Goal: Task Accomplishment & Management: Manage account settings

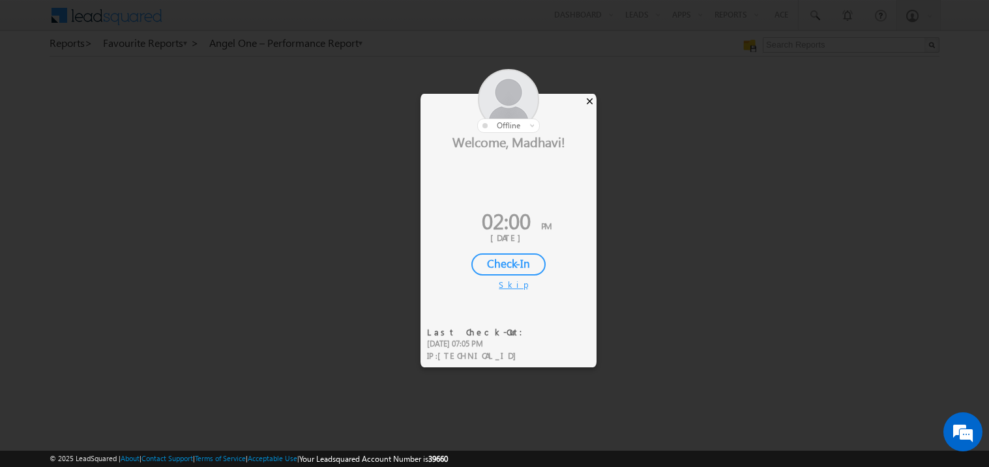
click at [593, 102] on div "×" at bounding box center [590, 101] width 14 height 14
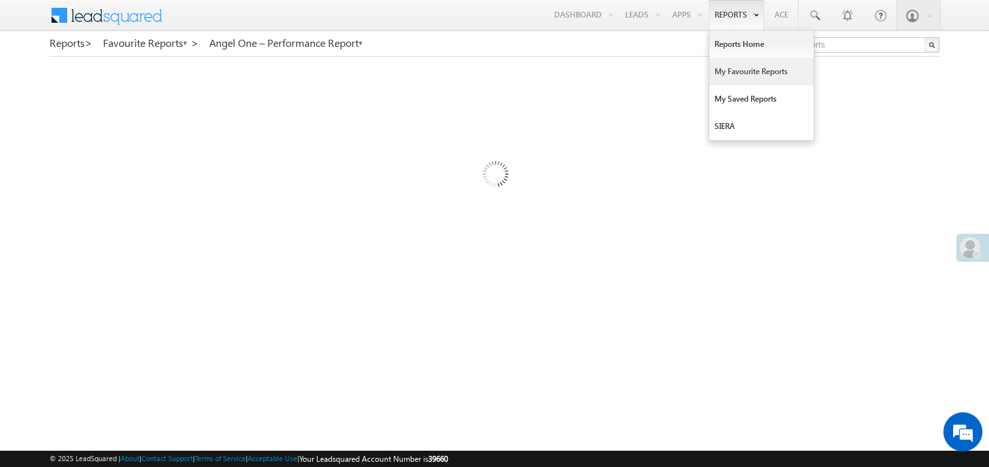
click at [725, 68] on link "My Favourite Reports" at bounding box center [761, 71] width 104 height 27
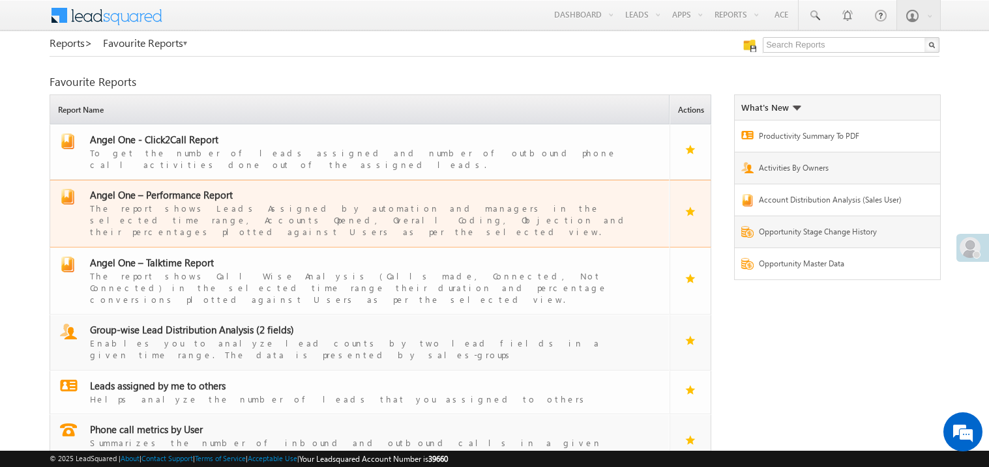
click at [169, 188] on span "Angel One – Performance Report" at bounding box center [161, 194] width 143 height 13
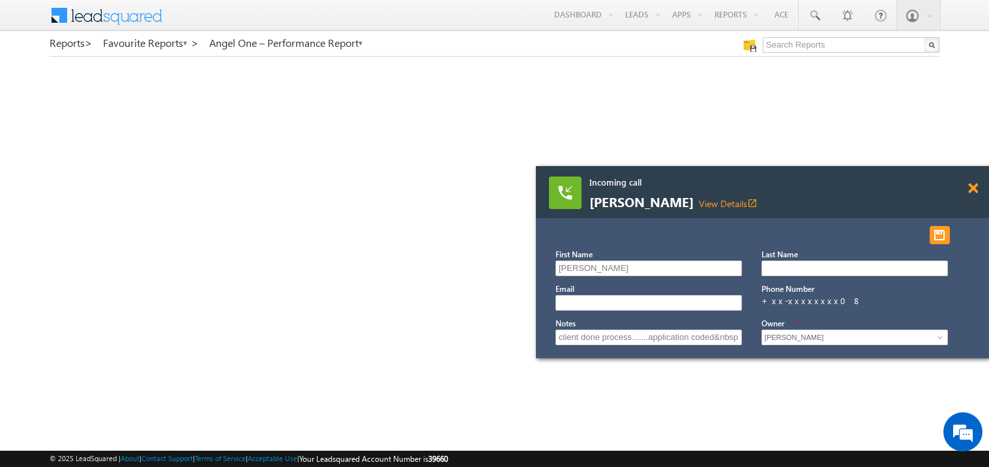
click at [976, 186] on span at bounding box center [973, 188] width 10 height 11
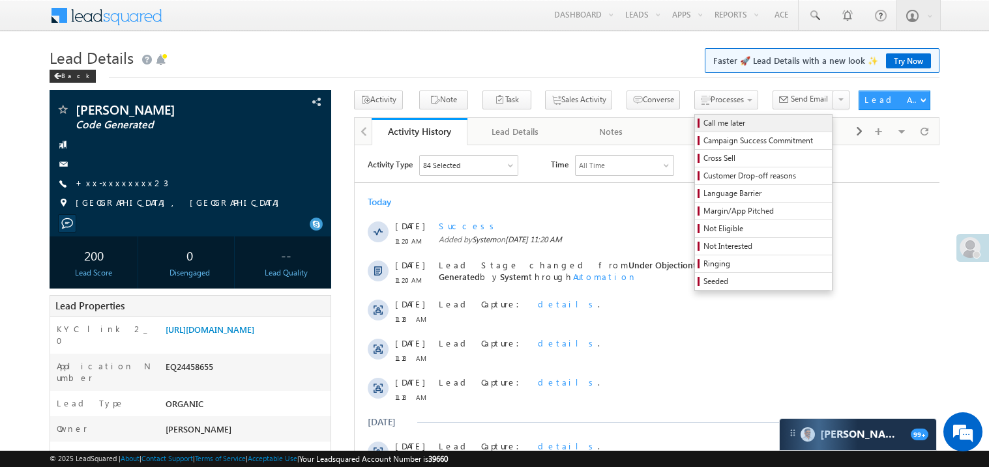
click at [695, 115] on link "Call me later" at bounding box center [763, 123] width 137 height 17
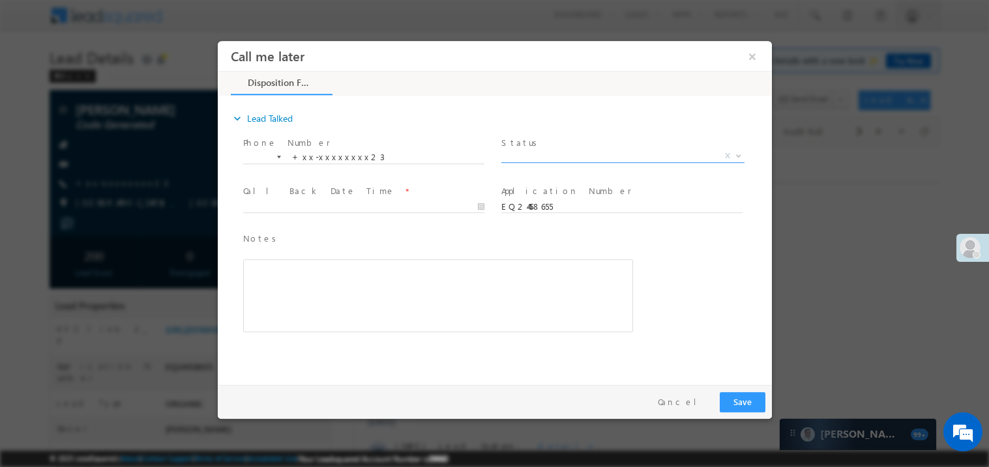
click at [542, 156] on span "X" at bounding box center [622, 155] width 243 height 13
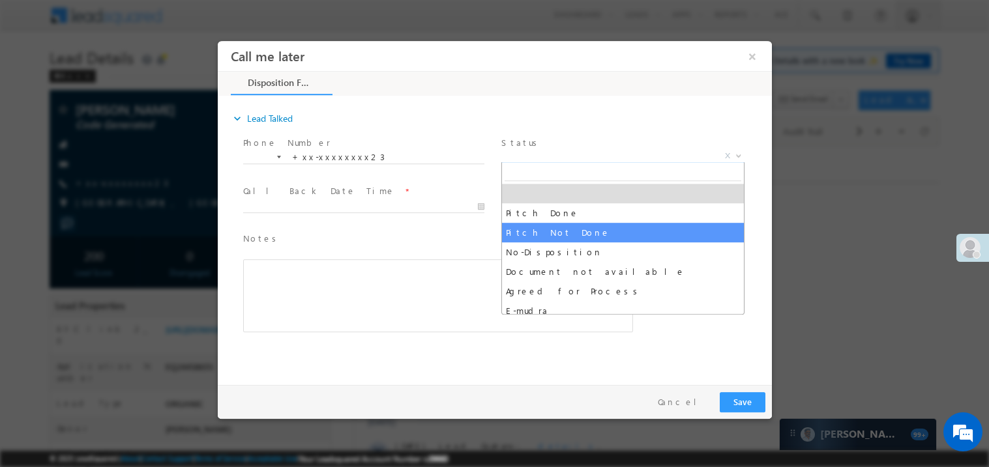
select select "Pitch Not Done"
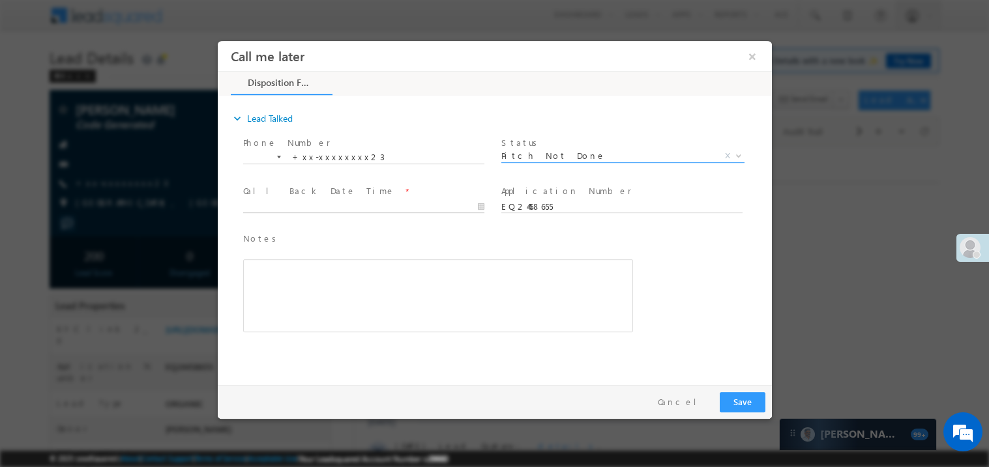
click at [276, 208] on body "Call me later ×" at bounding box center [494, 209] width 554 height 338
type input "[DATE] 2:01 PM"
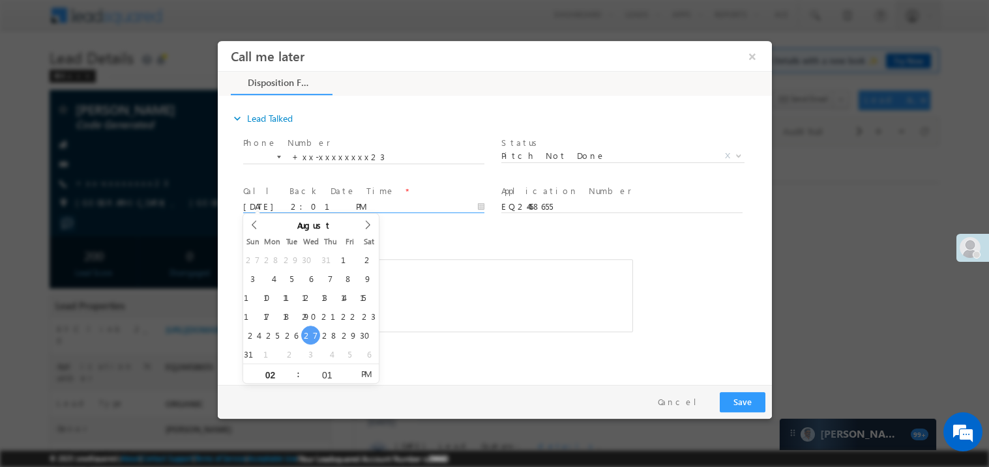
click at [424, 240] on span "Notes *" at bounding box center [427, 238] width 370 height 14
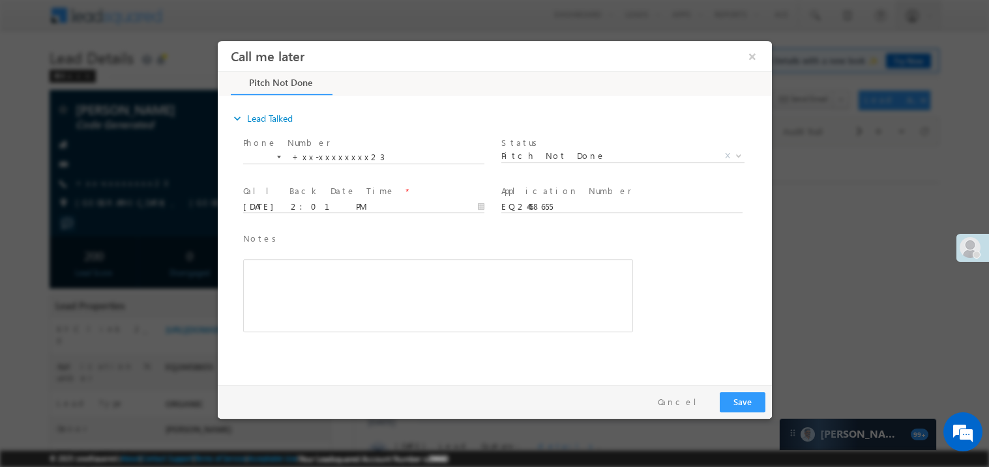
click at [361, 296] on div "Rich Text Editor, 40788eee-0fb2-11ec-a811-0adc8a9d82c2__tab1__section1__Notes__…" at bounding box center [437, 295] width 390 height 73
click at [744, 399] on button "Save" at bounding box center [742, 402] width 46 height 20
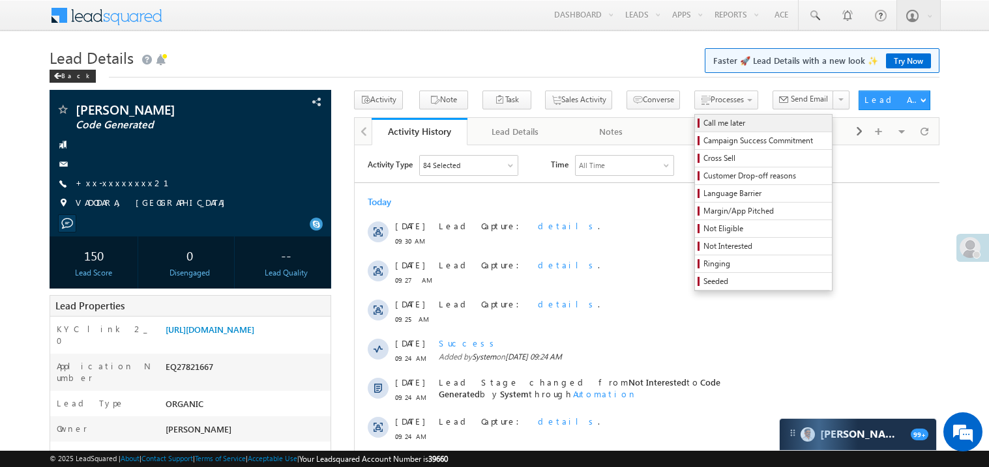
click at [703, 125] on span "Call me later" at bounding box center [765, 123] width 124 height 12
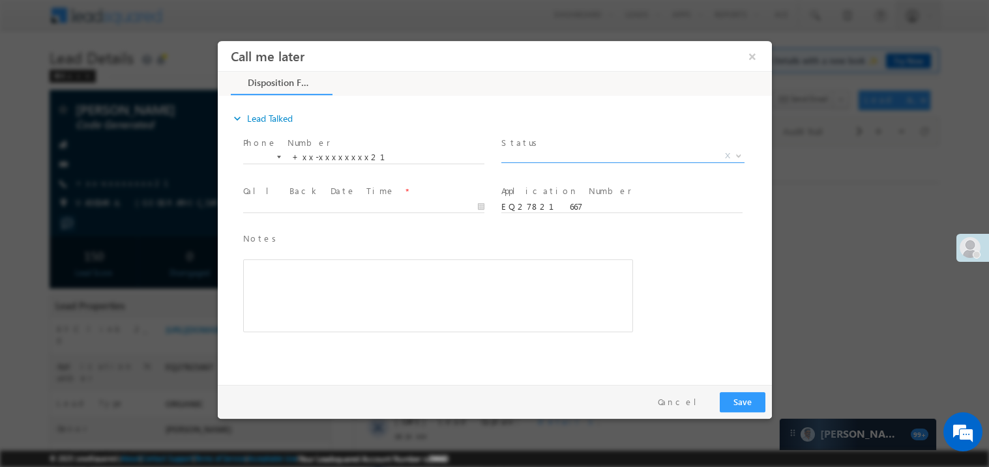
click at [546, 153] on span "X" at bounding box center [622, 155] width 243 height 13
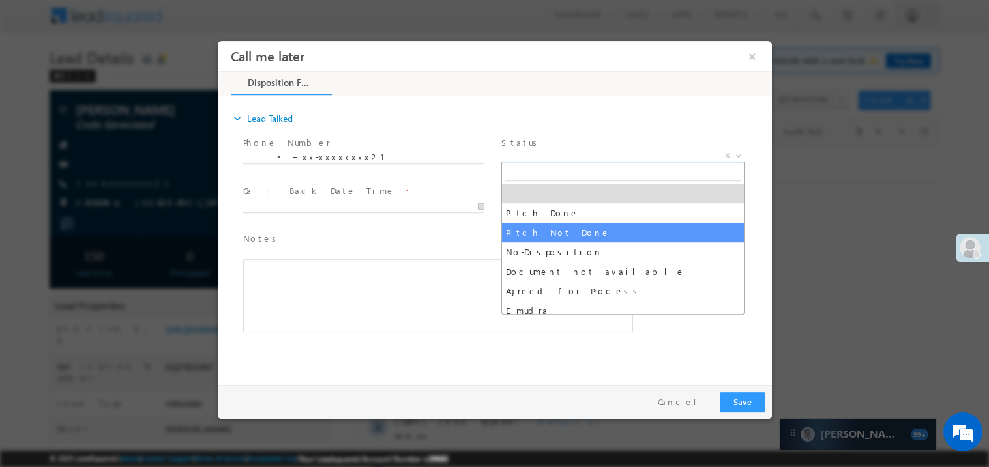
select select "Pitch Not Done"
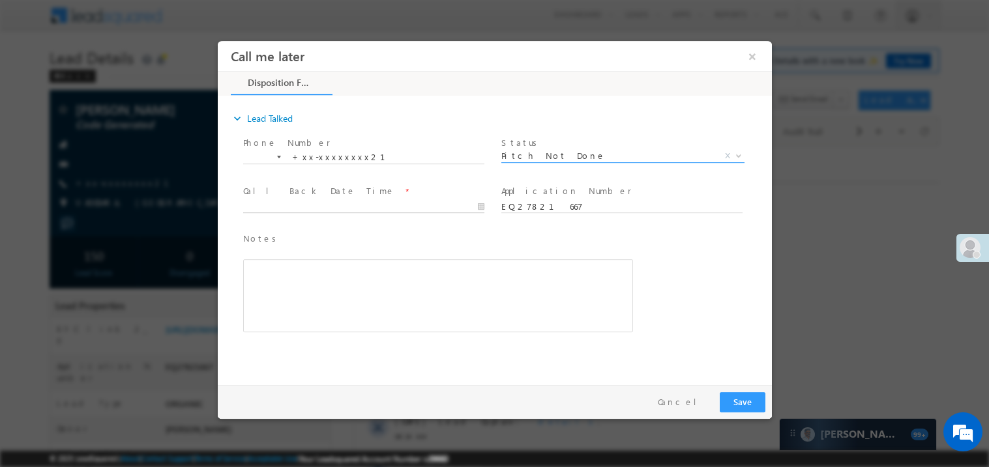
click at [283, 207] on body "Call me later ×" at bounding box center [494, 209] width 554 height 338
type input "08/27/25 2:01 PM"
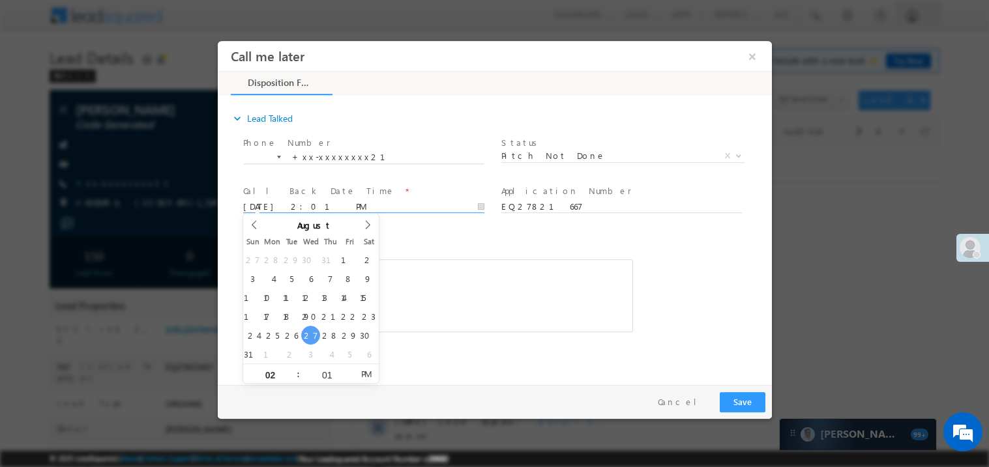
click at [427, 289] on div "Rich Text Editor, 40788eee-0fb2-11ec-a811-0adc8a9d82c2__tab1__section1__Notes__…" at bounding box center [437, 295] width 390 height 73
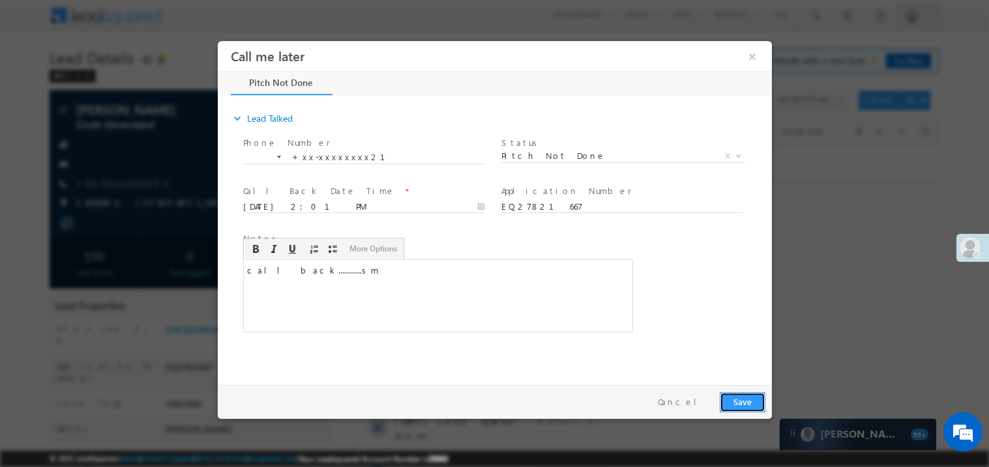
click at [746, 403] on button "Save" at bounding box center [742, 402] width 46 height 20
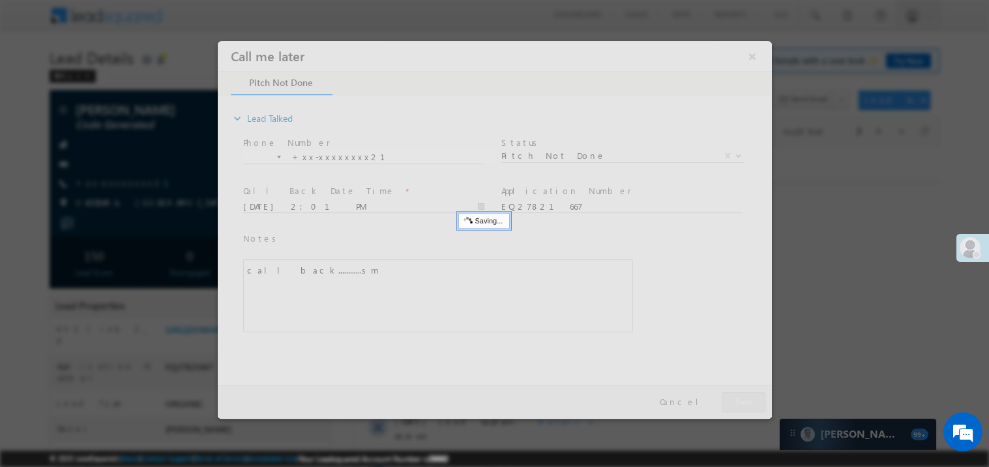
click at [746, 403] on div at bounding box center [494, 229] width 554 height 378
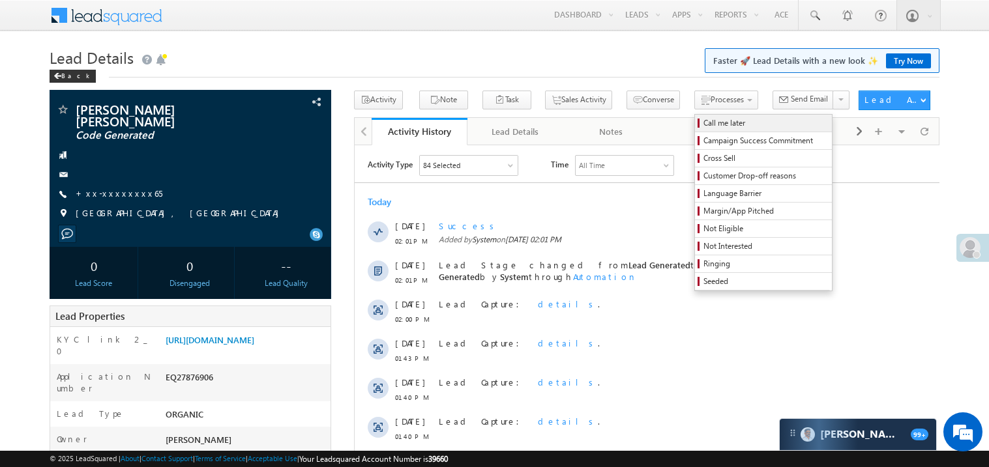
click at [703, 119] on span "Call me later" at bounding box center [765, 123] width 124 height 12
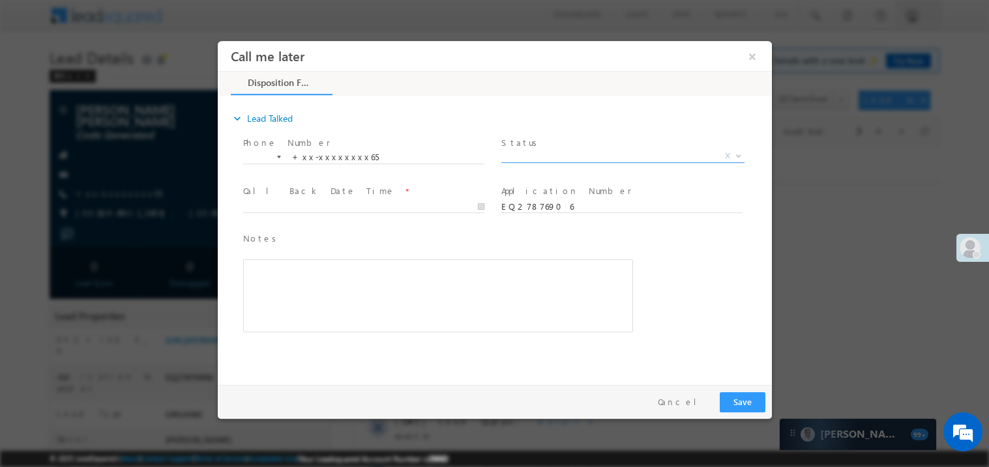
click at [527, 155] on span "X" at bounding box center [622, 155] width 243 height 13
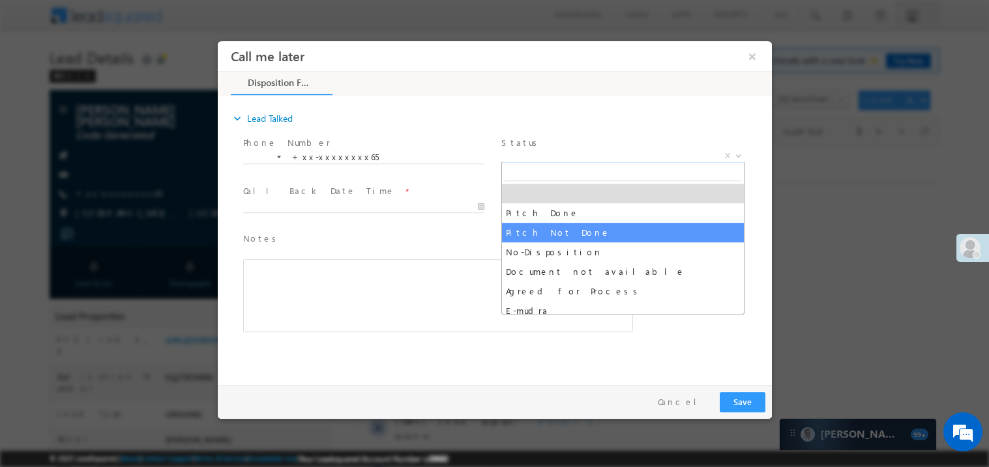
select select "Pitch Not Done"
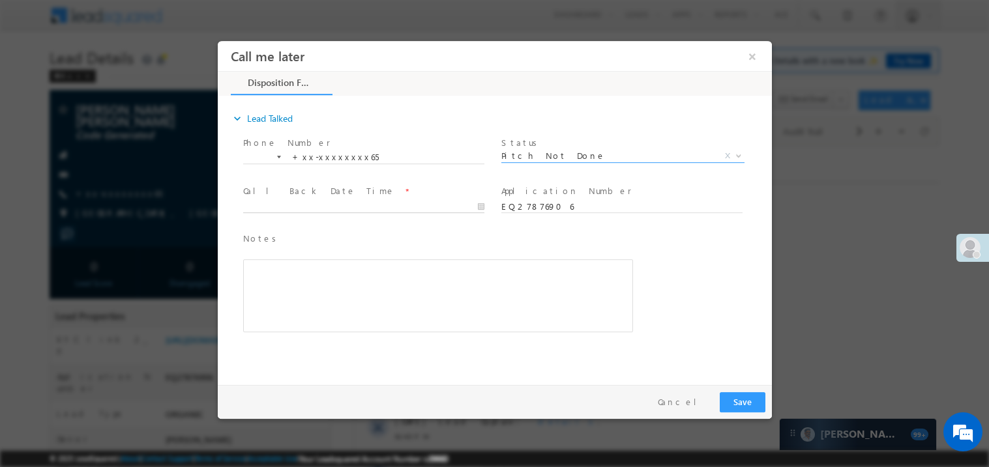
click at [289, 201] on body "Call me later ×" at bounding box center [494, 209] width 554 height 338
type input "08/27/25 2:01 PM"
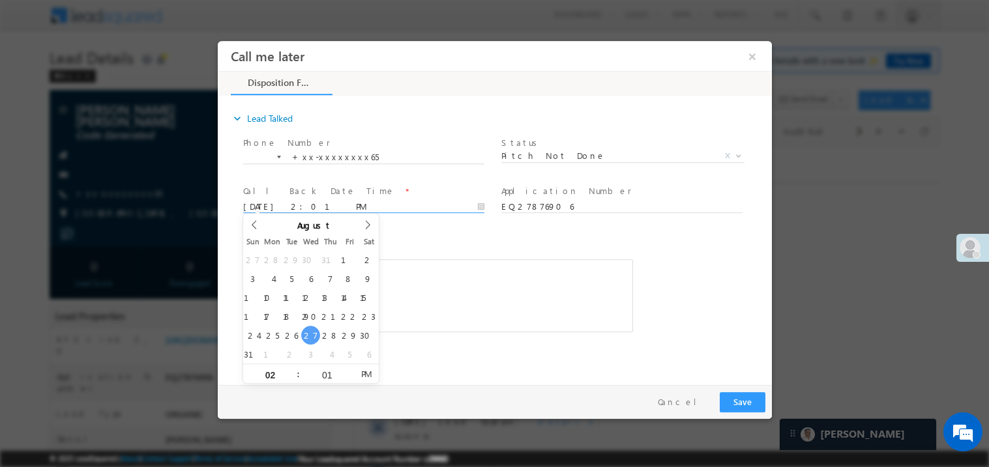
click at [466, 317] on div "Rich Text Editor, 40788eee-0fb2-11ec-a811-0adc8a9d82c2__tab1__section1__Notes__…" at bounding box center [437, 295] width 390 height 73
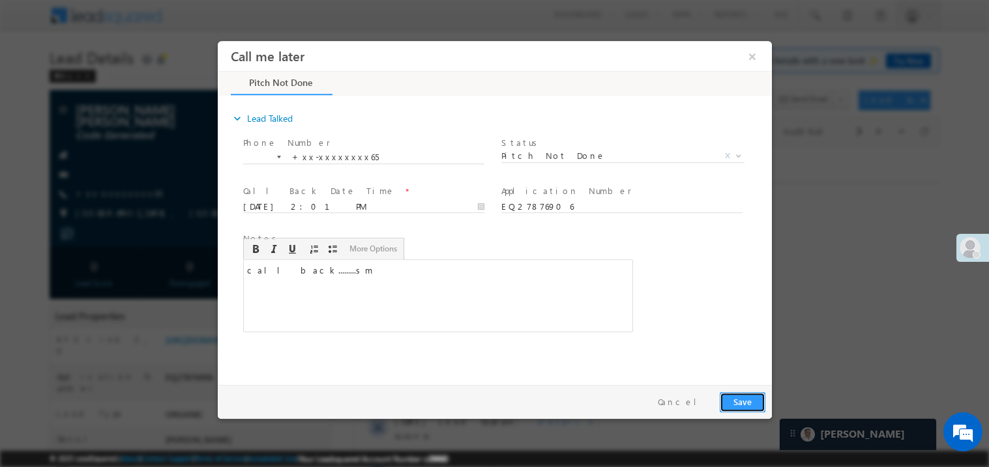
click at [744, 394] on button "Save" at bounding box center [742, 402] width 46 height 20
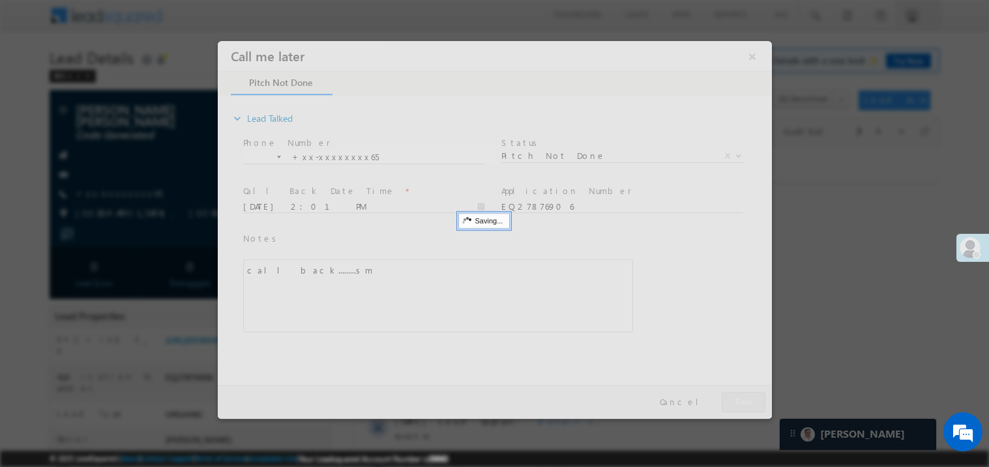
click at [744, 394] on div at bounding box center [494, 229] width 554 height 378
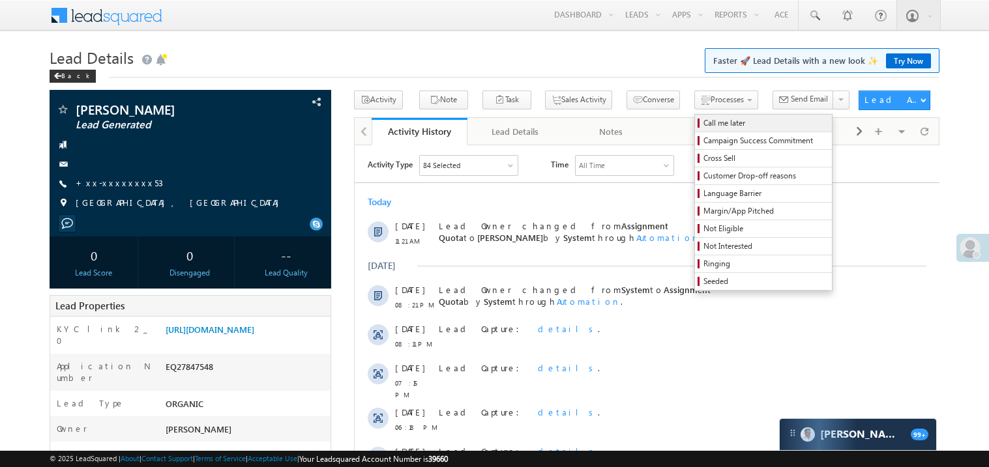
click at [703, 121] on span "Call me later" at bounding box center [765, 123] width 124 height 12
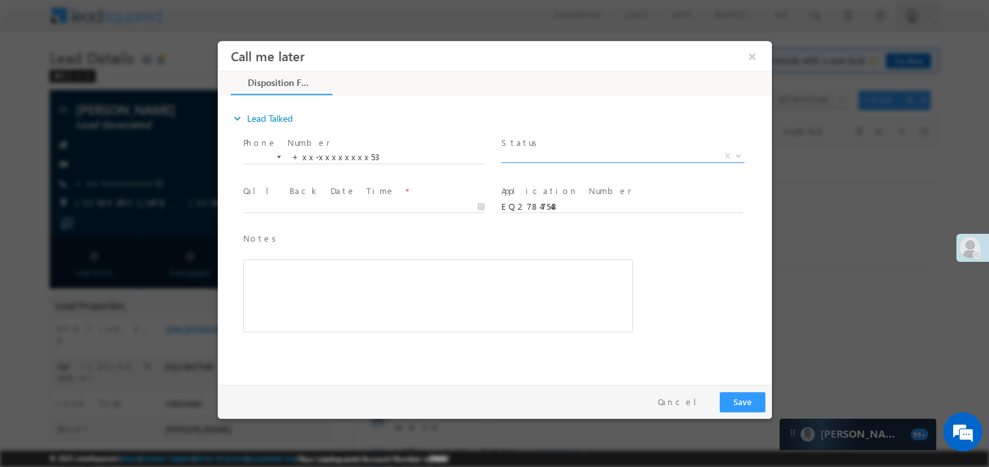
click at [553, 150] on span "X" at bounding box center [622, 155] width 243 height 13
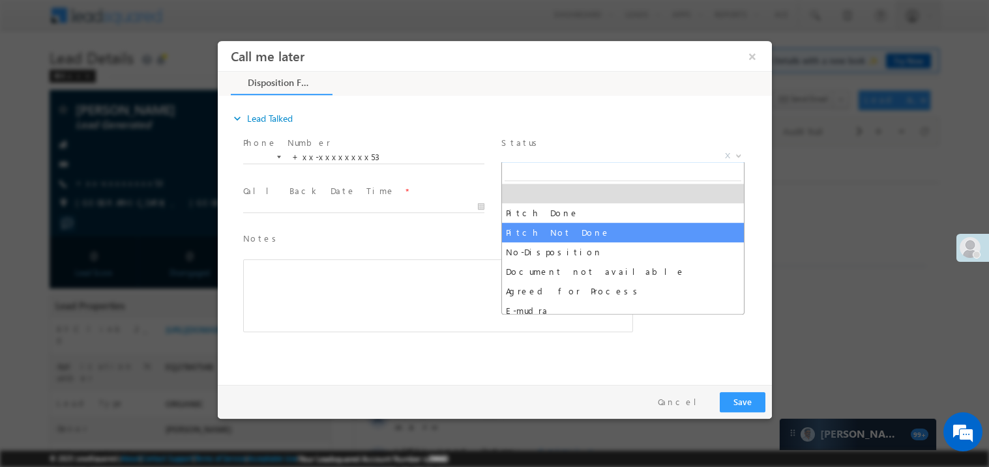
select select "Pitch Not Done"
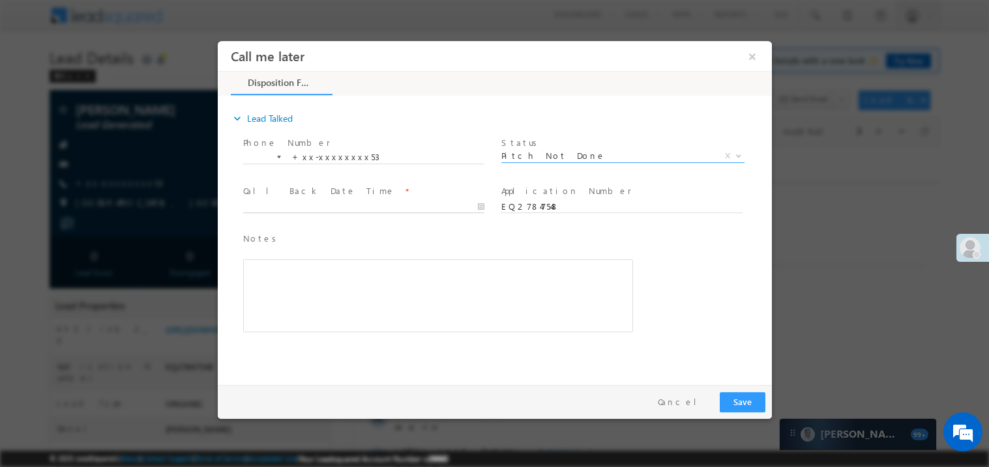
click at [307, 209] on body "Call me later ×" at bounding box center [494, 209] width 554 height 338
type input "08/27/25 2:02 PM"
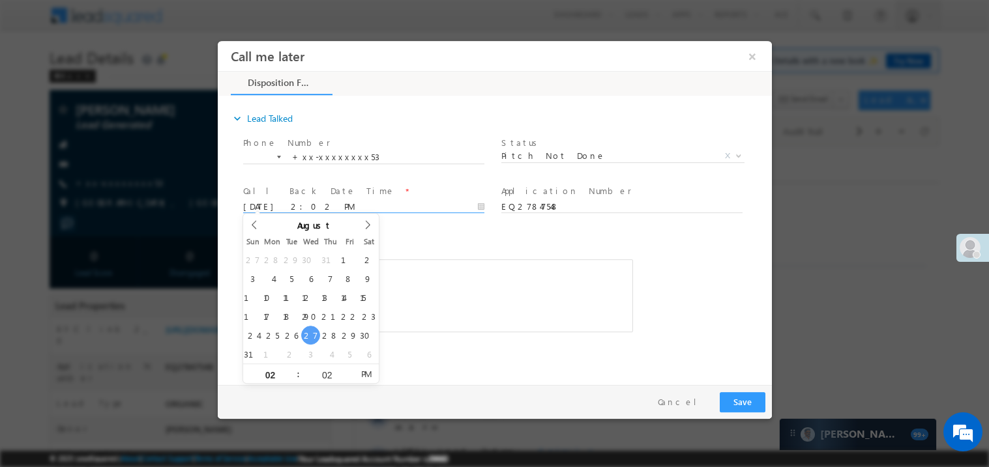
click at [395, 255] on div "Notes * Editor toolbars Basic Styles Bold Italic Underline Paragraph Insert/Rem…" at bounding box center [437, 281] width 390 height 101
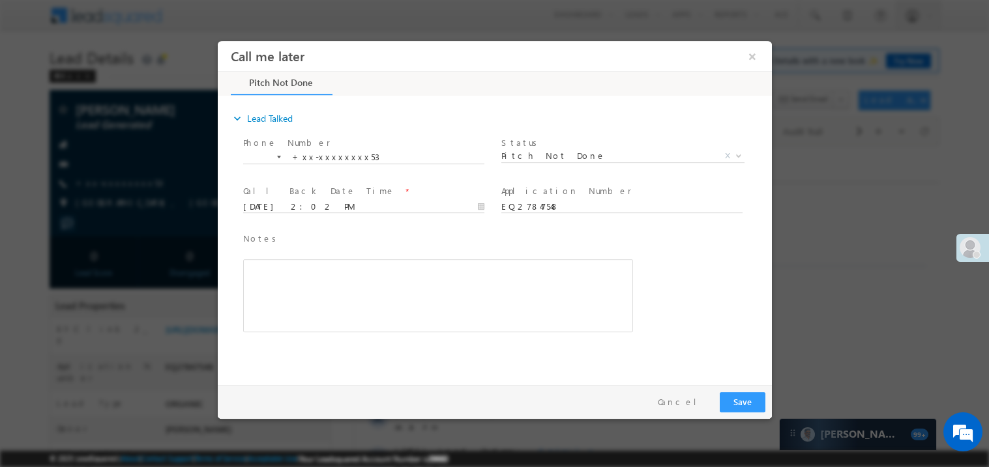
click at [394, 266] on div "Rich Text Editor, 40788eee-0fb2-11ec-a811-0adc8a9d82c2__tab1__section1__Notes__…" at bounding box center [437, 295] width 390 height 73
click at [741, 390] on div "Pay & Save Save Cancel" at bounding box center [497, 402] width 561 height 34
click at [737, 398] on button "Save" at bounding box center [742, 402] width 46 height 20
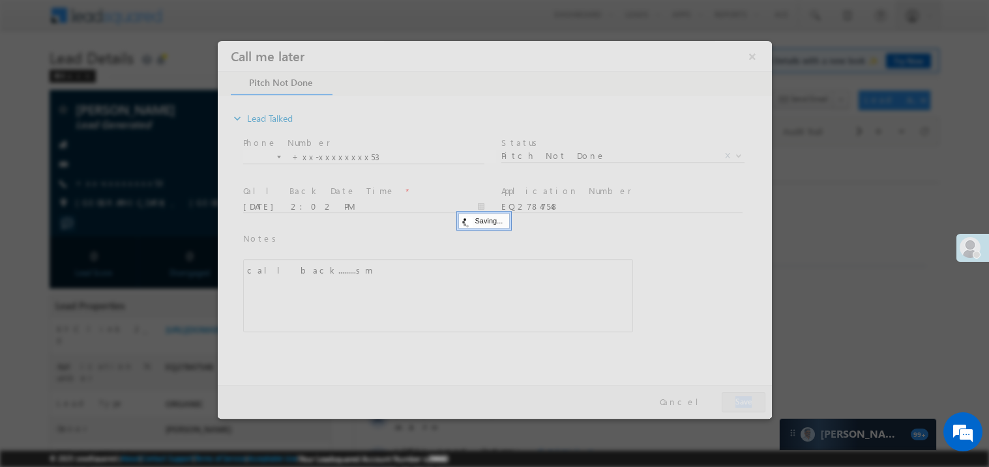
click at [737, 398] on div at bounding box center [494, 229] width 554 height 378
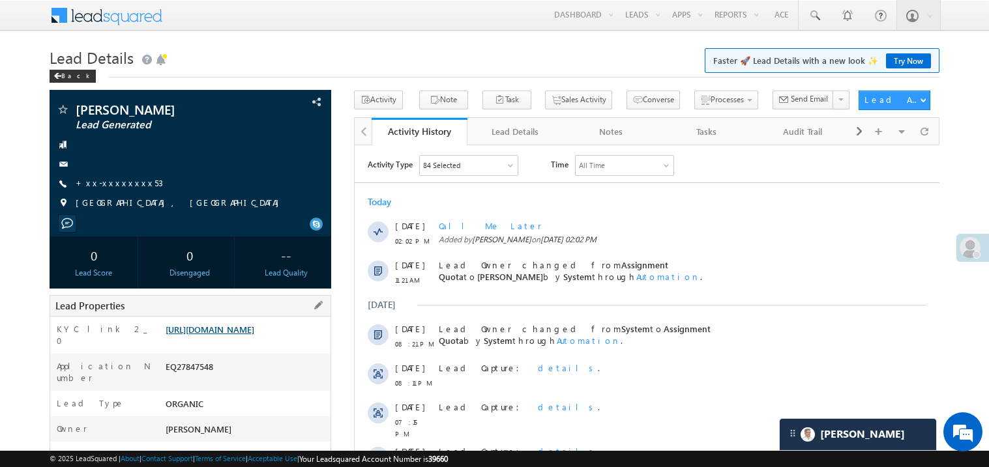
click at [254, 335] on link "https://angelbroking1-pk3em7sa.customui-test.leadsquared.com?leadId=b240dc06-49…" at bounding box center [210, 329] width 89 height 11
click at [124, 183] on link "+xx-xxxxxxxx53" at bounding box center [119, 182] width 87 height 11
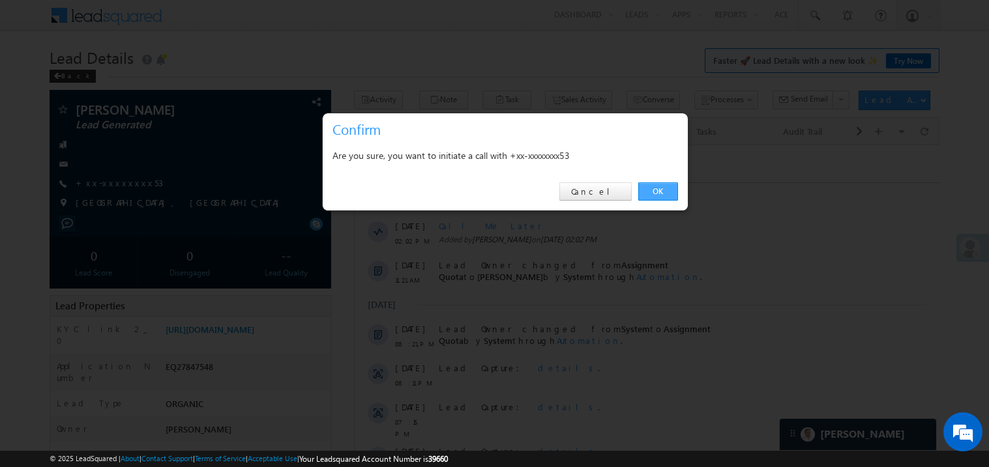
click at [654, 192] on link "OK" at bounding box center [658, 192] width 40 height 18
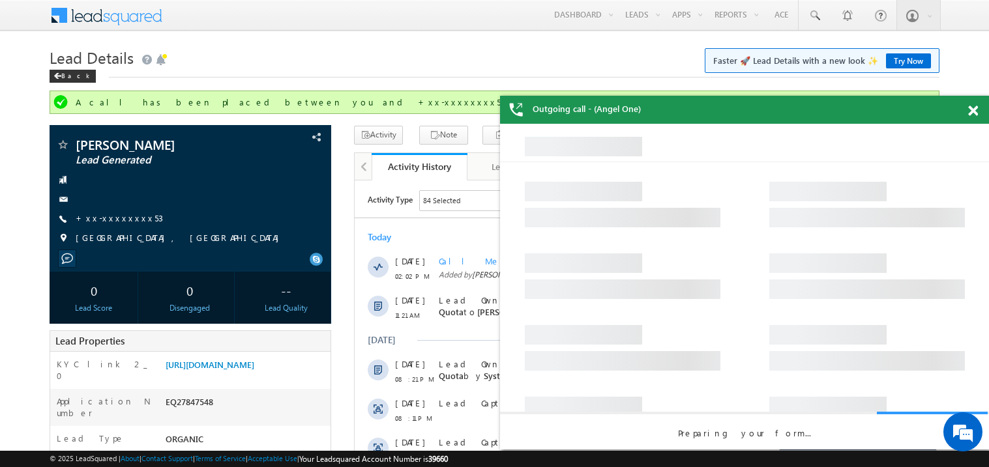
click at [975, 107] on span at bounding box center [973, 111] width 10 height 11
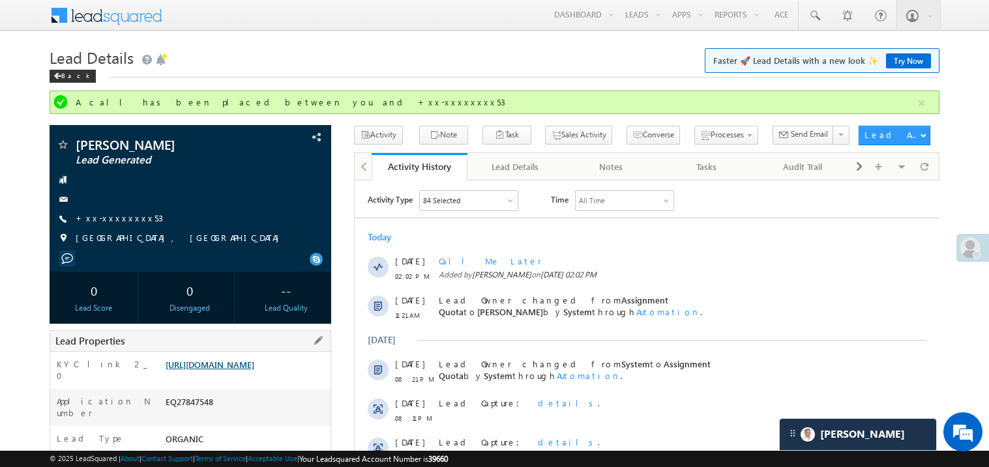
click at [246, 370] on link "https://angelbroking1-pk3em7sa.customui-test.leadsquared.com?leadId=b240dc06-49…" at bounding box center [210, 364] width 89 height 11
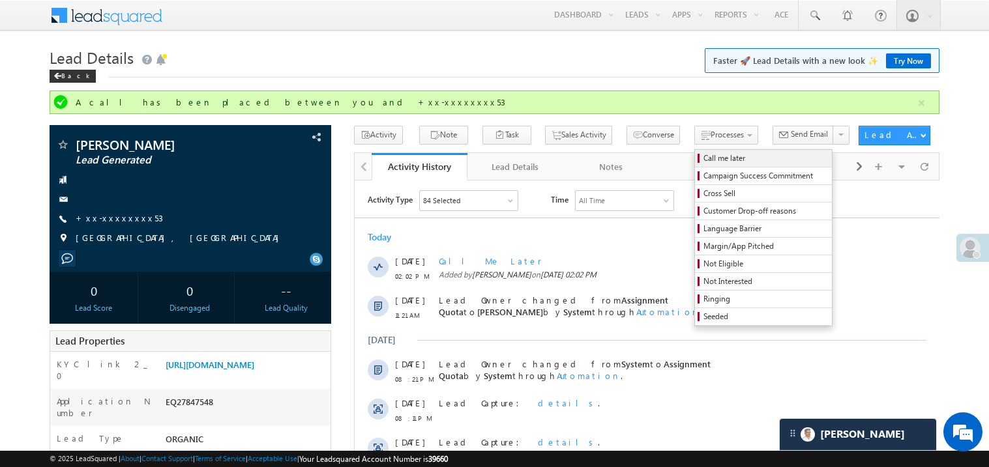
click at [703, 162] on span "Call me later" at bounding box center [765, 159] width 124 height 12
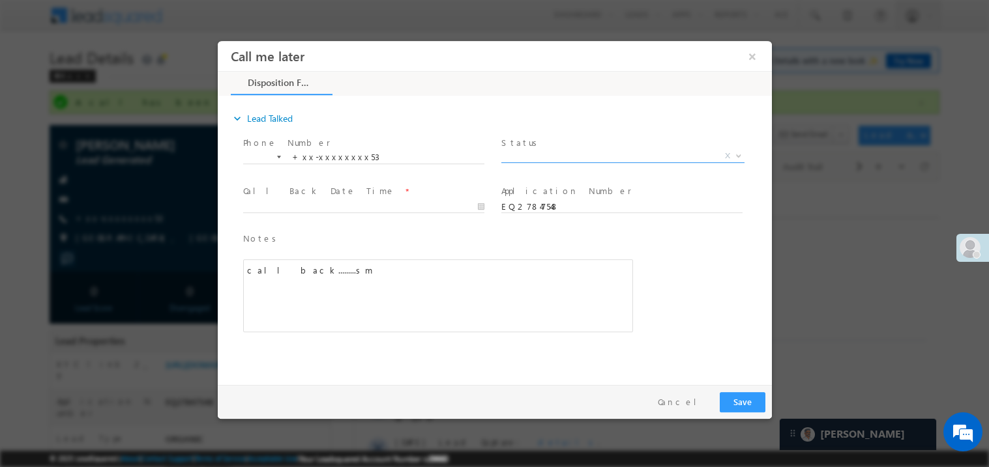
click at [558, 158] on span "X" at bounding box center [622, 155] width 243 height 13
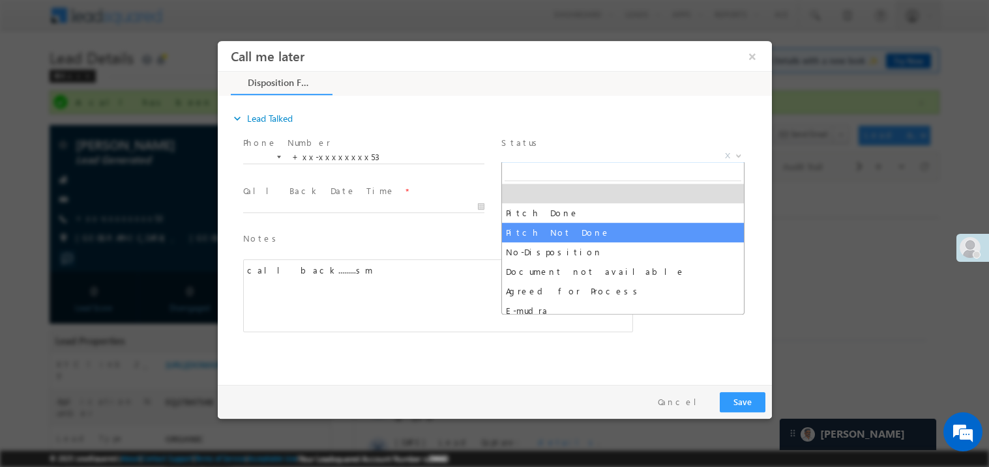
select select "Pitch Not Done"
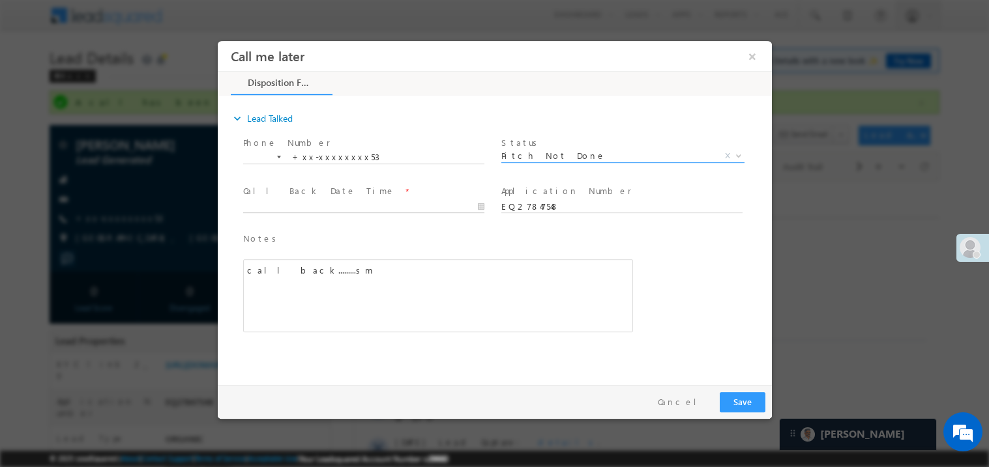
click at [319, 202] on body "Call me later ×" at bounding box center [494, 209] width 554 height 338
type input "08/27/25 2:14 PM"
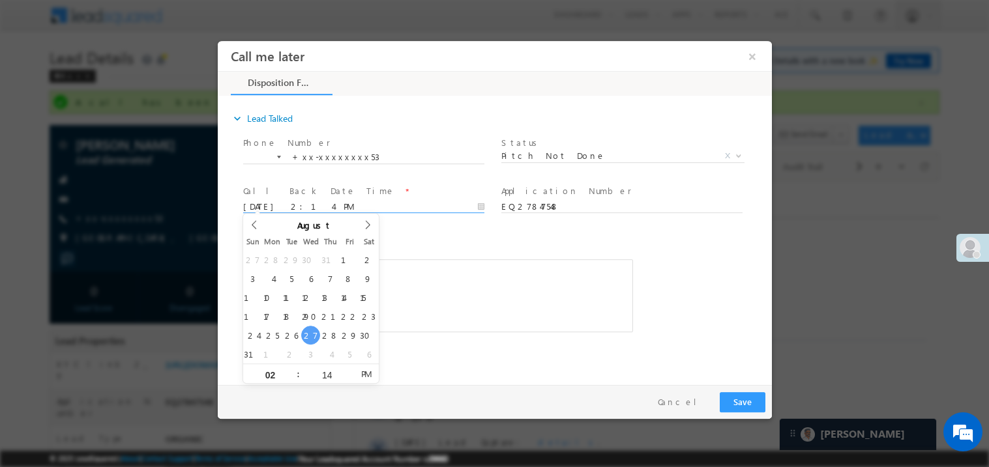
click at [491, 274] on div "call back.........sm" at bounding box center [437, 295] width 390 height 73
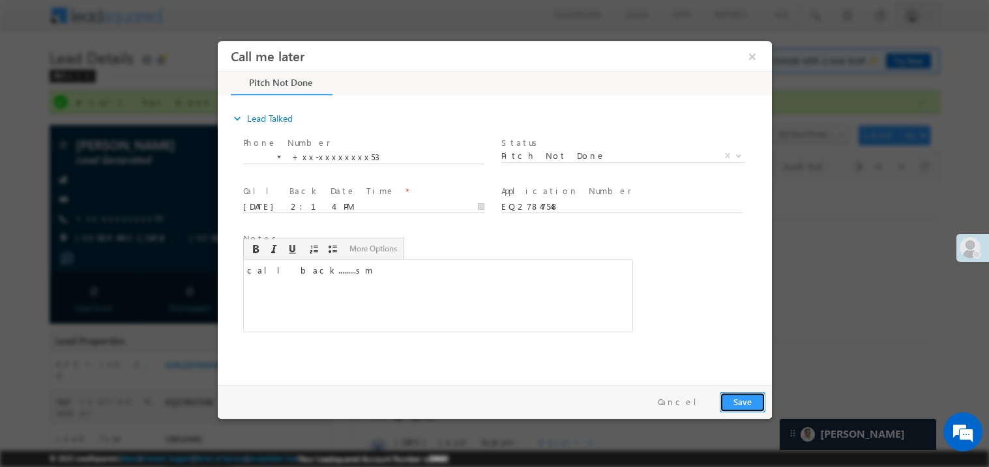
click at [744, 403] on button "Save" at bounding box center [742, 402] width 46 height 20
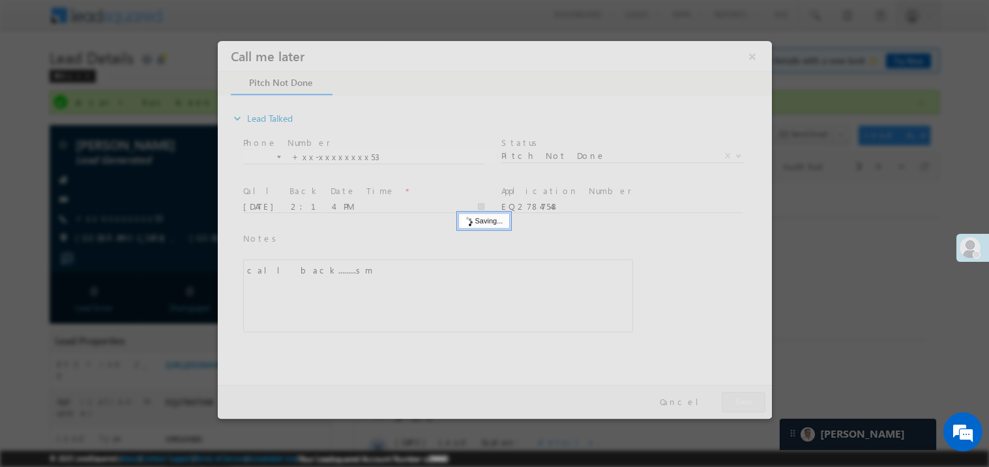
click at [744, 403] on div at bounding box center [494, 229] width 554 height 378
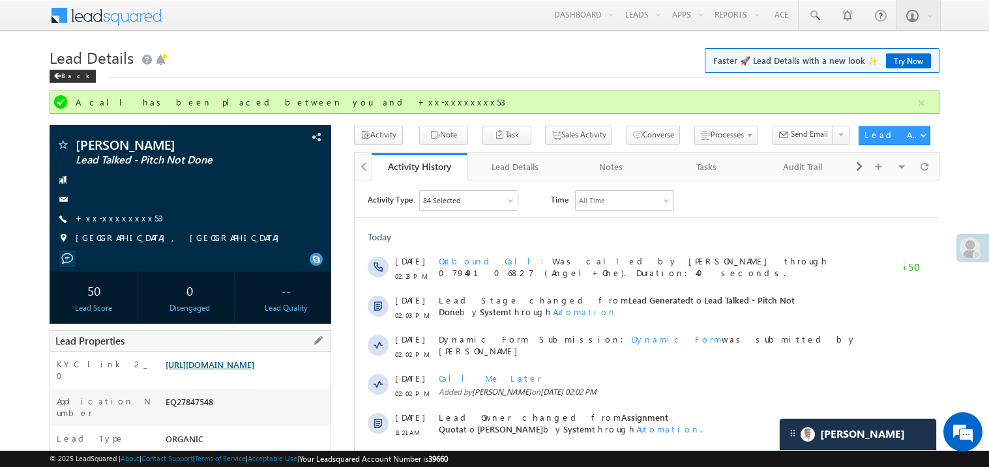
click at [244, 370] on link "https://angelbroking1-pk3em7sa.customui-test.leadsquared.com?leadId=b240dc06-49…" at bounding box center [210, 364] width 89 height 11
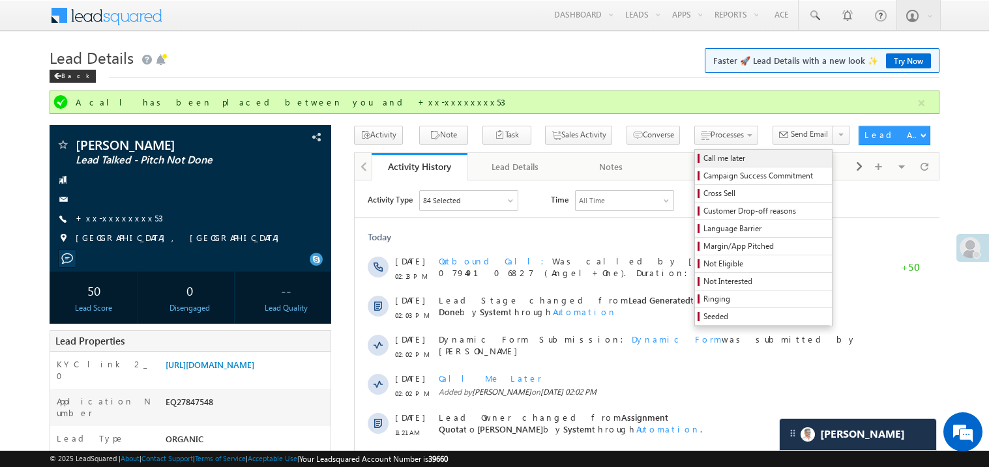
click at [703, 157] on span "Call me later" at bounding box center [765, 159] width 124 height 12
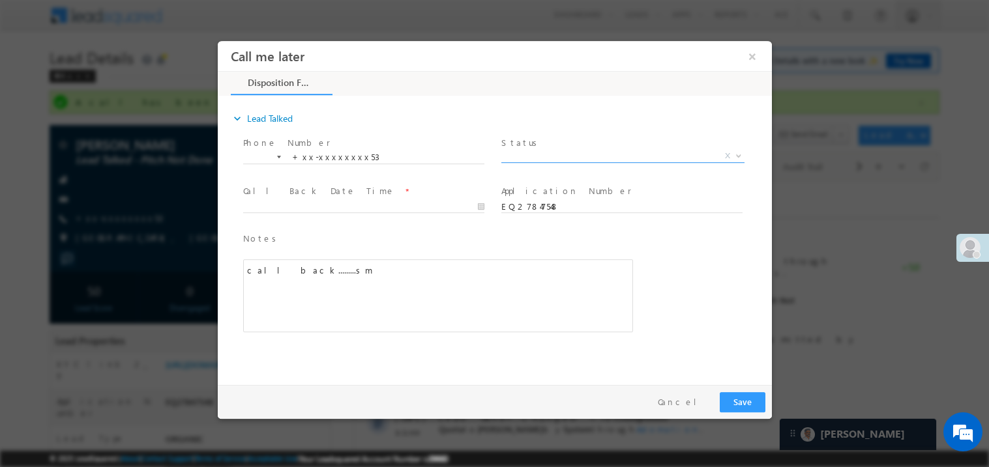
click at [553, 153] on span "X" at bounding box center [622, 155] width 243 height 13
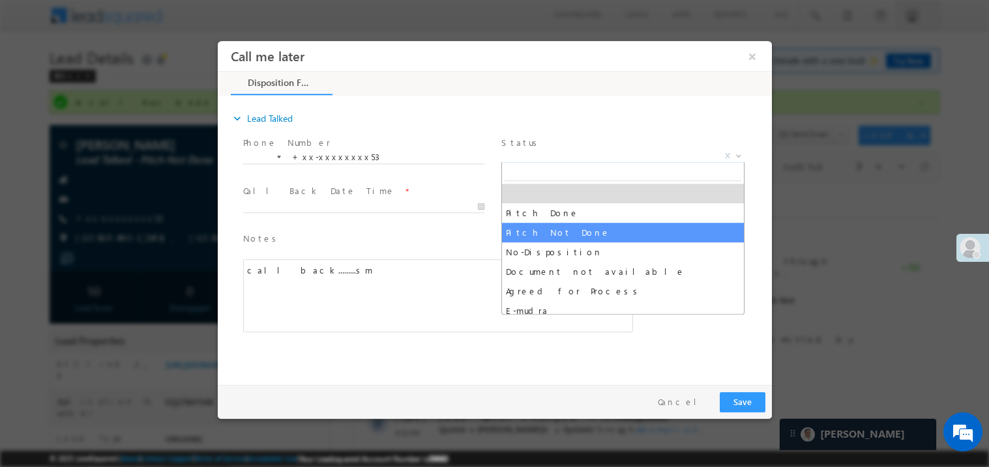
select select "Pitch Not Done"
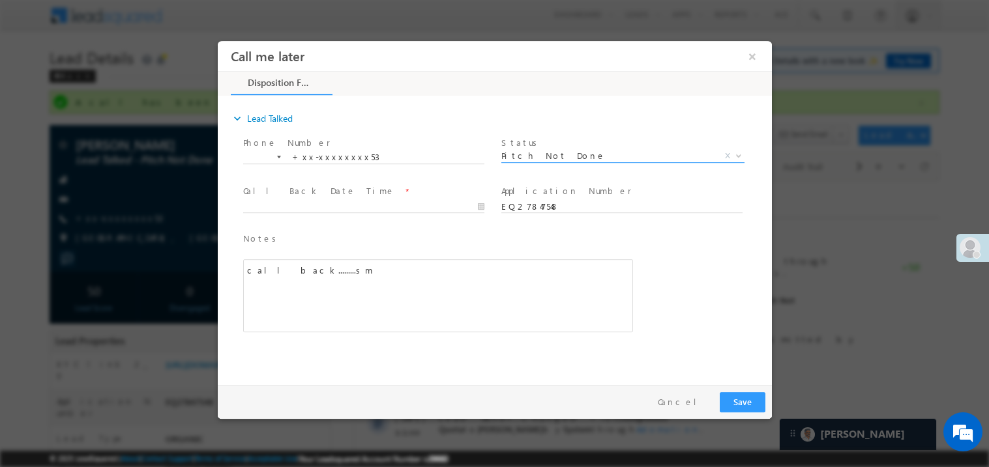
click at [284, 212] on span at bounding box center [362, 219] width 241 height 14
click at [293, 206] on body "Call me later ×" at bounding box center [494, 209] width 554 height 338
type input "08/27/25 2:34 PM"
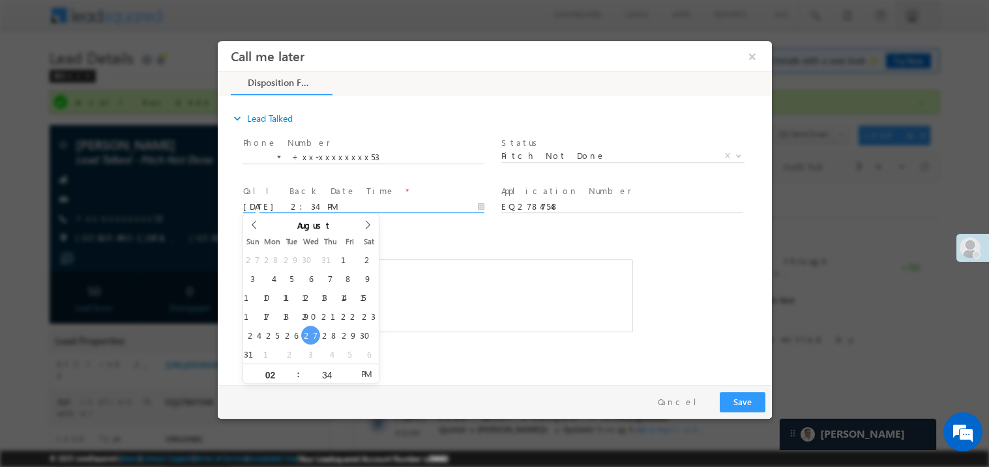
click at [455, 299] on div "call back.........sm" at bounding box center [437, 295] width 390 height 73
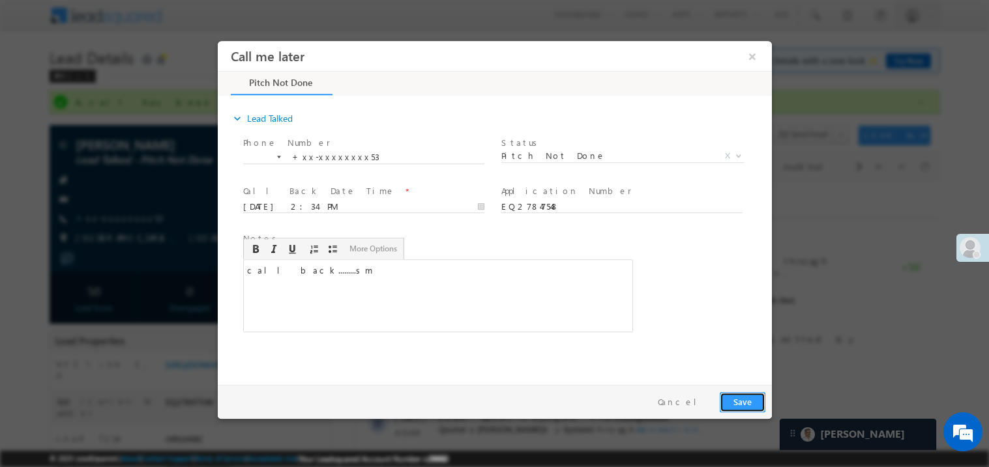
click at [745, 396] on button "Save" at bounding box center [742, 402] width 46 height 20
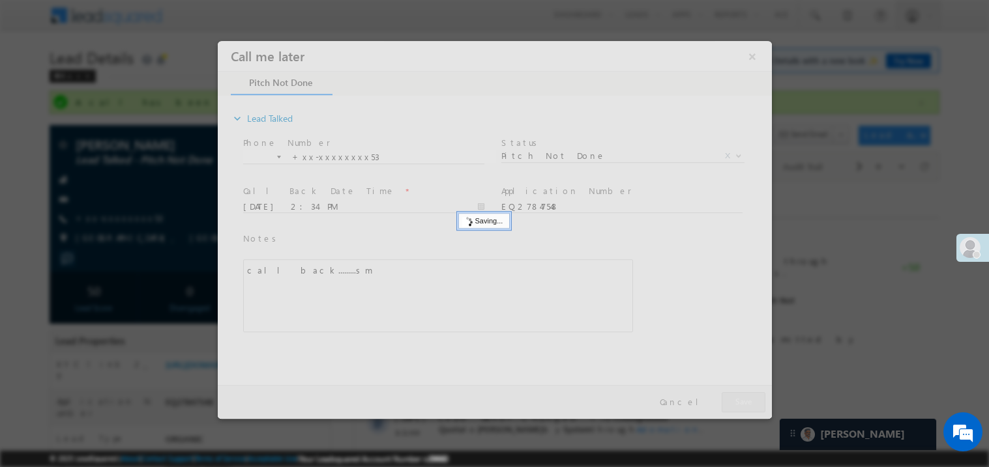
click at [745, 396] on div at bounding box center [494, 229] width 554 height 378
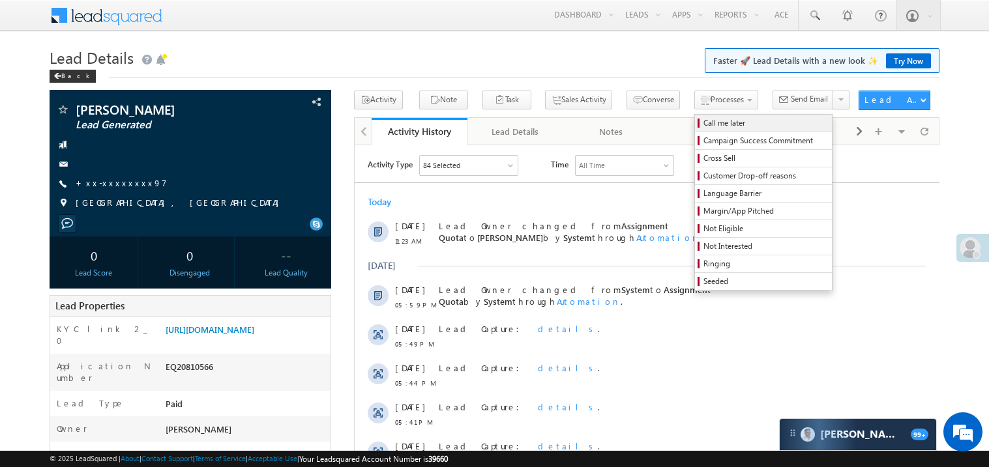
click at [703, 122] on span "Call me later" at bounding box center [765, 123] width 124 height 12
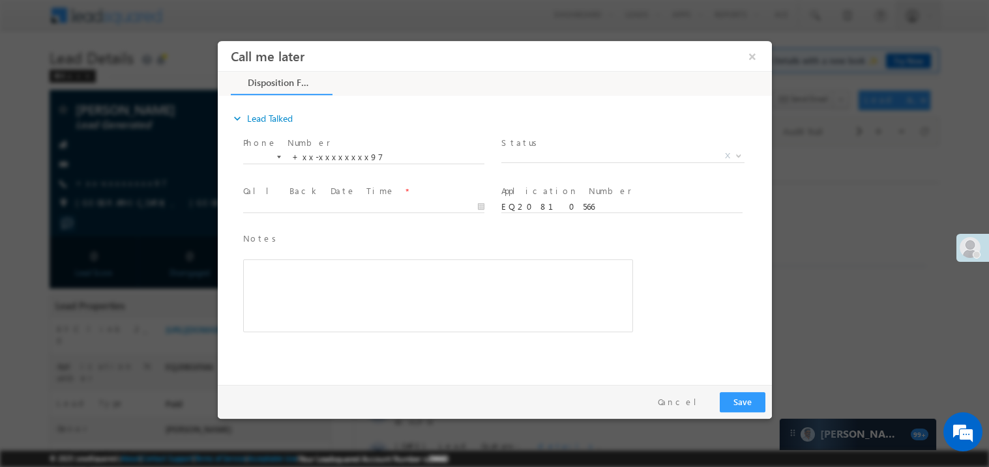
click at [538, 143] on span "Status *" at bounding box center [621, 143] width 241 height 14
click at [531, 150] on span "X" at bounding box center [622, 155] width 243 height 13
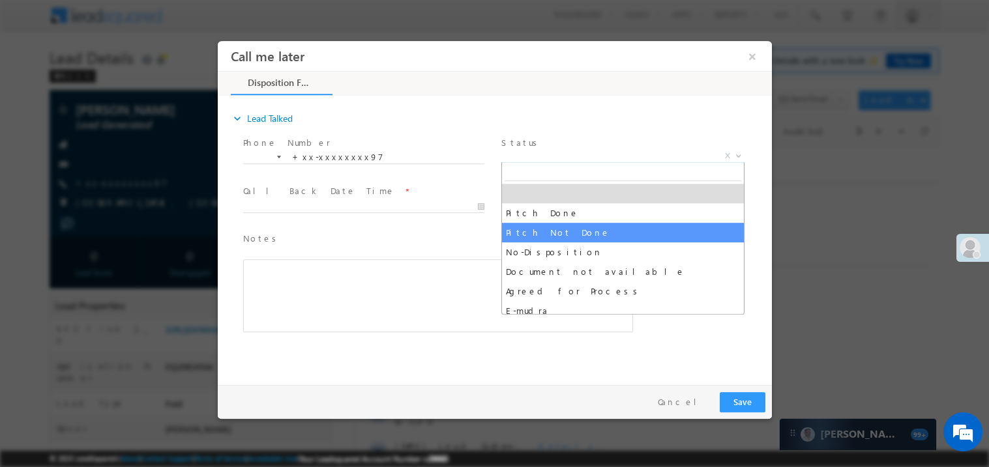
select select "Pitch Not Done"
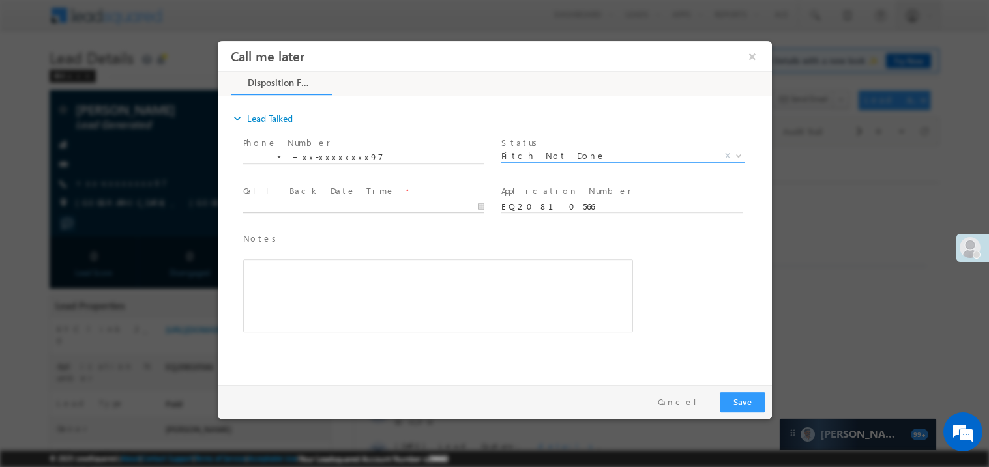
click at [324, 203] on body "Call me later ×" at bounding box center [494, 209] width 554 height 338
type input "[DATE] 2:03 PM"
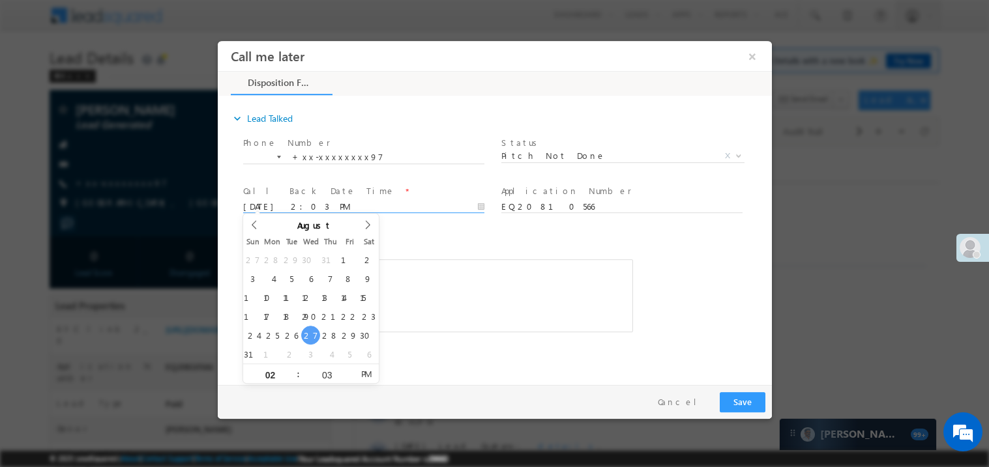
click at [433, 282] on div "Rich Text Editor, 40788eee-0fb2-11ec-a811-0adc8a9d82c2__tab1__section1__Notes__…" at bounding box center [437, 295] width 390 height 73
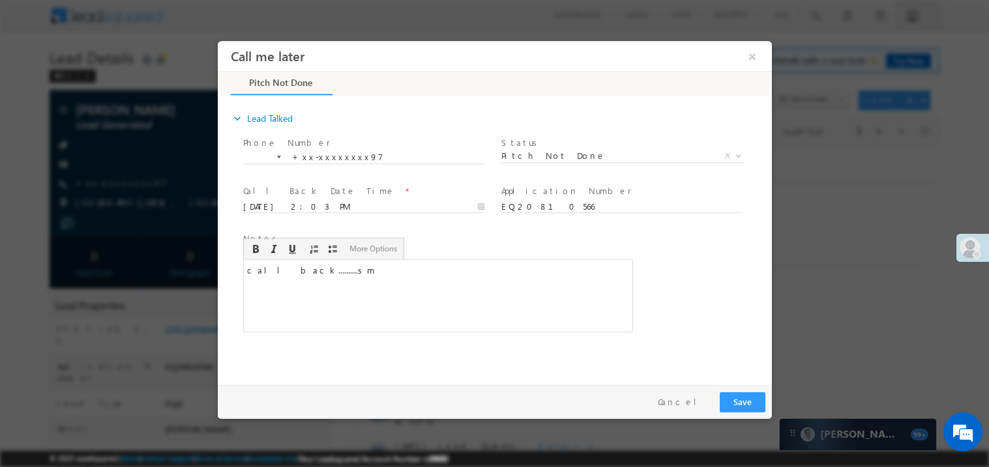
click at [765, 413] on div "Pay & Save Save Cancel" at bounding box center [497, 402] width 561 height 34
click at [749, 403] on button "Save" at bounding box center [742, 402] width 46 height 20
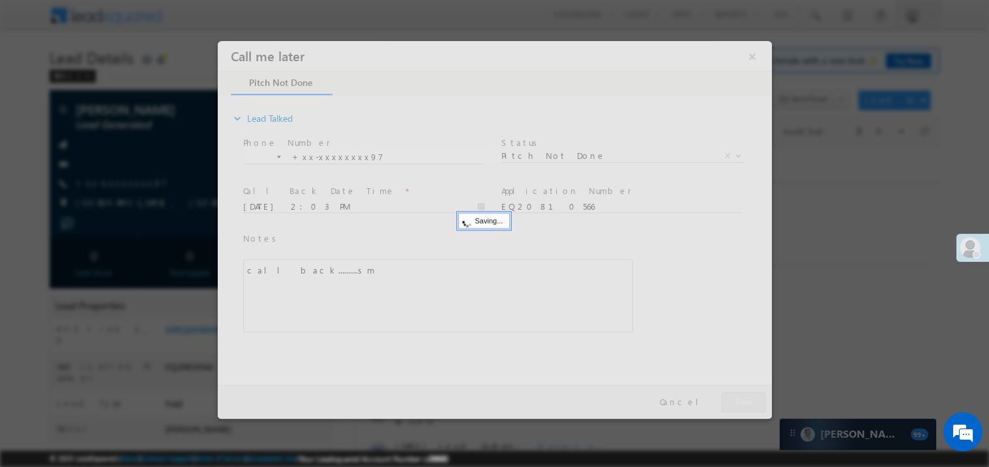
click at [749, 403] on div at bounding box center [494, 229] width 554 height 378
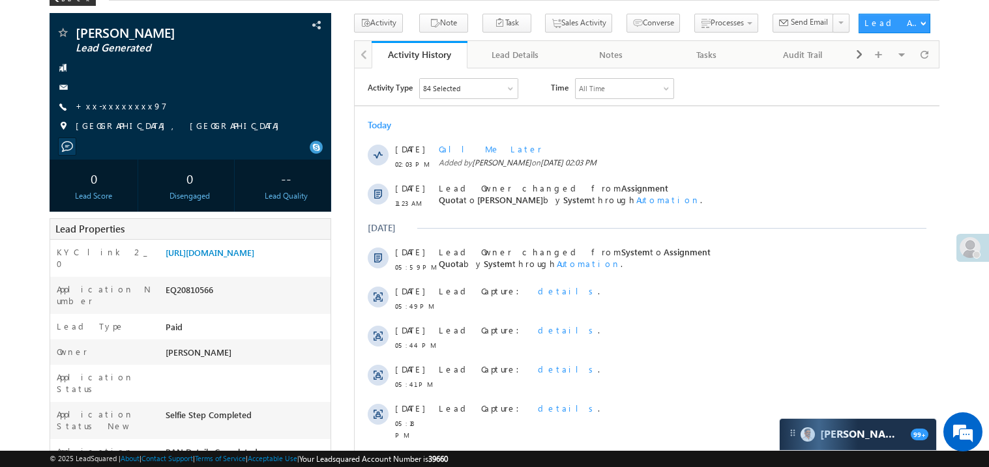
scroll to position [78, 0]
click at [231, 257] on link "https://angelbroking1-pk3em7sa.customui-test.leadsquared.com?leadId=d46b3d08-d2…" at bounding box center [210, 251] width 89 height 11
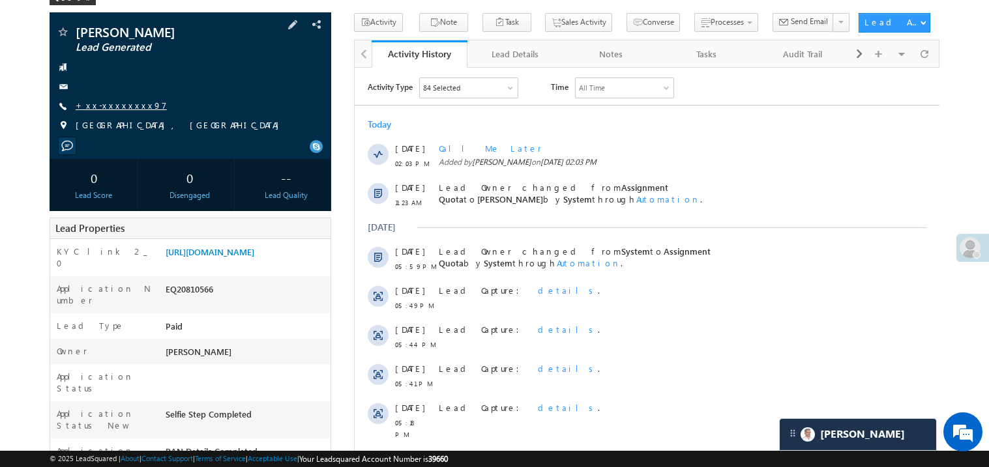
click at [121, 106] on link "+xx-xxxxxxxx97" at bounding box center [121, 105] width 91 height 11
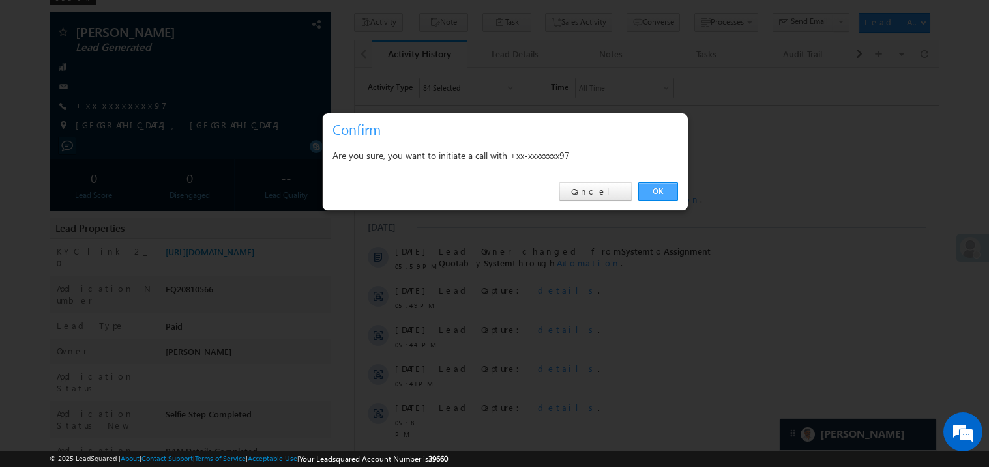
click at [651, 186] on link "OK" at bounding box center [658, 192] width 40 height 18
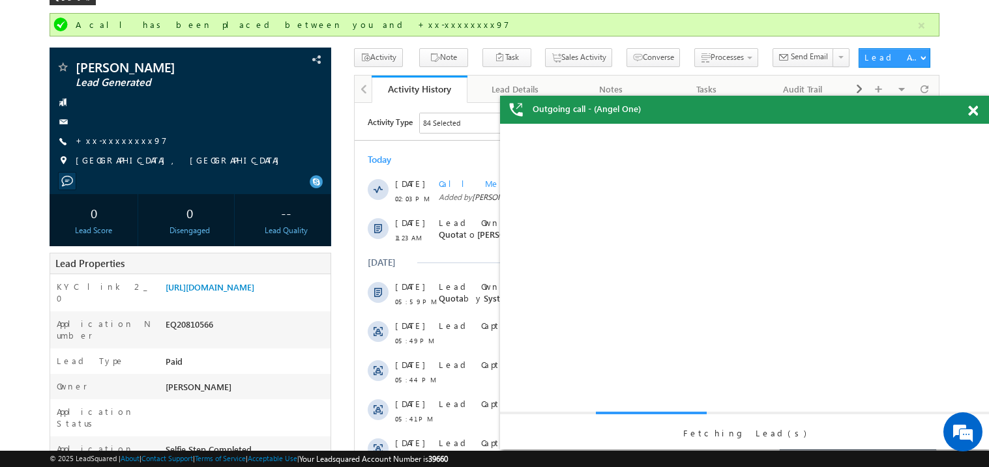
scroll to position [0, 0]
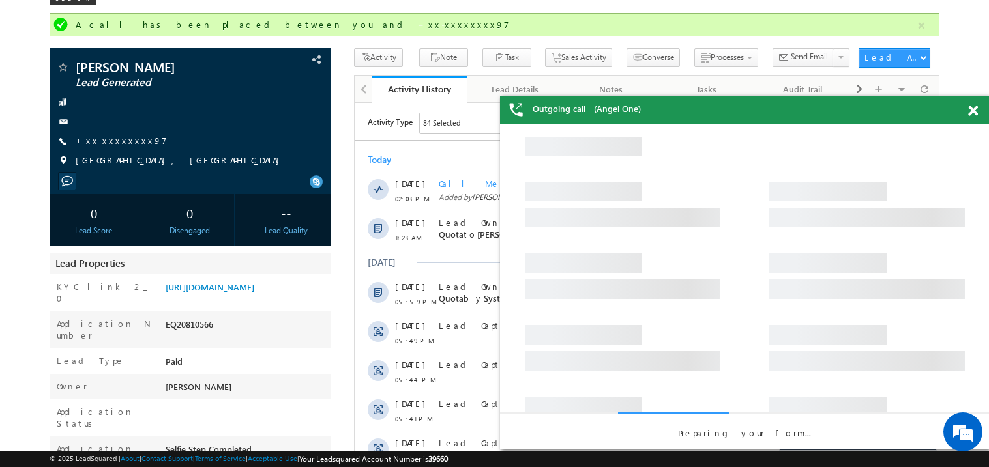
click at [976, 109] on span at bounding box center [973, 111] width 10 height 11
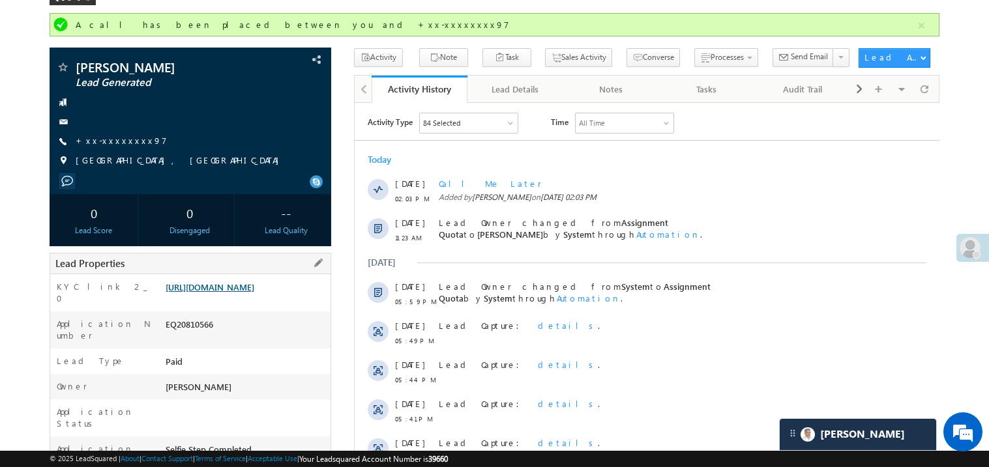
click at [231, 293] on link "https://angelbroking1-pk3em7sa.customui-test.leadsquared.com?leadId=d46b3d08-d2…" at bounding box center [210, 287] width 89 height 11
click at [130, 139] on link "+xx-xxxxxxxx97" at bounding box center [121, 140] width 91 height 11
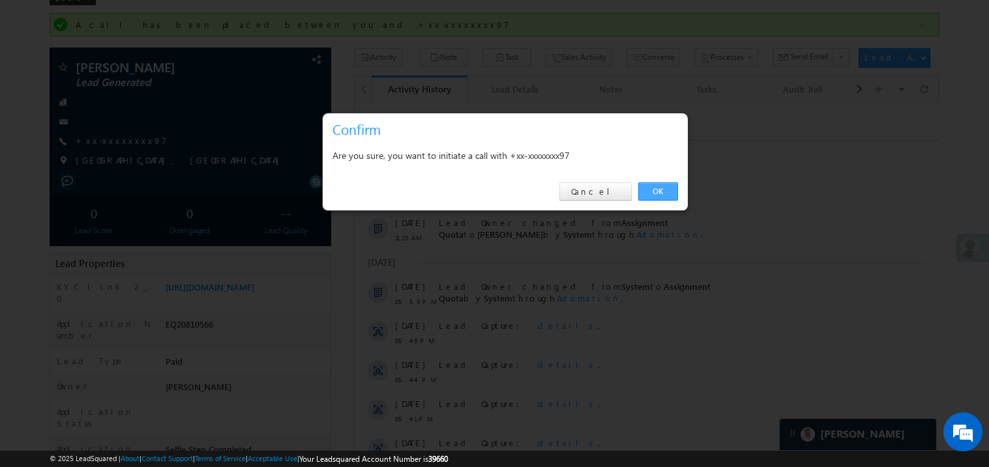
click at [650, 186] on link "OK" at bounding box center [658, 192] width 40 height 18
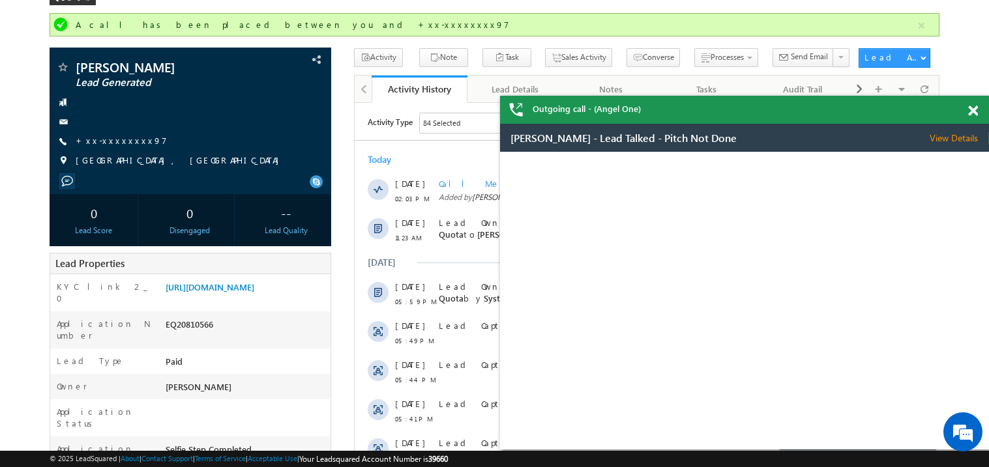
click at [971, 111] on span at bounding box center [973, 111] width 10 height 11
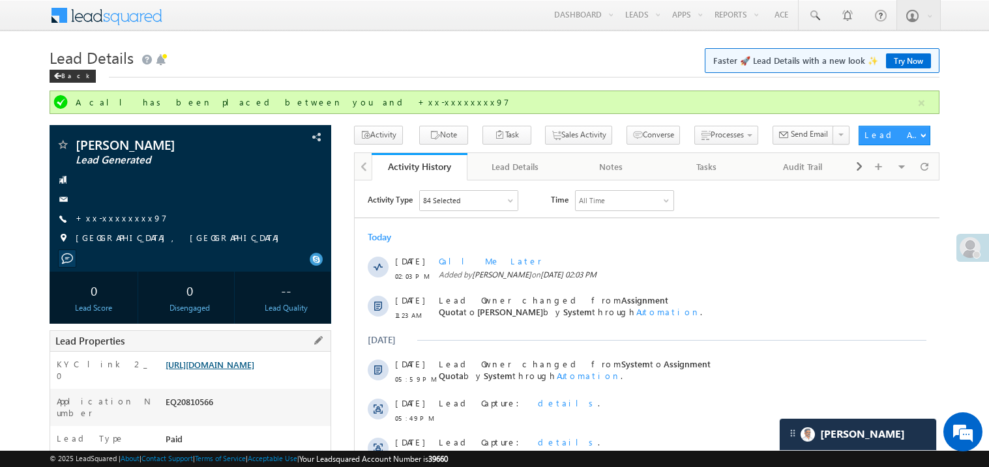
click at [237, 370] on link "https://angelbroking1-pk3em7sa.customui-test.leadsquared.com?leadId=d46b3d08-d2…" at bounding box center [210, 364] width 89 height 11
click at [125, 220] on link "+xx-xxxxxxxx97" at bounding box center [121, 218] width 91 height 11
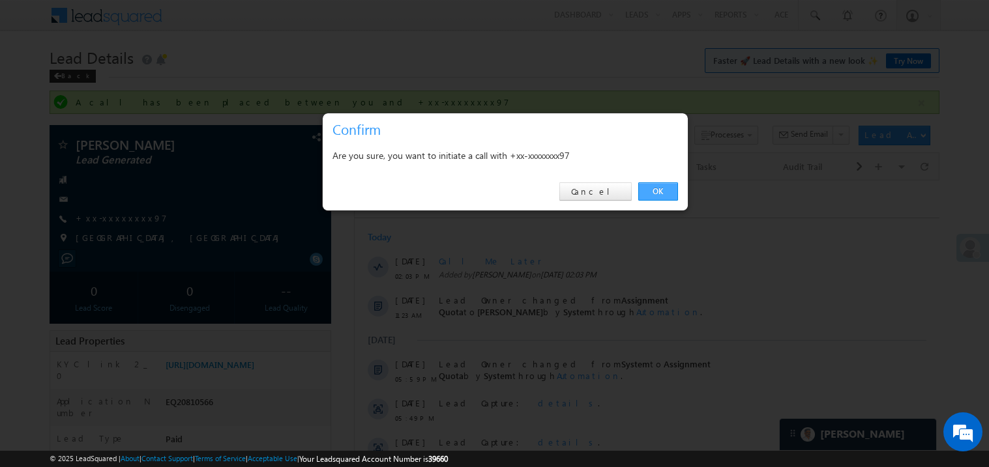
click at [657, 189] on link "OK" at bounding box center [658, 192] width 40 height 18
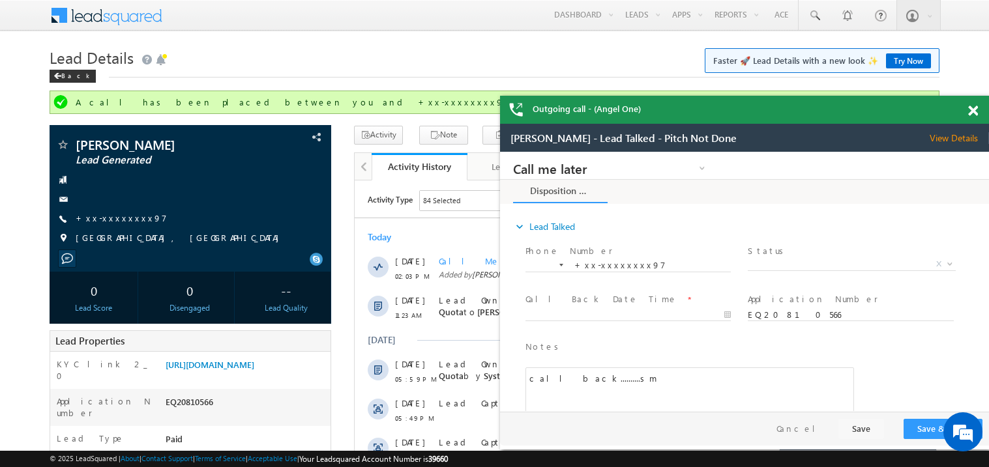
click at [973, 110] on span at bounding box center [973, 111] width 10 height 11
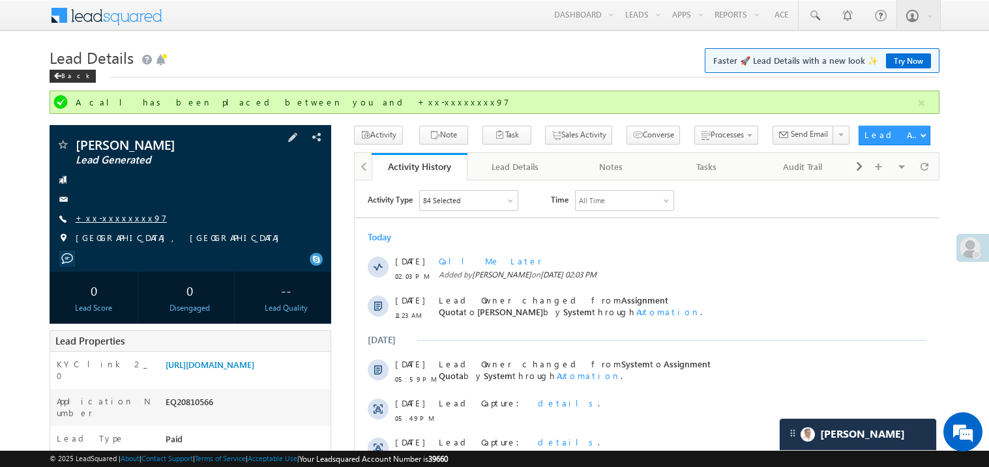
click at [112, 220] on link "+xx-xxxxxxxx97" at bounding box center [121, 218] width 91 height 11
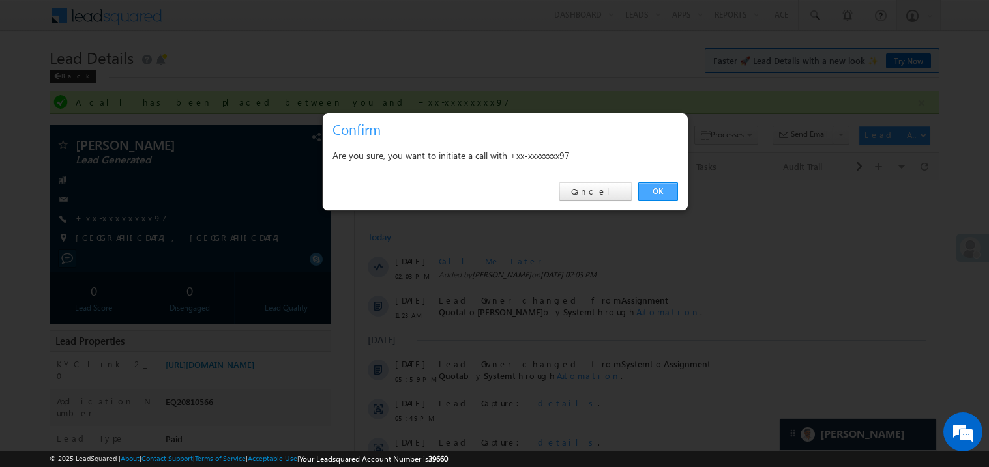
click at [654, 186] on link "OK" at bounding box center [658, 192] width 40 height 18
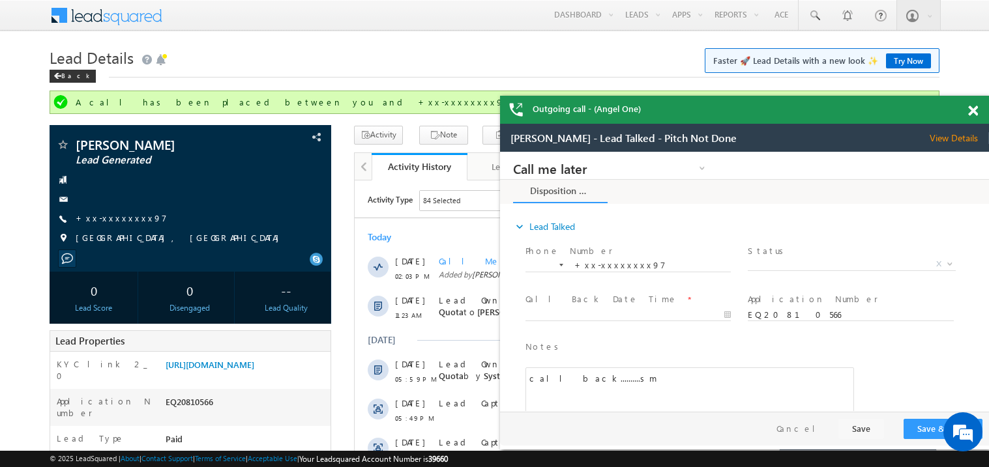
click at [977, 112] on span at bounding box center [973, 111] width 10 height 11
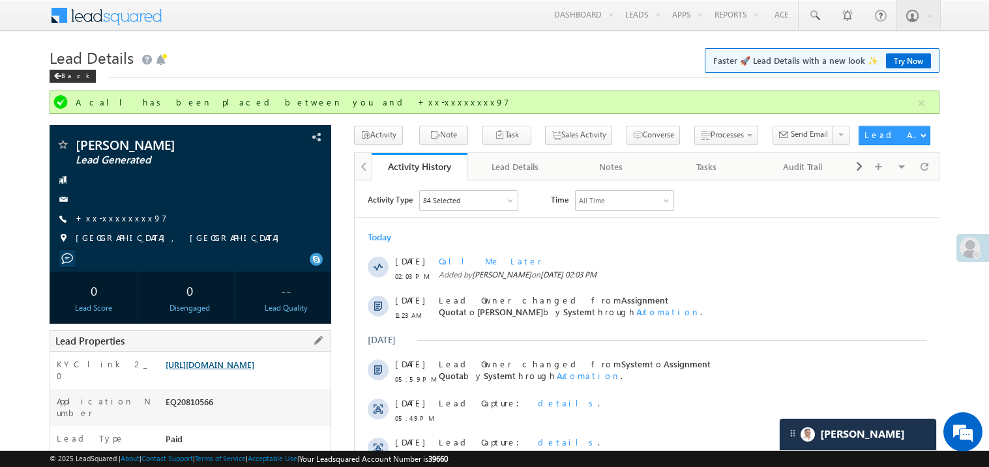
click at [254, 365] on link "https://angelbroking1-pk3em7sa.customui-test.leadsquared.com?leadId=d46b3d08-d2…" at bounding box center [210, 364] width 89 height 11
click at [123, 216] on link "+xx-xxxxxxxx97" at bounding box center [121, 218] width 91 height 11
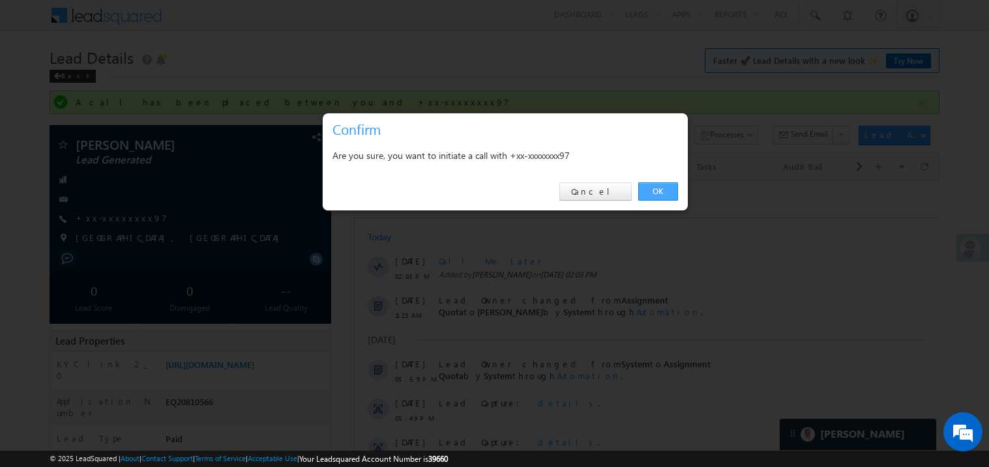
click at [661, 186] on link "OK" at bounding box center [658, 192] width 40 height 18
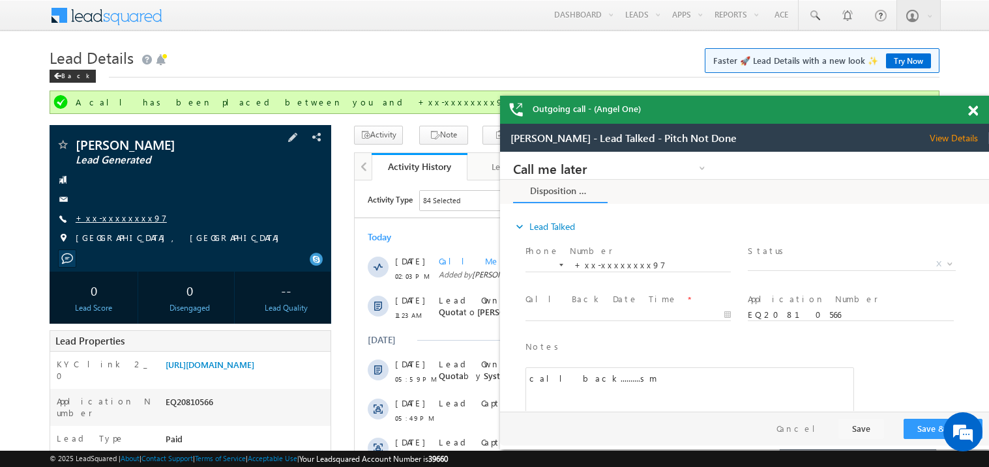
click at [112, 222] on link "+xx-xxxxxxxx97" at bounding box center [121, 218] width 91 height 11
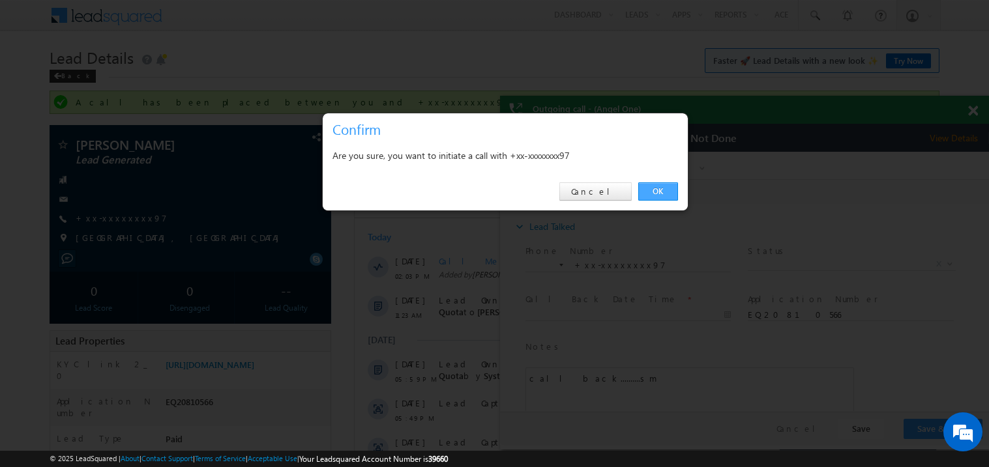
click at [658, 194] on link "OK" at bounding box center [658, 192] width 40 height 18
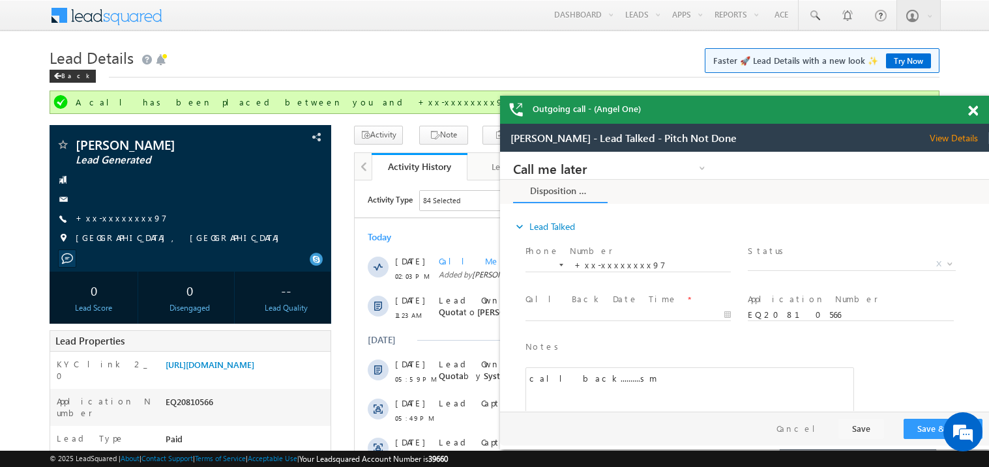
click at [970, 109] on span at bounding box center [973, 111] width 10 height 11
click at [971, 111] on span at bounding box center [973, 111] width 10 height 11
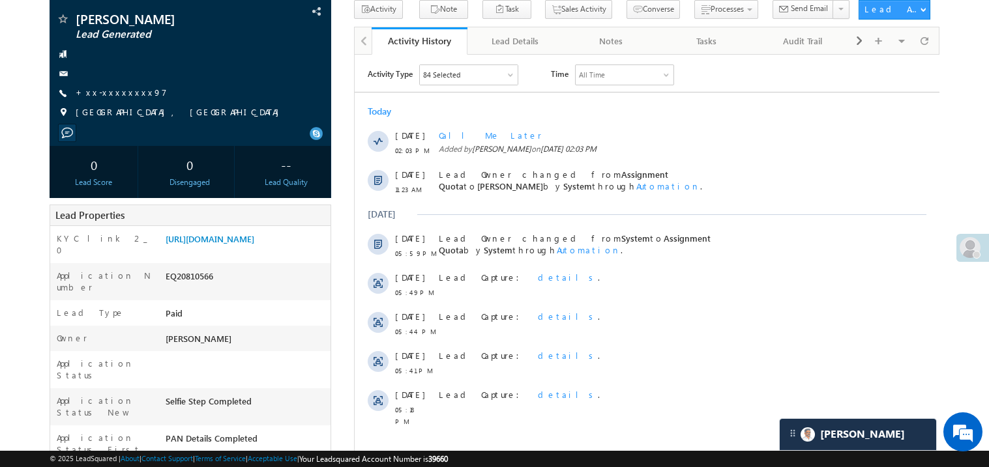
scroll to position [156, 0]
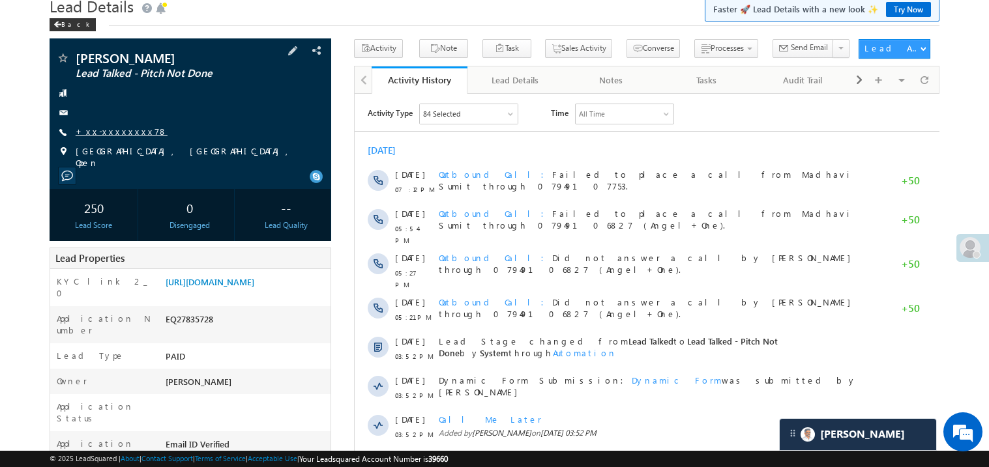
click at [123, 133] on link "+xx-xxxxxxxx78" at bounding box center [122, 131] width 92 height 11
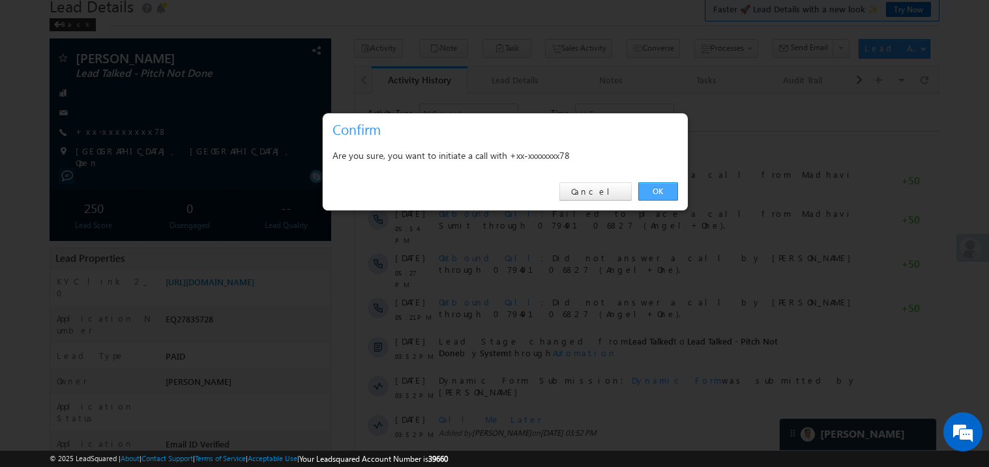
click at [660, 191] on link "OK" at bounding box center [658, 192] width 40 height 18
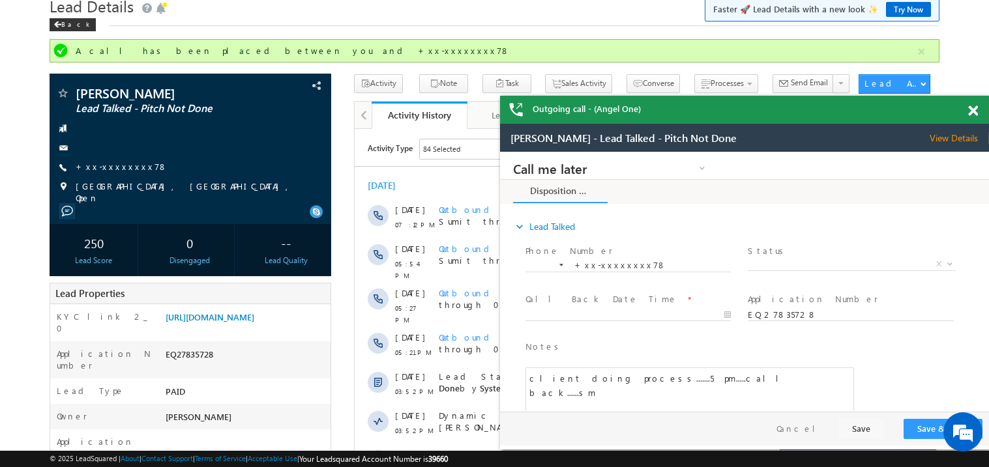
click at [977, 113] on span at bounding box center [973, 111] width 10 height 11
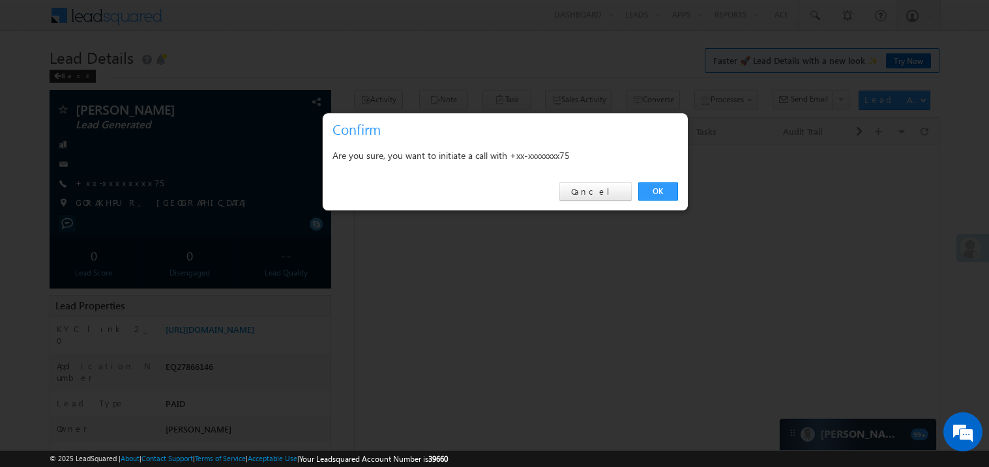
click at [657, 188] on link "OK" at bounding box center [658, 192] width 40 height 18
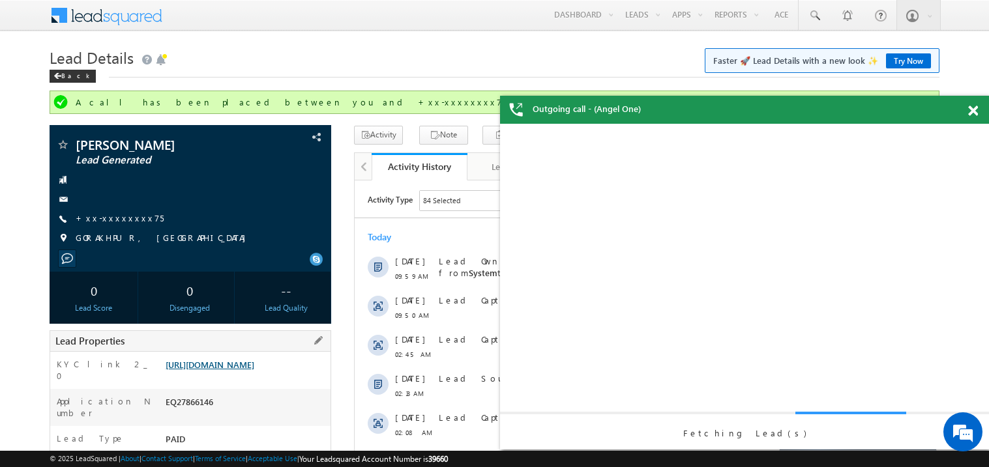
click at [245, 370] on link "[URL][DOMAIN_NAME]" at bounding box center [210, 364] width 89 height 11
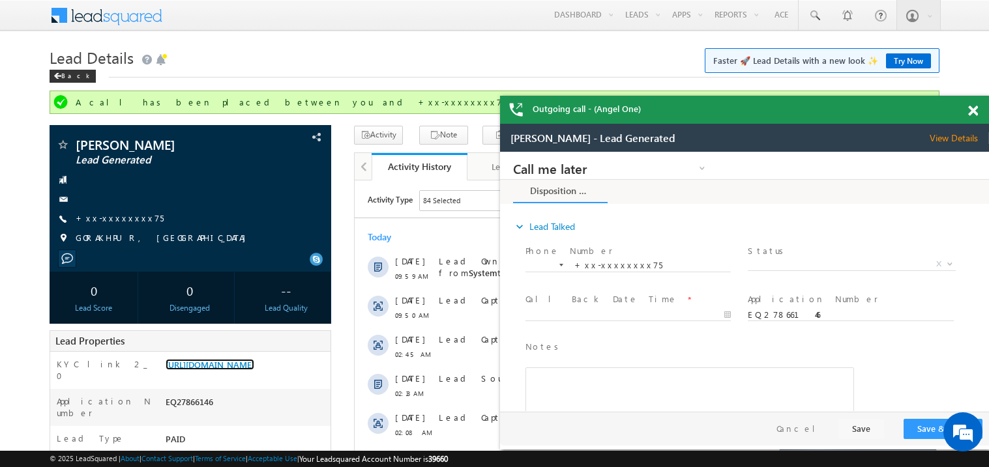
click at [969, 113] on span at bounding box center [973, 111] width 10 height 11
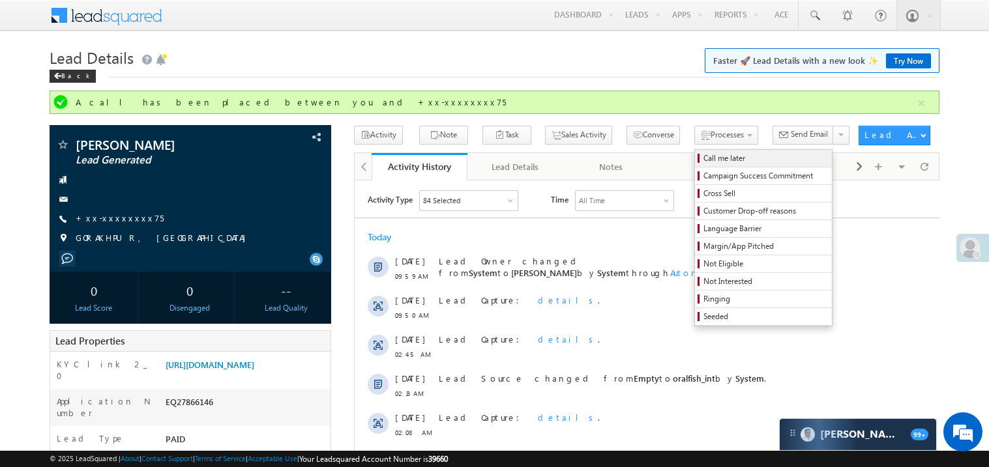
click at [703, 156] on span "Call me later" at bounding box center [765, 159] width 124 height 12
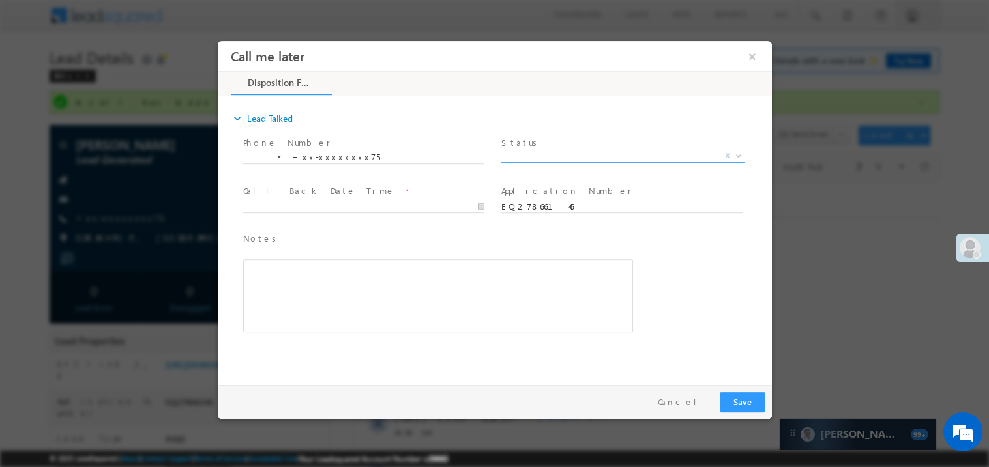
click at [545, 156] on span "X" at bounding box center [622, 155] width 243 height 13
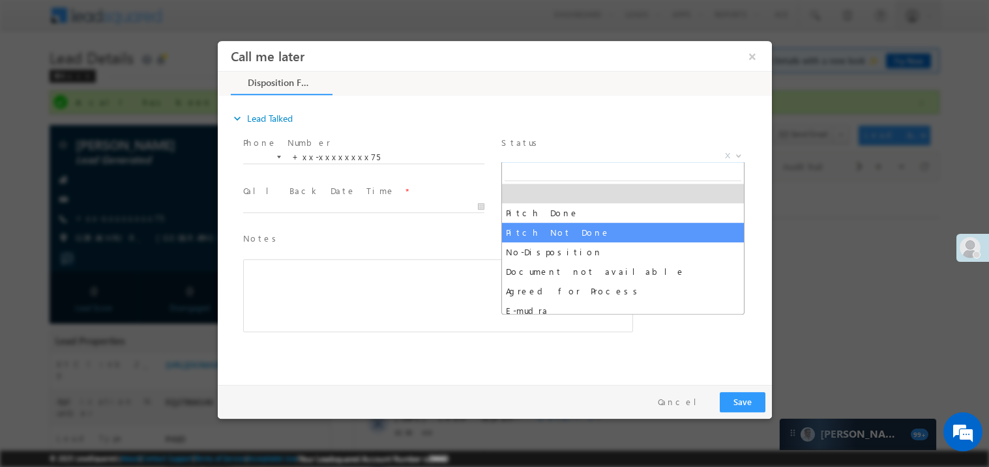
select select "Pitch Not Done"
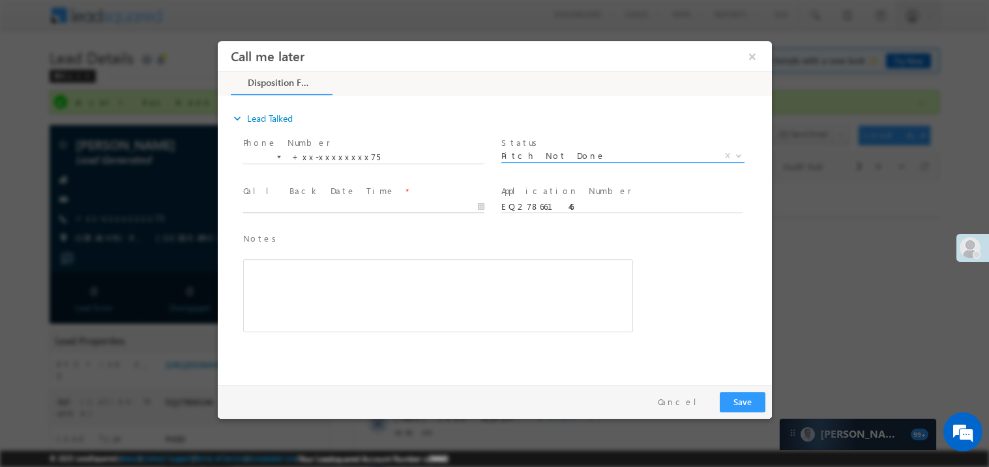
click at [315, 203] on body "Call me later ×" at bounding box center [494, 209] width 554 height 338
type input "08/27/25 2:19 PM"
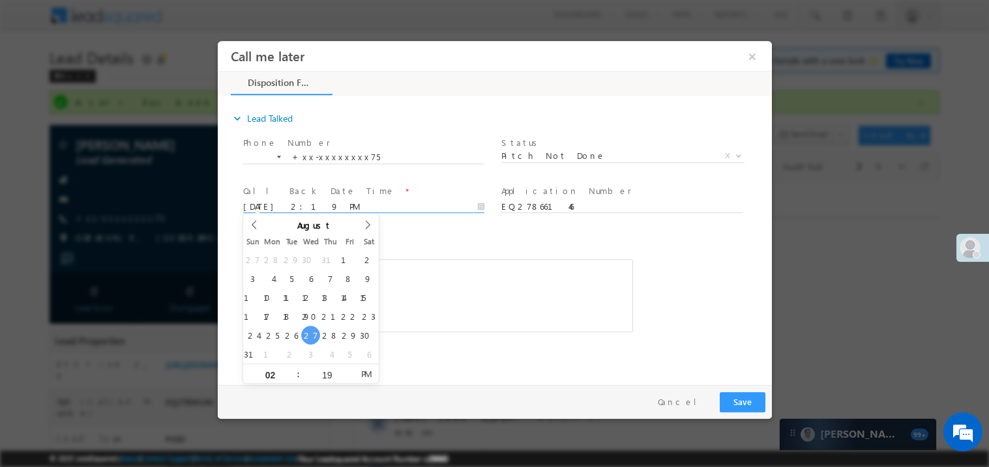
click at [471, 304] on div "Rich Text Editor, 40788eee-0fb2-11ec-a811-0adc8a9d82c2__tab1__section1__Notes__…" at bounding box center [437, 295] width 390 height 73
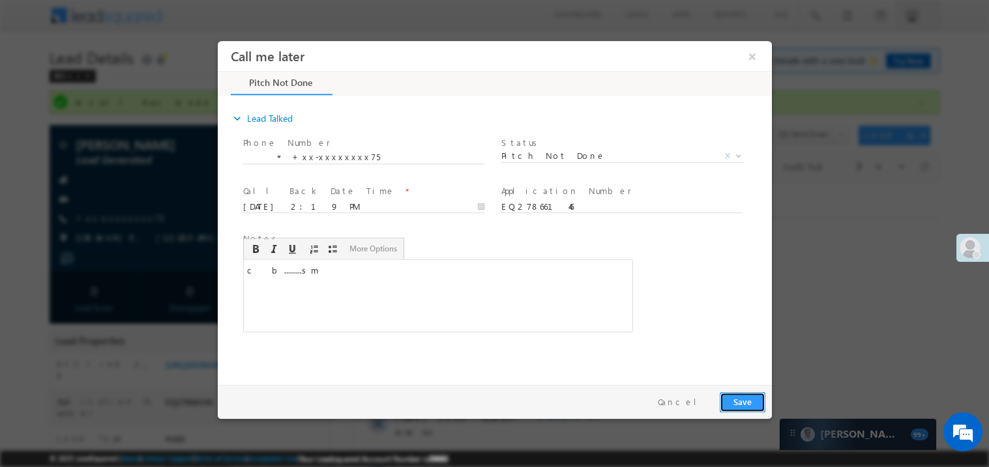
click at [761, 403] on button "Save" at bounding box center [742, 402] width 46 height 20
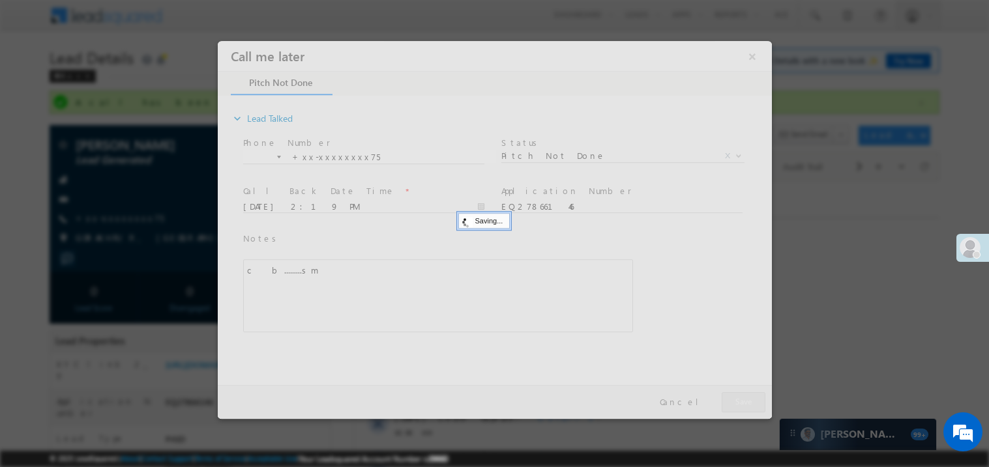
click at [761, 403] on div at bounding box center [494, 229] width 554 height 378
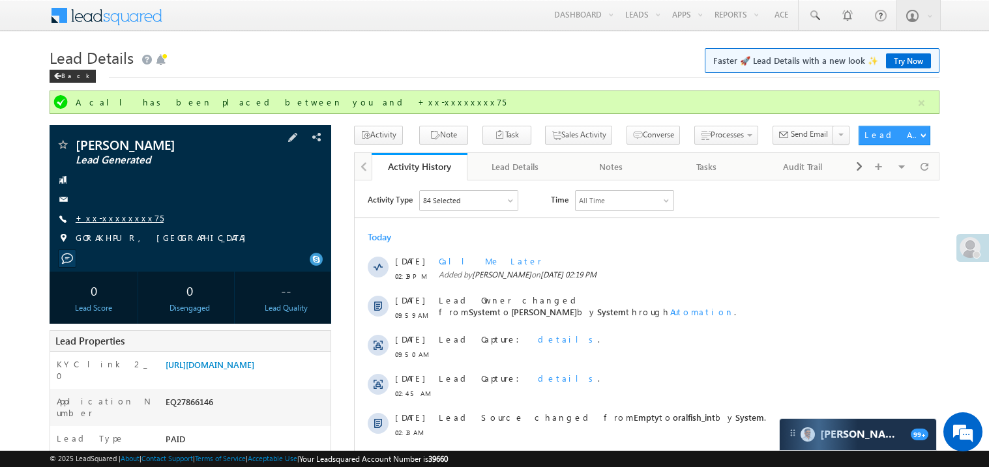
click at [125, 214] on link "+xx-xxxxxxxx75" at bounding box center [120, 218] width 88 height 11
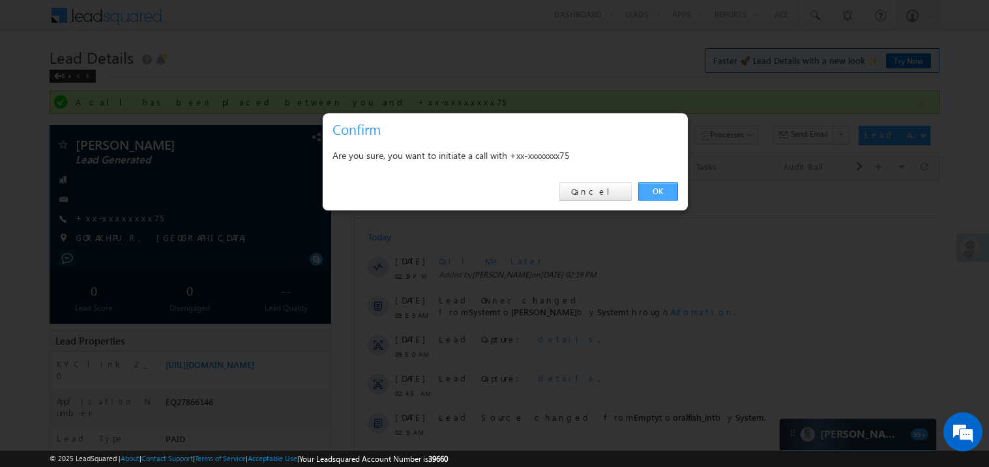
click at [661, 193] on link "OK" at bounding box center [658, 192] width 40 height 18
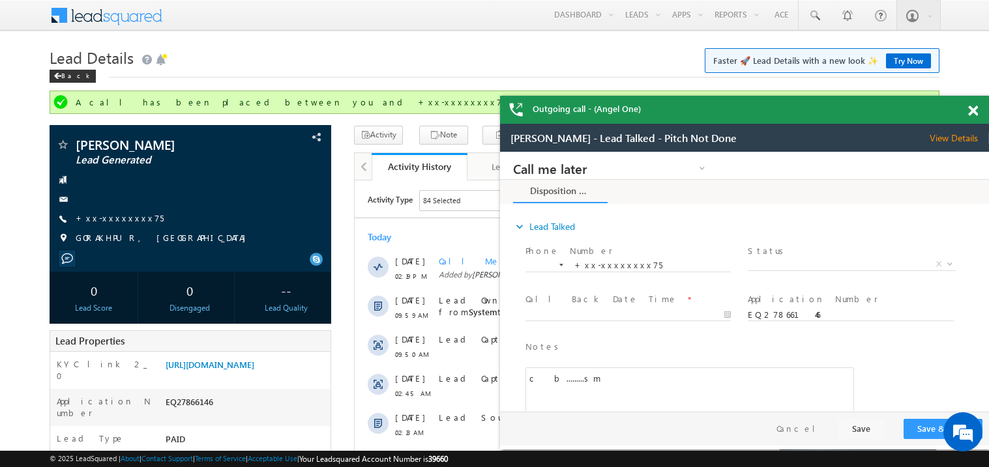
click at [975, 109] on span at bounding box center [973, 111] width 10 height 11
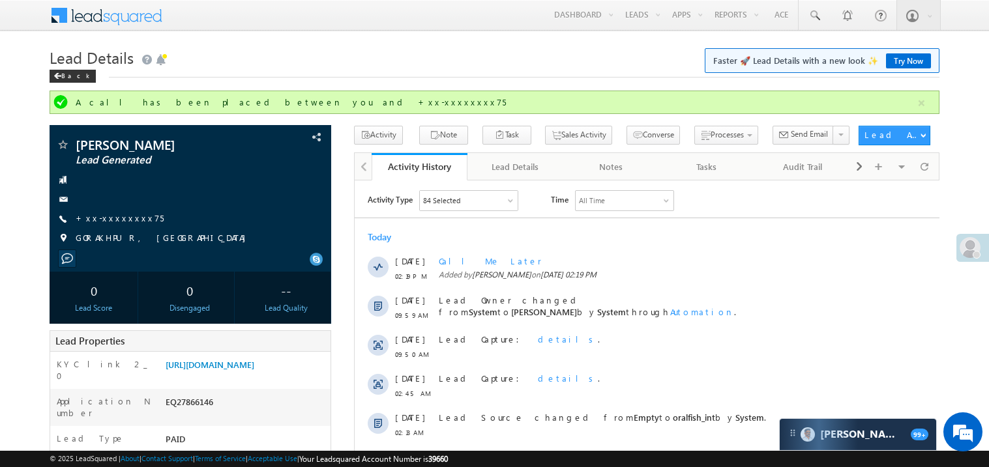
click at [599, 68] on h1 "Lead Details Faster 🚀 Lead Details with a new look ✨ Try Now" at bounding box center [495, 56] width 890 height 25
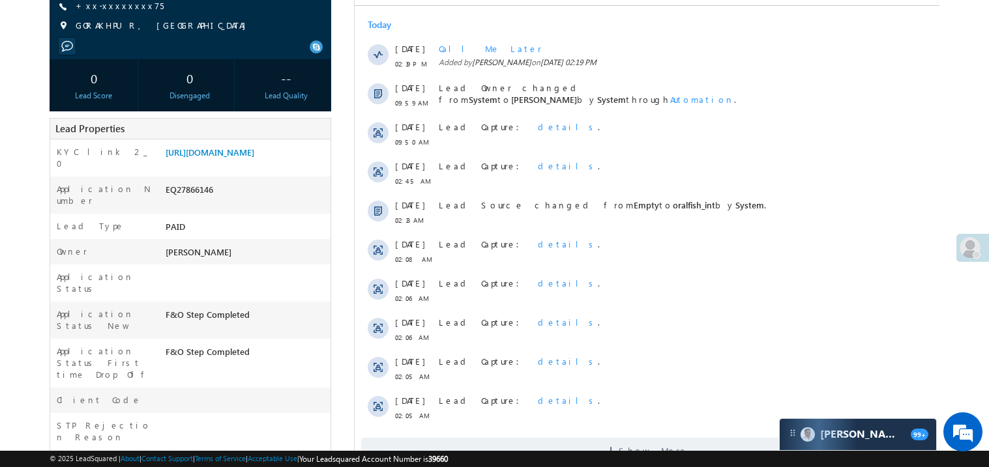
scroll to position [286, 0]
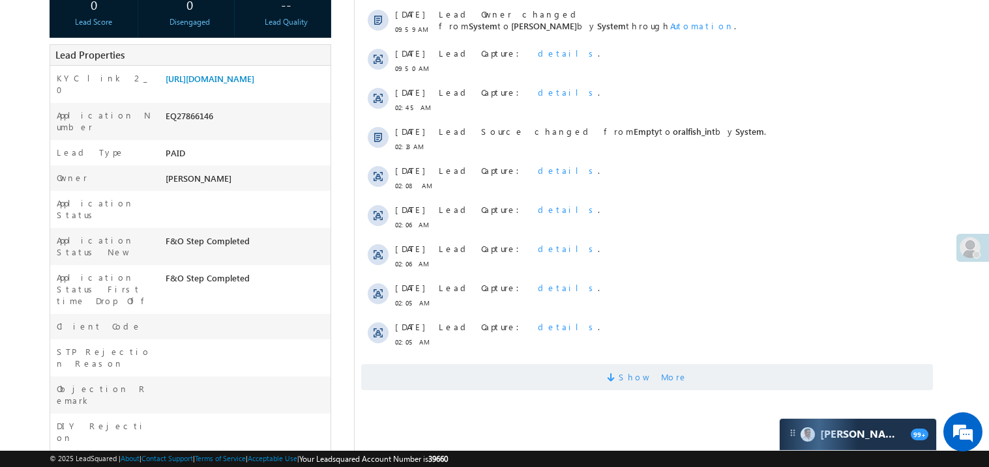
click at [581, 377] on span "Show More" at bounding box center [646, 377] width 572 height 26
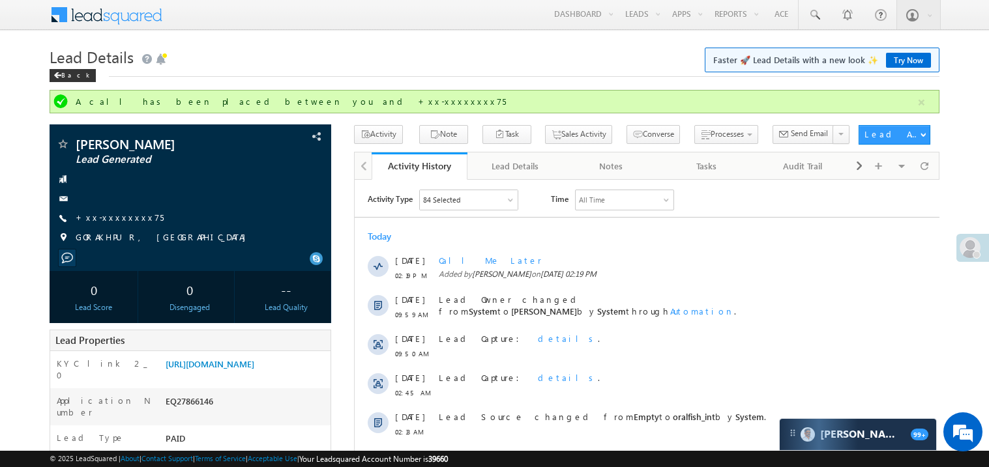
scroll to position [0, 0]
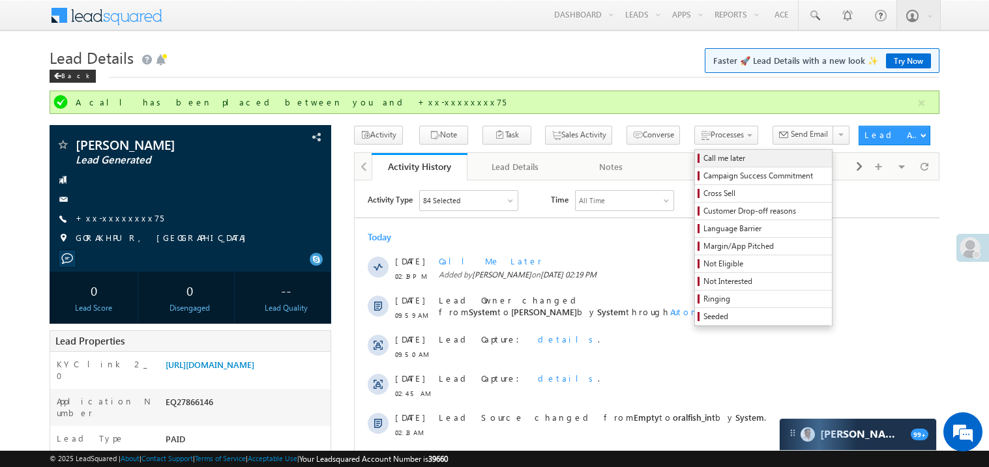
click at [703, 160] on span "Call me later" at bounding box center [765, 159] width 124 height 12
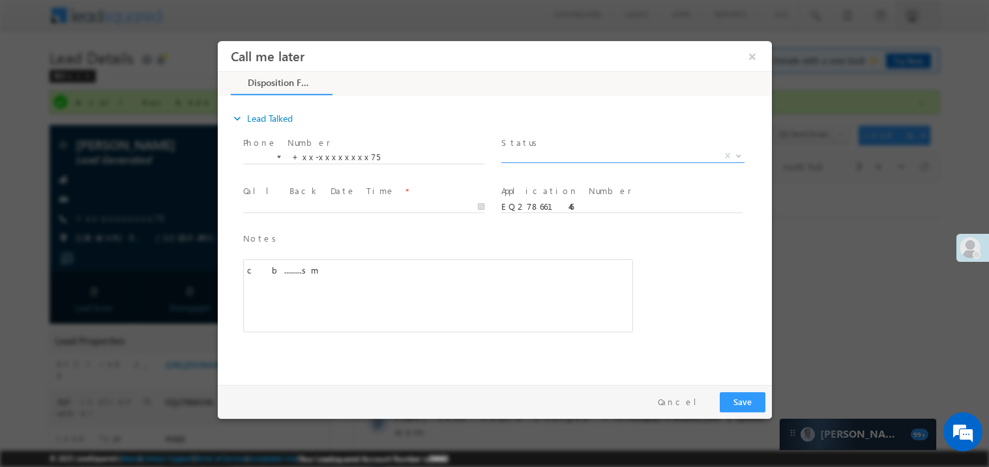
click at [551, 154] on span "X" at bounding box center [622, 155] width 243 height 13
click at [518, 149] on span "No-Disposition" at bounding box center [607, 155] width 212 height 12
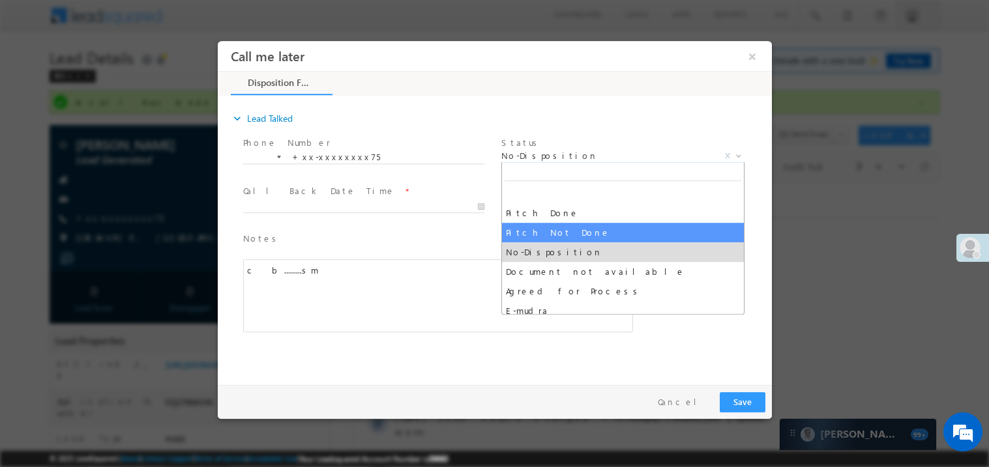
select select "Pitch Not Done"
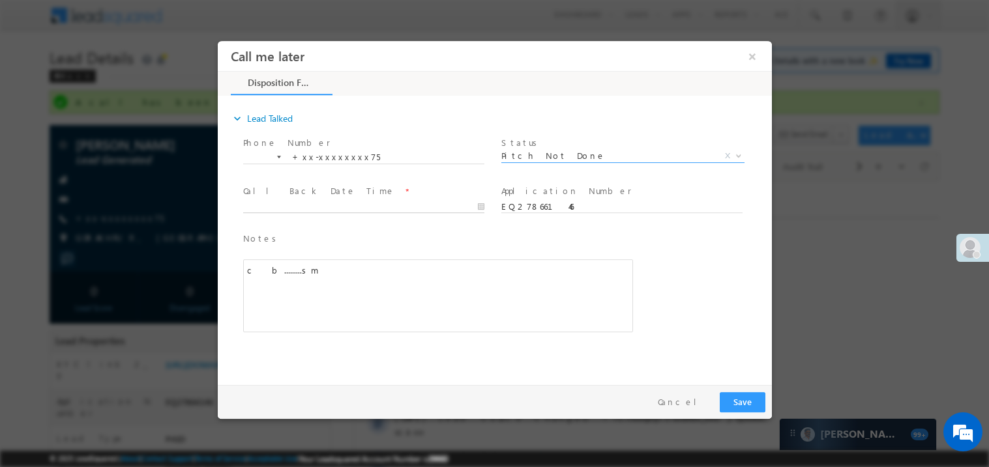
click at [295, 202] on body "Call me later ×" at bounding box center [494, 209] width 554 height 338
type input "08/27/25 2:21 PM"
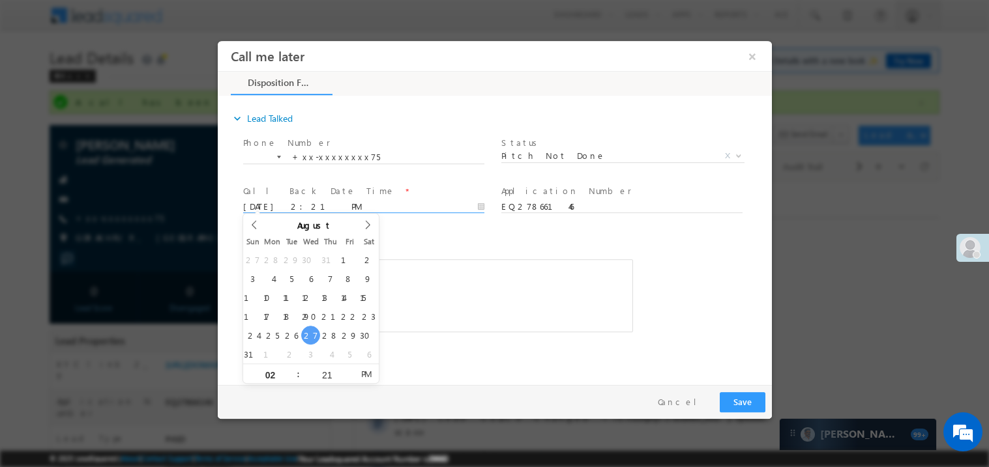
click at [434, 274] on div "c b.........sm" at bounding box center [437, 295] width 390 height 73
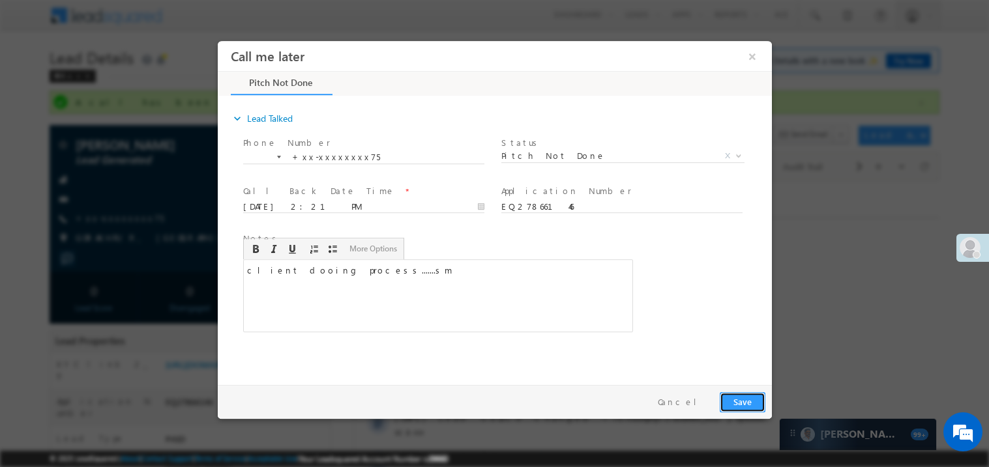
click at [750, 406] on button "Save" at bounding box center [742, 402] width 46 height 20
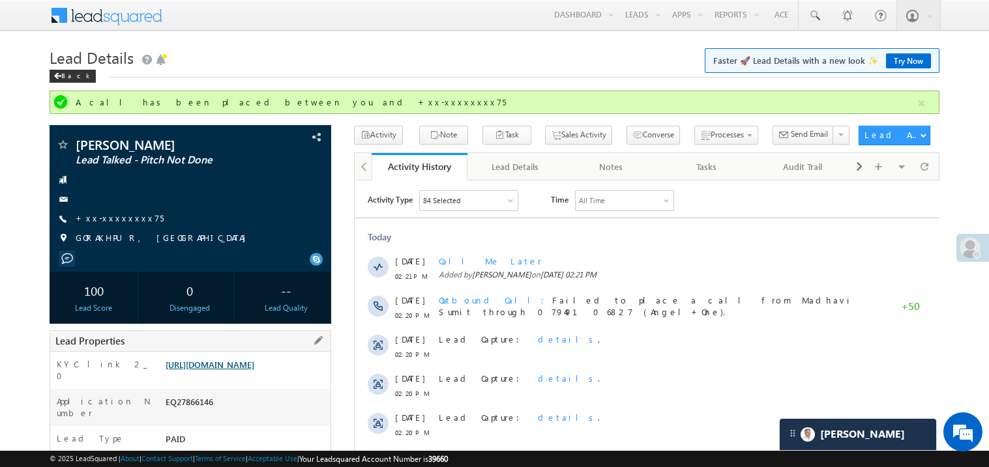
click at [254, 370] on link "https://angelbroking1-pk3em7sa.customui-test.leadsquared.com?leadId=ae3fa4e9-2a…" at bounding box center [210, 364] width 89 height 11
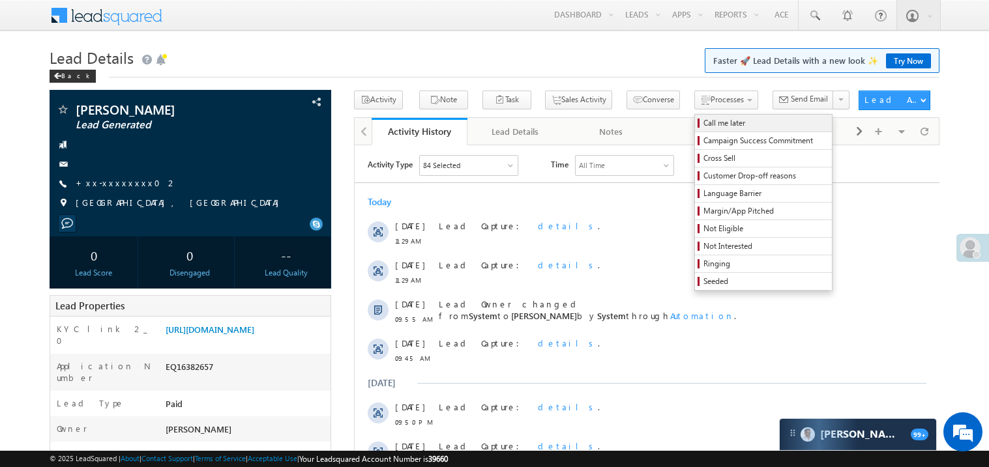
click at [703, 124] on span "Call me later" at bounding box center [765, 123] width 124 height 12
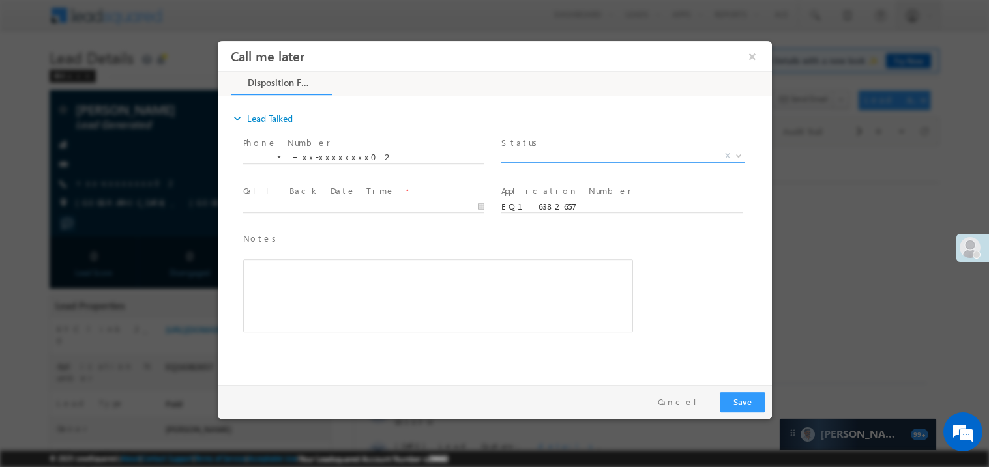
click at [531, 152] on span "X" at bounding box center [622, 155] width 243 height 13
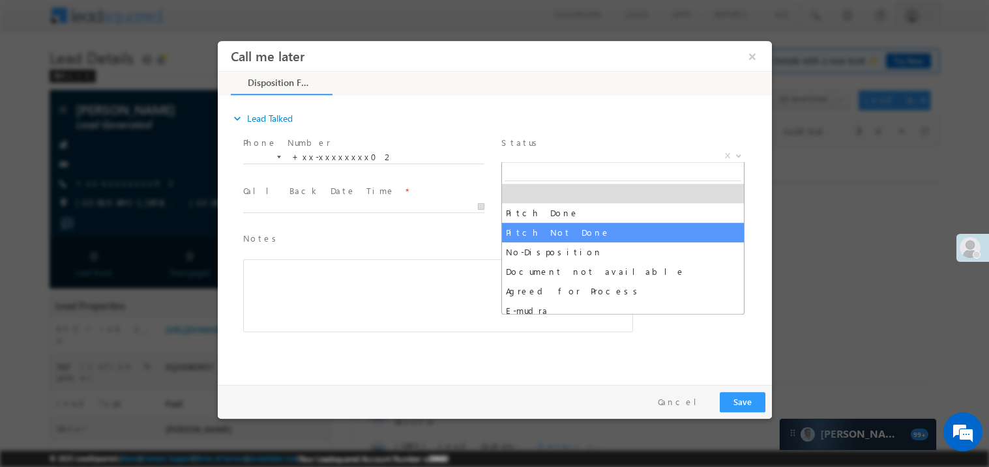
select select "Pitch Not Done"
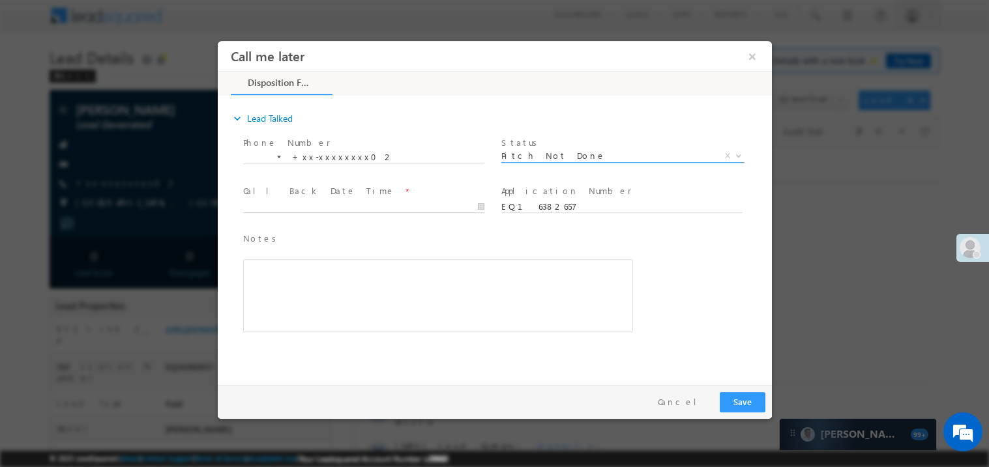
click at [308, 206] on body "Call me later ×" at bounding box center [494, 209] width 554 height 338
type input "[DATE] 2:21 PM"
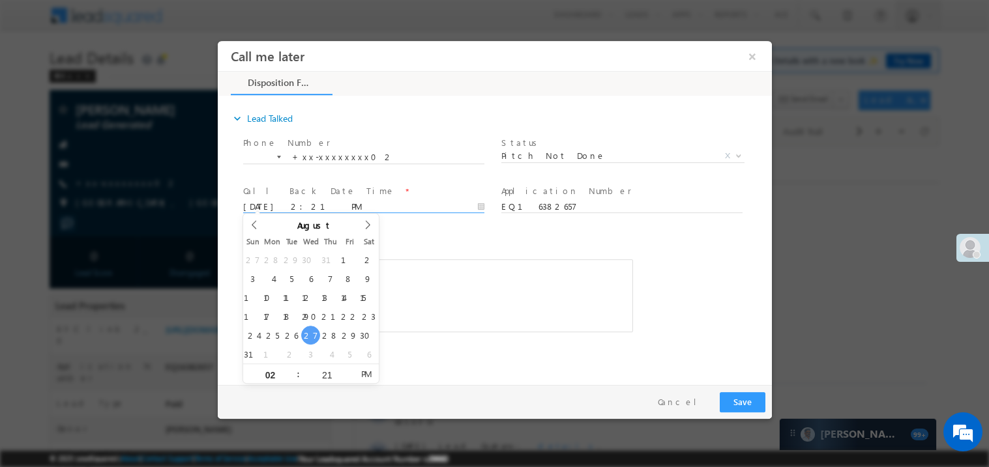
click at [435, 291] on div "Rich Text Editor, 40788eee-0fb2-11ec-a811-0adc8a9d82c2__tab1__section1__Notes__…" at bounding box center [437, 295] width 390 height 73
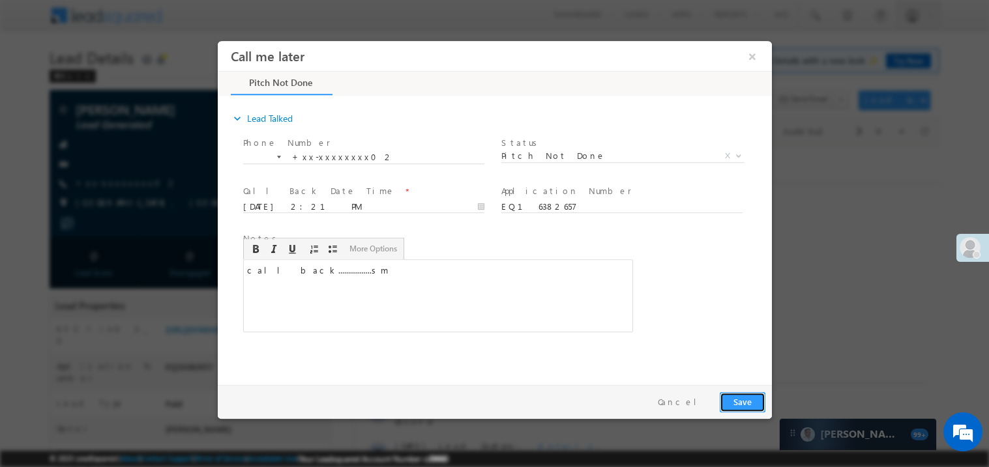
click at [740, 405] on button "Save" at bounding box center [742, 402] width 46 height 20
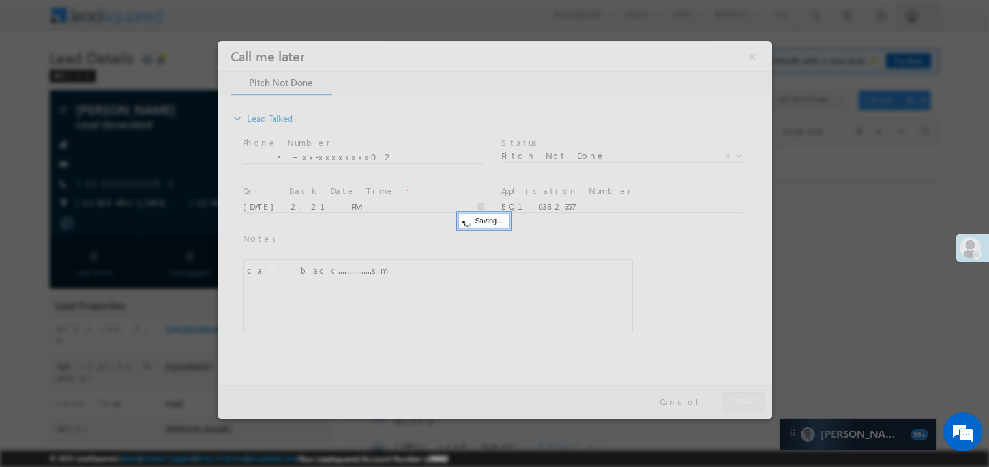
click at [740, 405] on div at bounding box center [494, 229] width 554 height 378
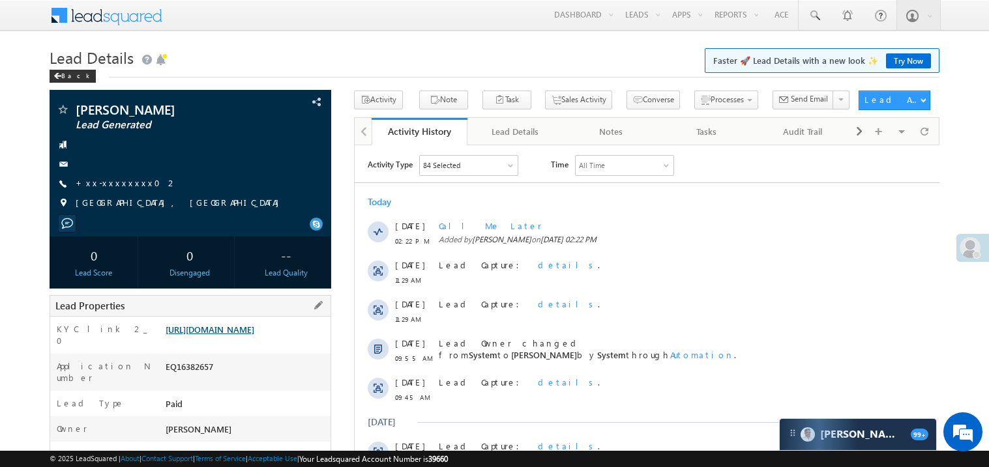
click at [237, 335] on link "[URL][DOMAIN_NAME]" at bounding box center [210, 329] width 89 height 11
click at [111, 178] on link "+xx-xxxxxxxx02" at bounding box center [127, 182] width 102 height 11
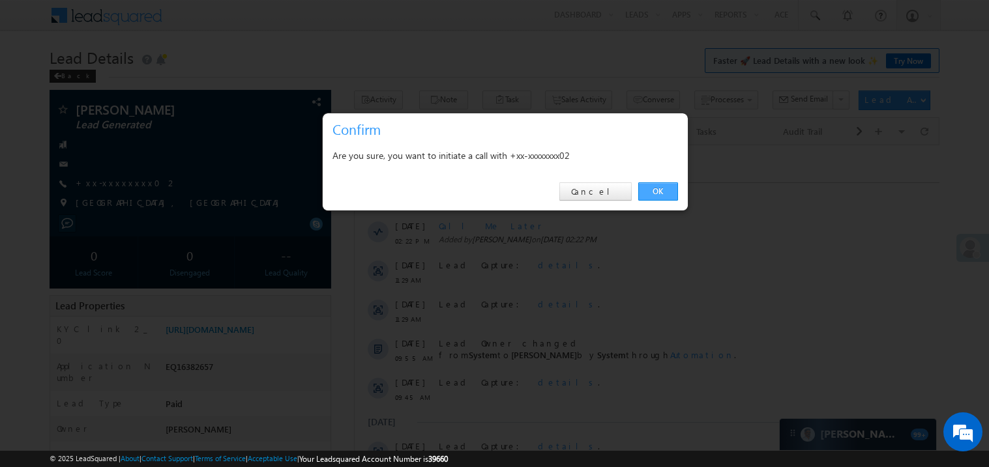
click at [657, 192] on link "OK" at bounding box center [658, 192] width 40 height 18
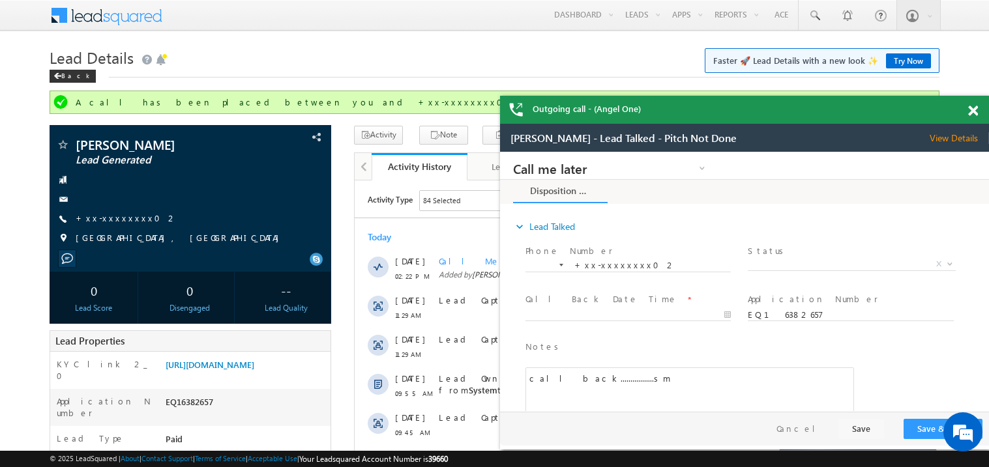
click at [974, 106] on span at bounding box center [973, 111] width 10 height 11
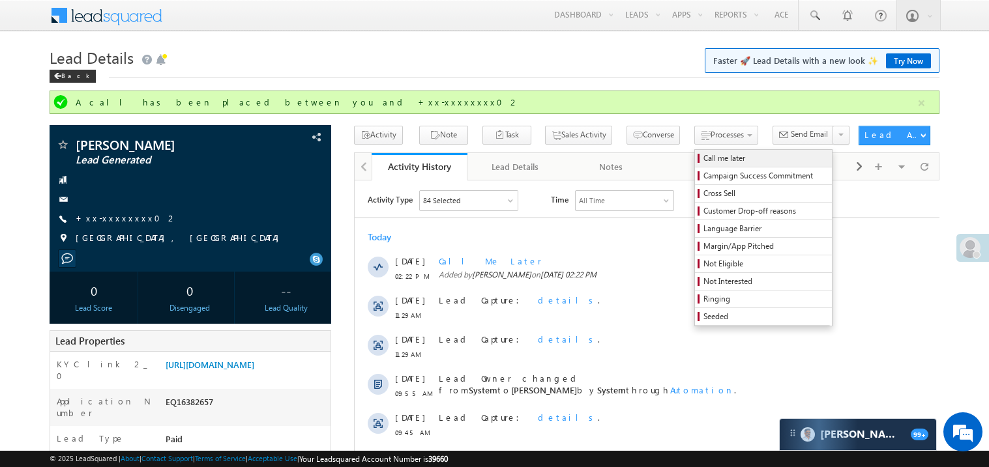
click at [703, 159] on span "Call me later" at bounding box center [765, 159] width 124 height 12
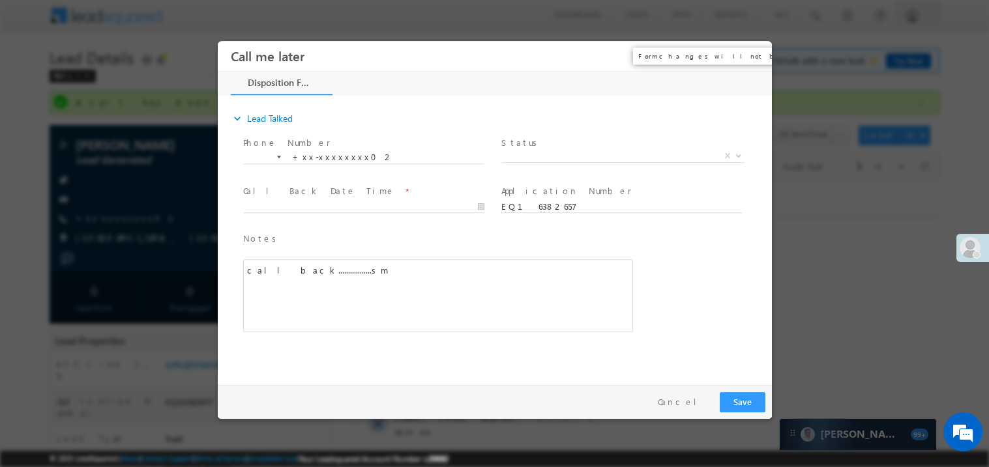
click at [752, 62] on button "×" at bounding box center [751, 56] width 22 height 24
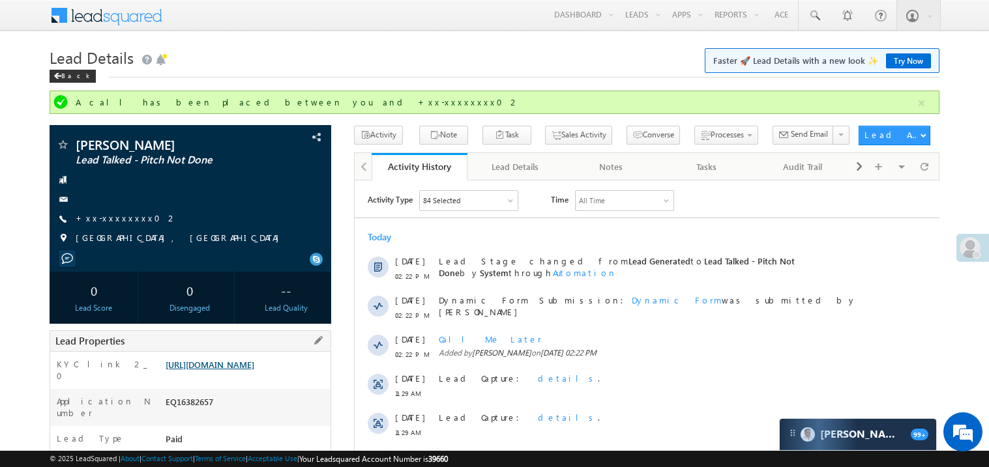
click at [254, 370] on link "[URL][DOMAIN_NAME]" at bounding box center [210, 364] width 89 height 11
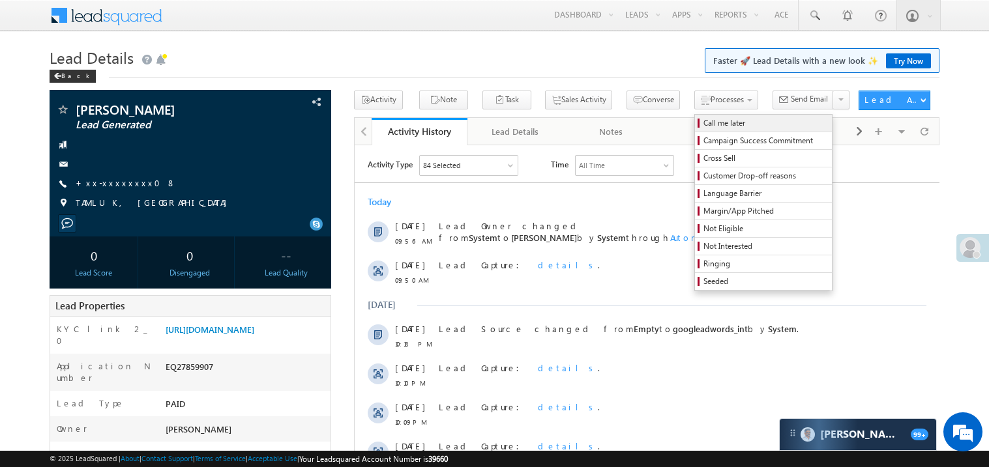
click at [703, 121] on span "Call me later" at bounding box center [765, 123] width 124 height 12
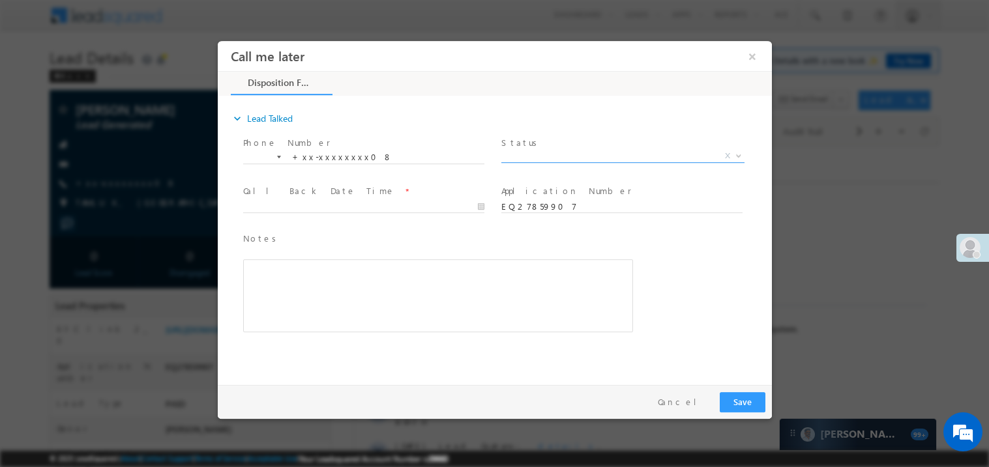
click at [528, 149] on span "X" at bounding box center [622, 155] width 243 height 13
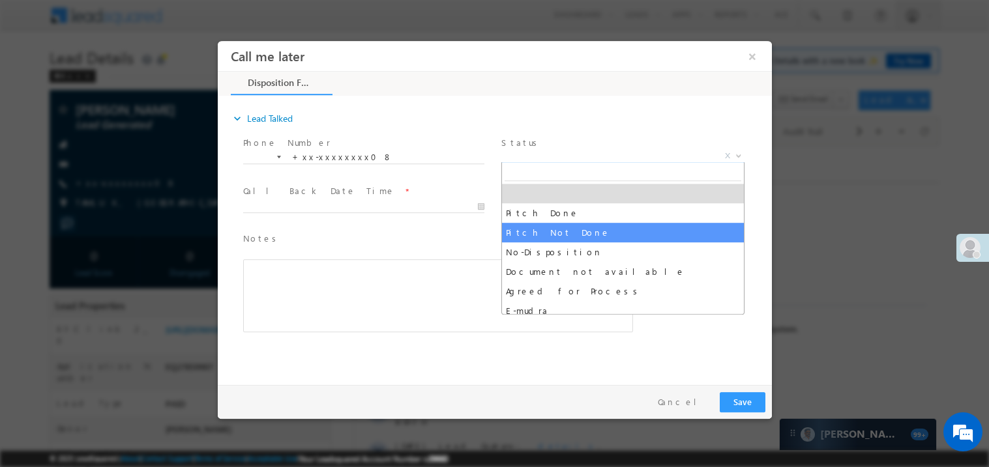
select select "Pitch Not Done"
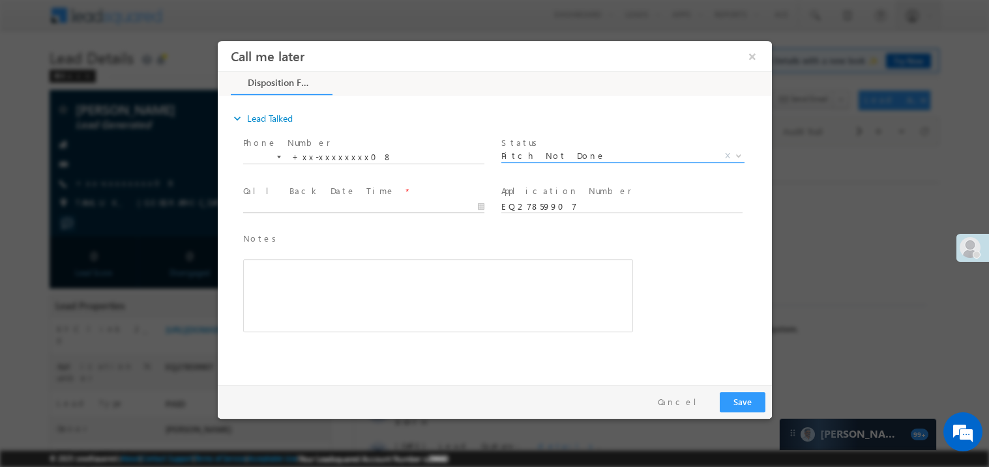
click at [282, 203] on body "Call me later ×" at bounding box center [494, 209] width 554 height 338
type input "[DATE] 2:24 PM"
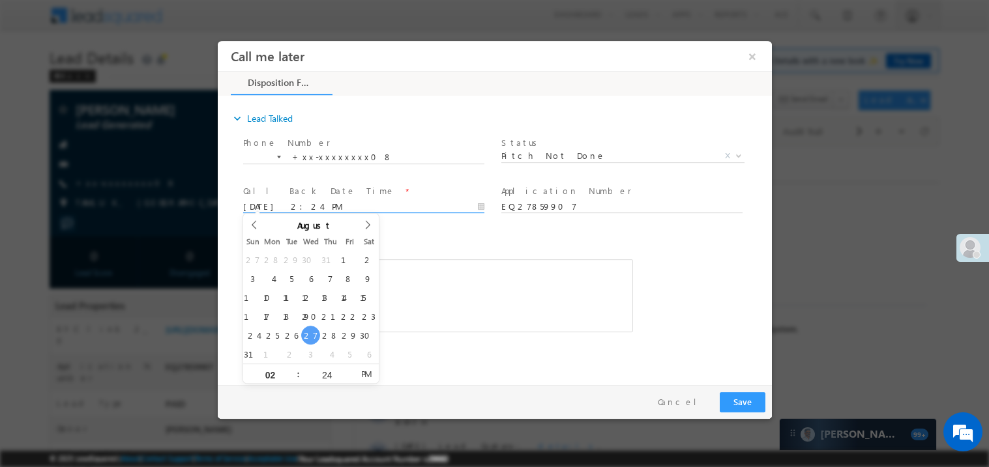
click at [476, 245] on div "Notes * Editor toolbars Basic Styles Bold Italic Underline Paragraph Insert/Rem…" at bounding box center [437, 281] width 390 height 101
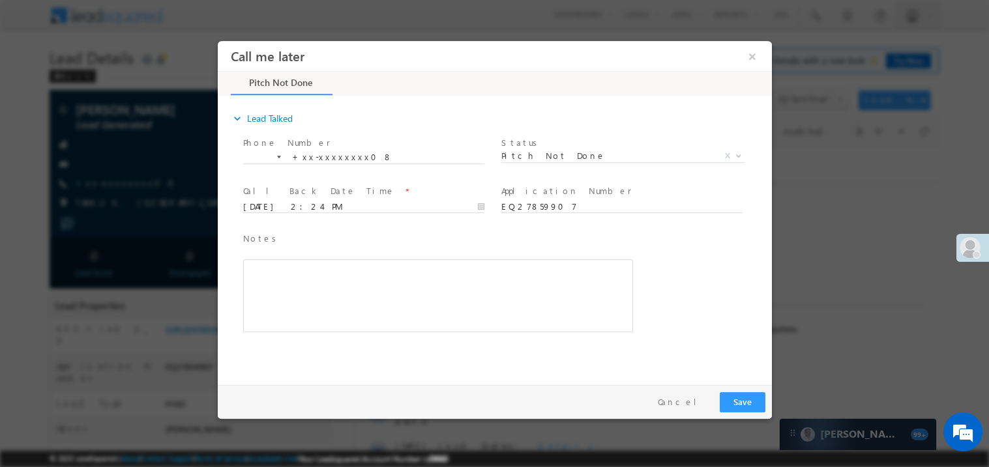
click at [410, 294] on div "Rich Text Editor, 40788eee-0fb2-11ec-a811-0adc8a9d82c2__tab1__section1__Notes__…" at bounding box center [437, 295] width 390 height 73
click at [752, 405] on button "Save" at bounding box center [742, 402] width 46 height 20
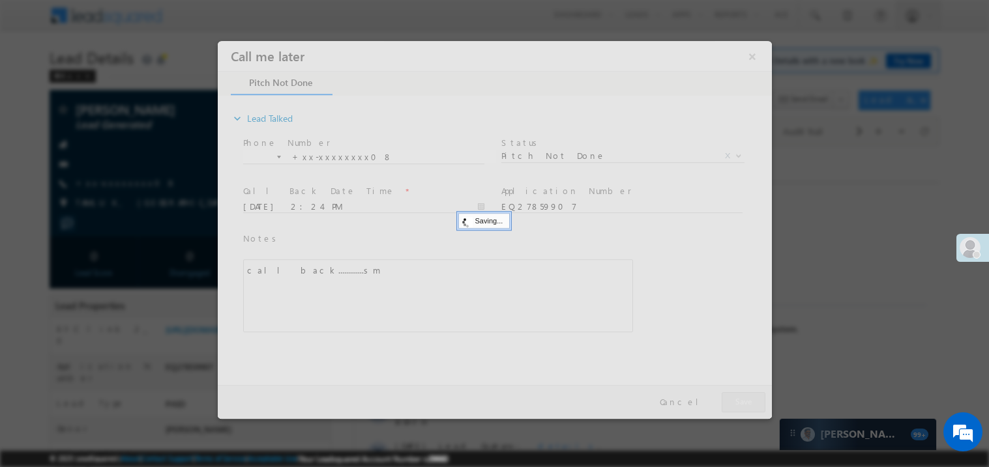
click at [752, 405] on div at bounding box center [494, 229] width 554 height 378
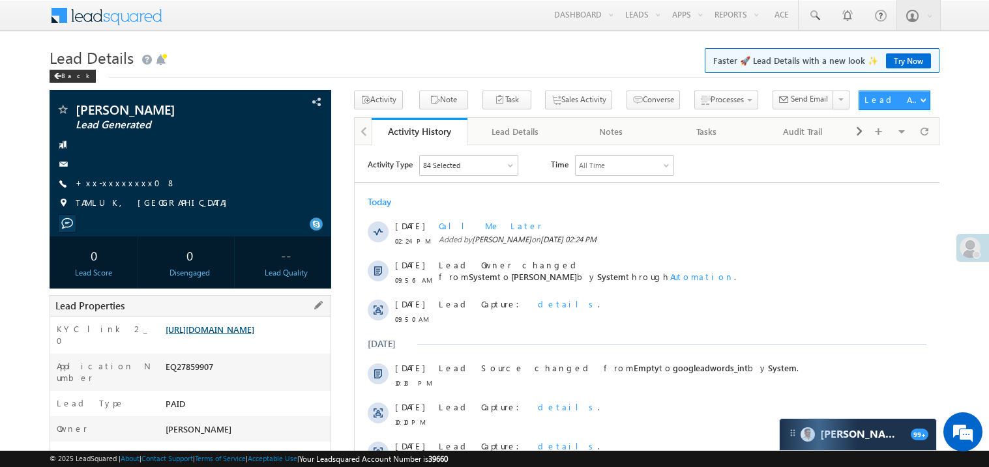
click at [233, 334] on link "[URL][DOMAIN_NAME]" at bounding box center [210, 329] width 89 height 11
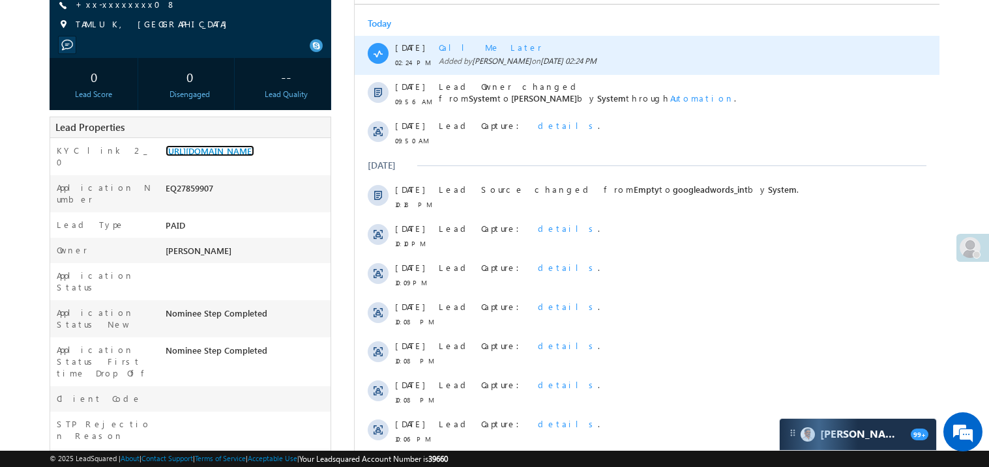
scroll to position [182, 0]
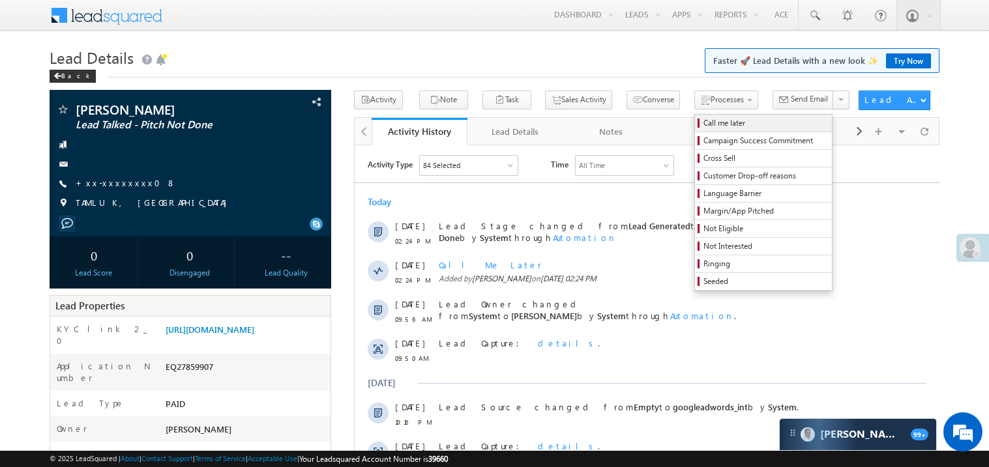
click at [703, 126] on span "Call me later" at bounding box center [765, 123] width 124 height 12
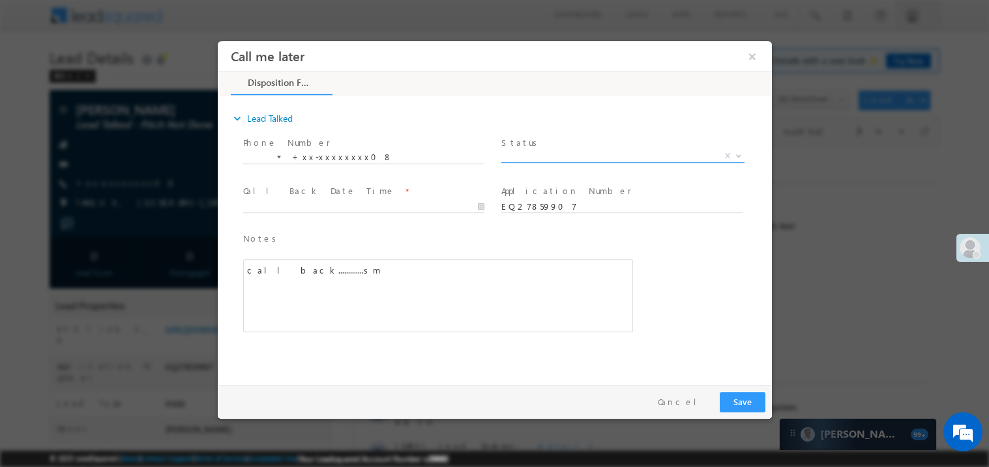
click at [544, 156] on span "X" at bounding box center [622, 155] width 243 height 13
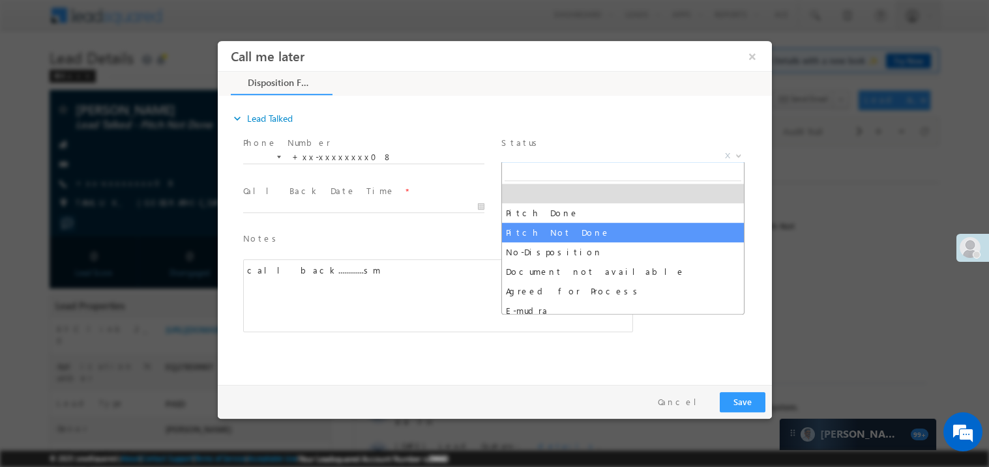
select select "Pitch Not Done"
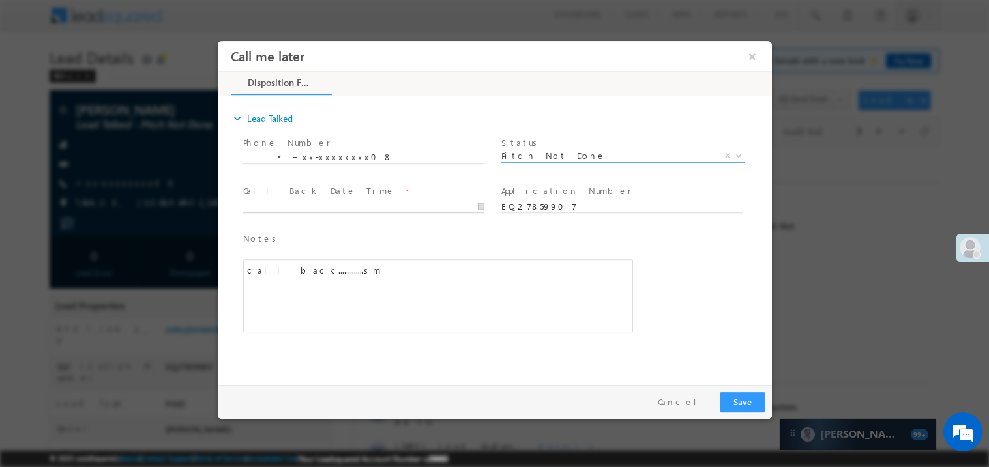
click at [286, 202] on body "Call me later ×" at bounding box center [494, 209] width 554 height 338
type input "[DATE] 2:25 PM"
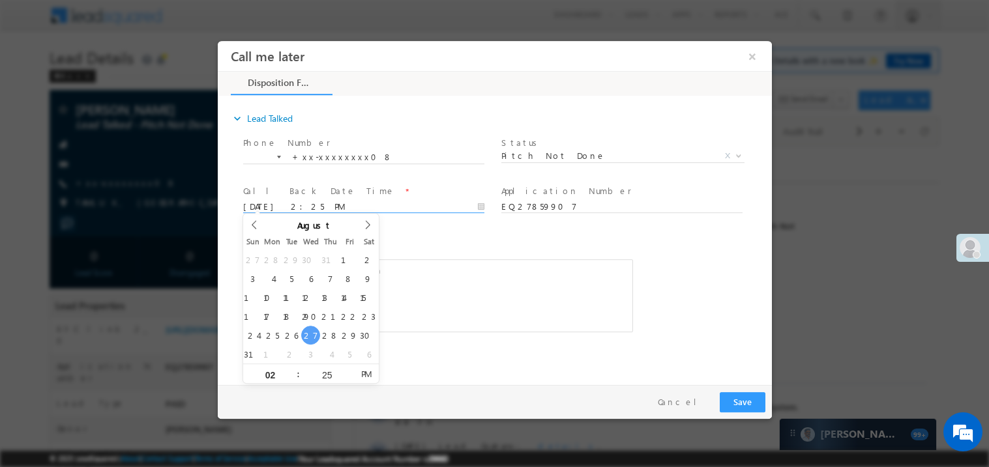
click at [435, 293] on div "call back.............sm" at bounding box center [437, 295] width 390 height 73
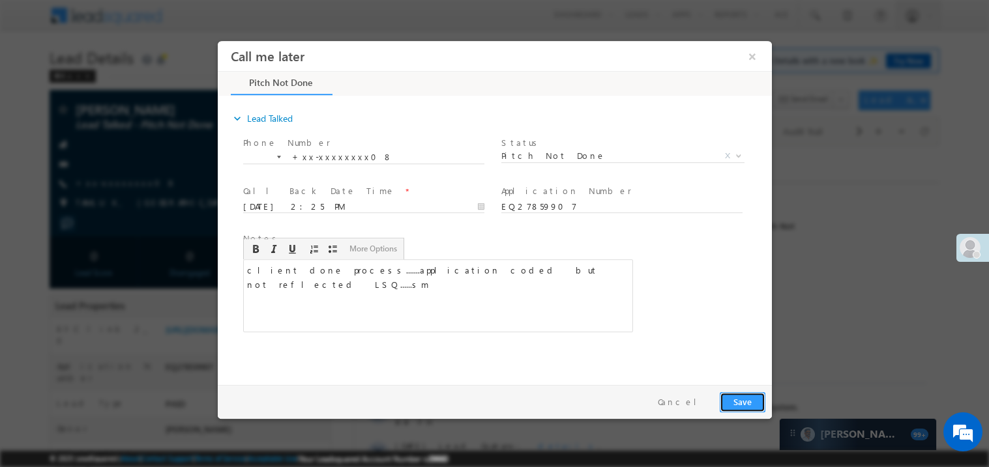
click at [744, 409] on button "Save" at bounding box center [742, 402] width 46 height 20
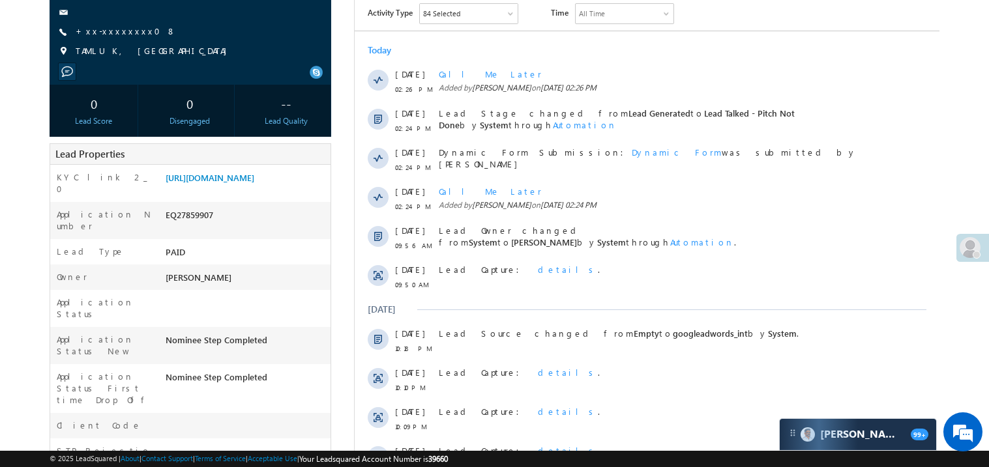
scroll to position [156, 0]
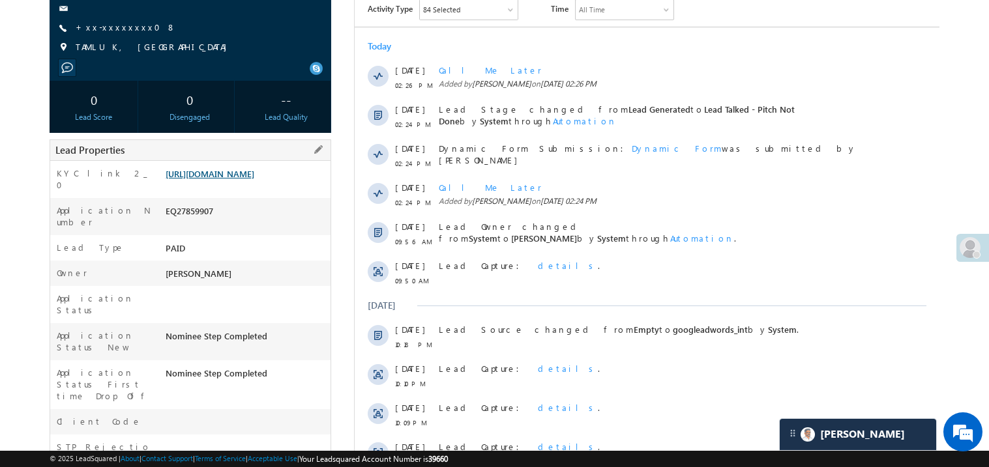
click at [251, 179] on link "[URL][DOMAIN_NAME]" at bounding box center [210, 173] width 89 height 11
click at [222, 179] on link "[URL][DOMAIN_NAME]" at bounding box center [210, 173] width 89 height 11
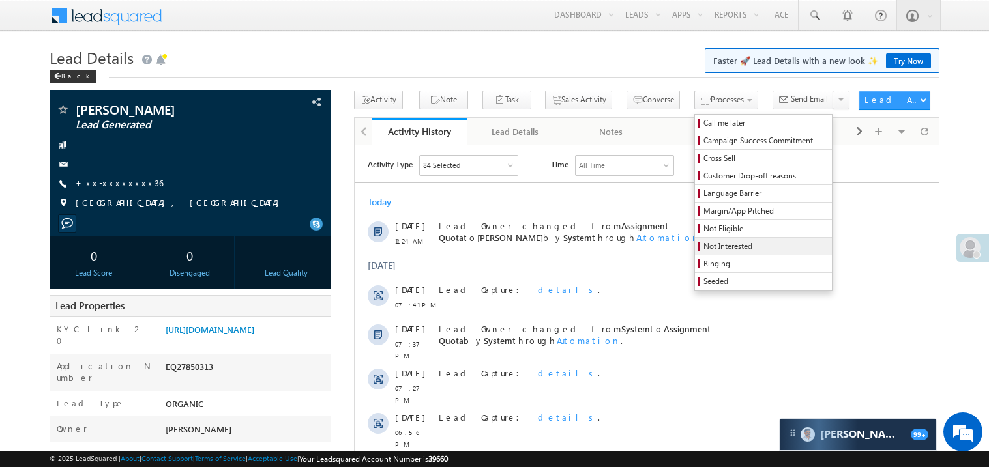
click at [703, 249] on span "Not Interested" at bounding box center [765, 247] width 124 height 12
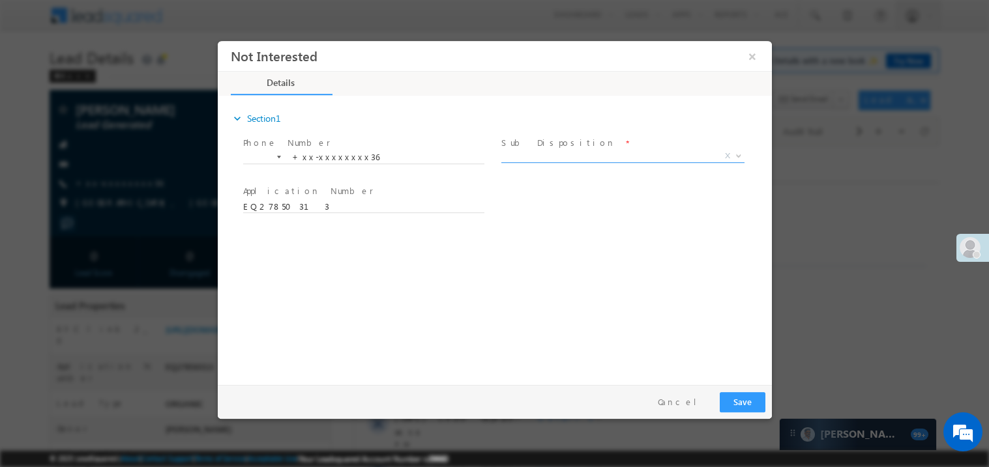
click at [536, 154] on span "X" at bounding box center [622, 155] width 243 height 13
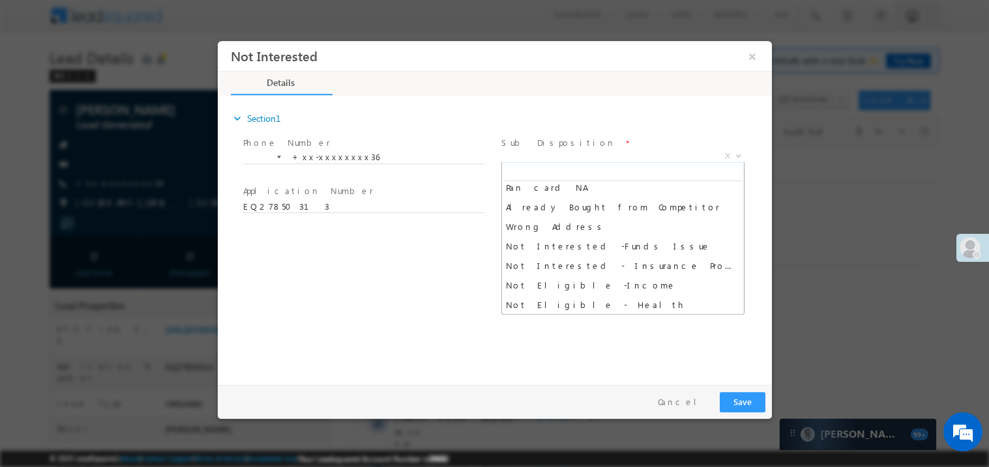
scroll to position [221, 0]
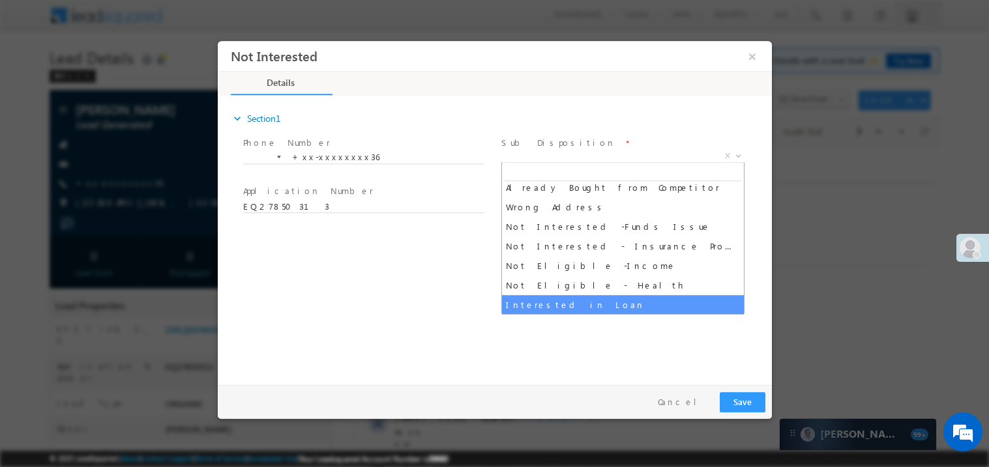
select select "Interested in Loan"
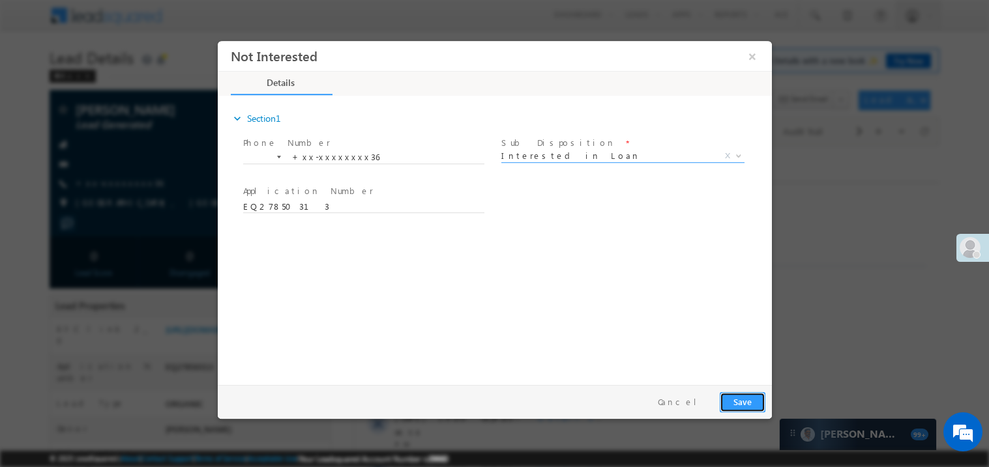
click at [731, 405] on button "Save" at bounding box center [742, 402] width 46 height 20
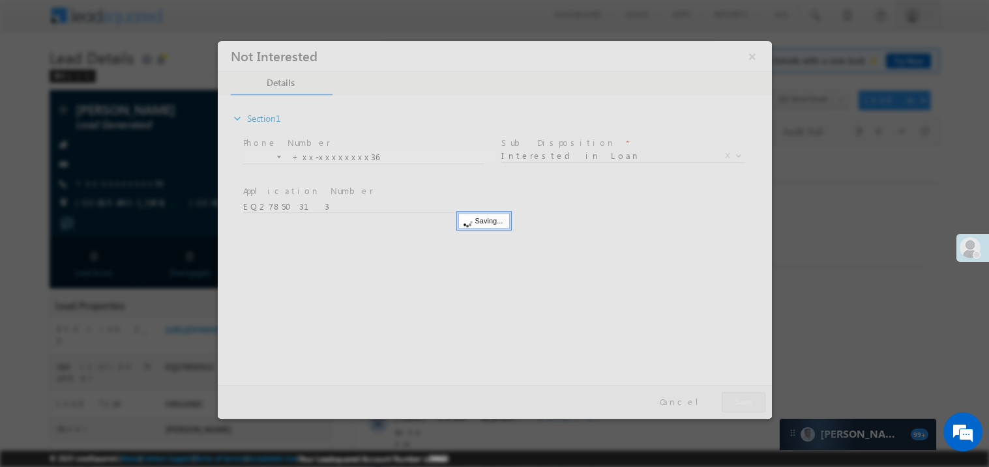
click at [731, 405] on div at bounding box center [494, 229] width 554 height 378
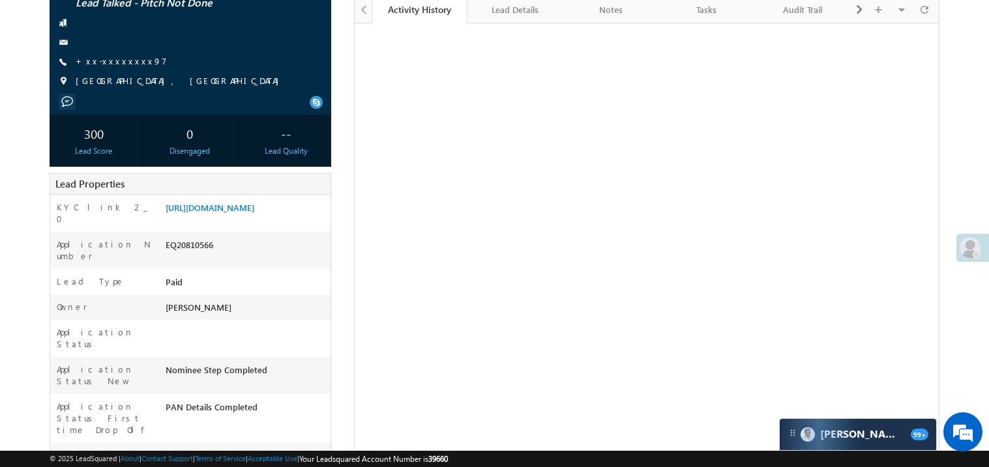
scroll to position [156, 0]
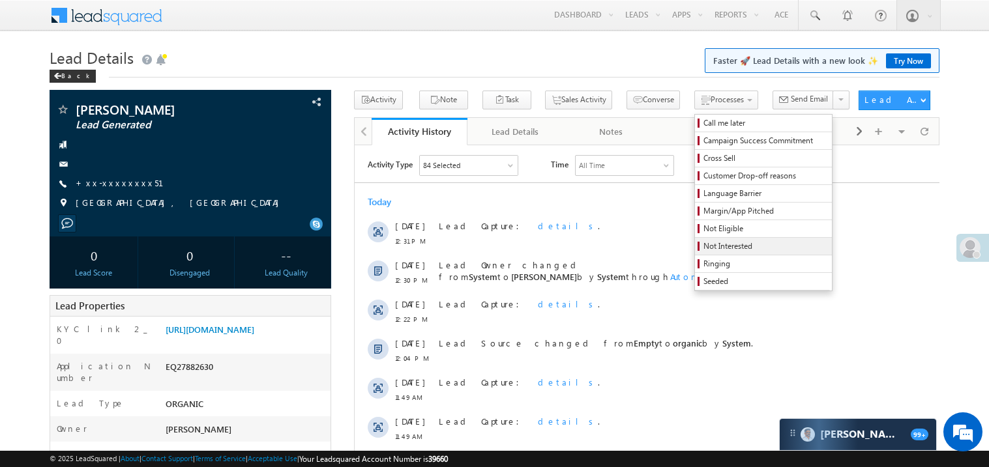
click at [703, 249] on span "Not Interested" at bounding box center [765, 247] width 124 height 12
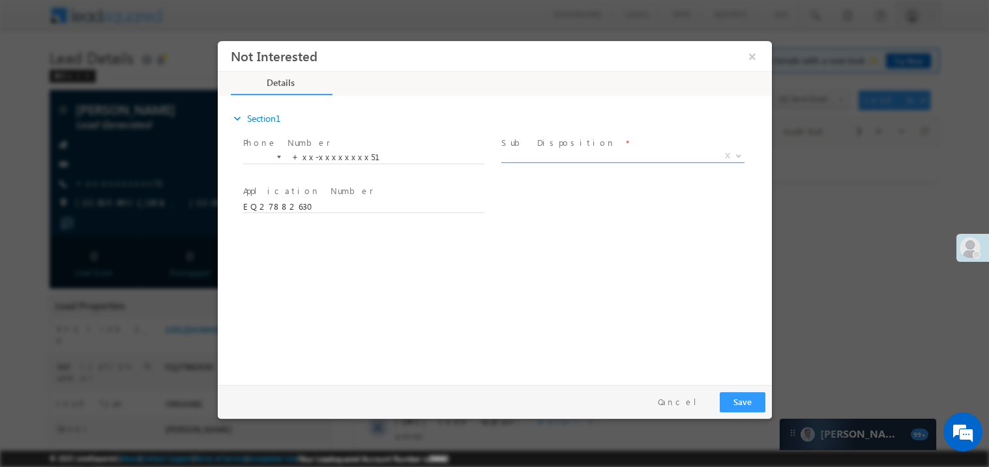
click at [544, 156] on span "X" at bounding box center [622, 155] width 243 height 13
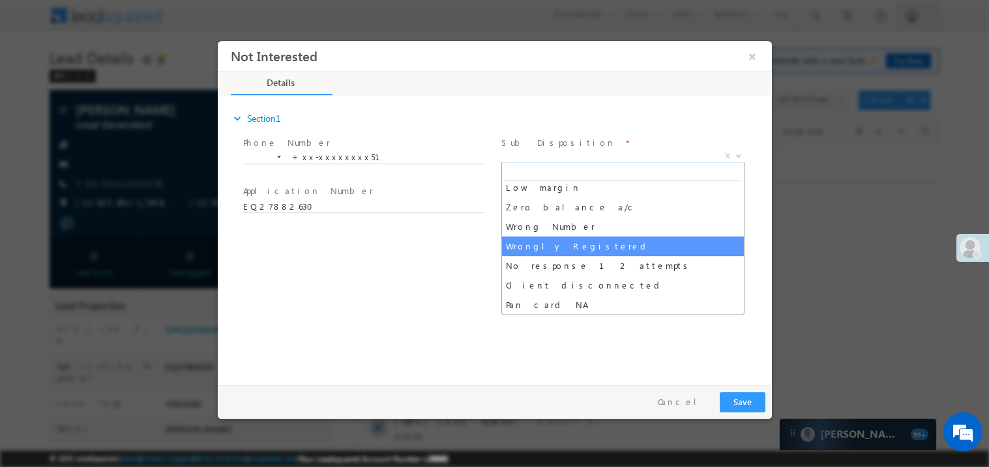
select select "Wrongly Registered"
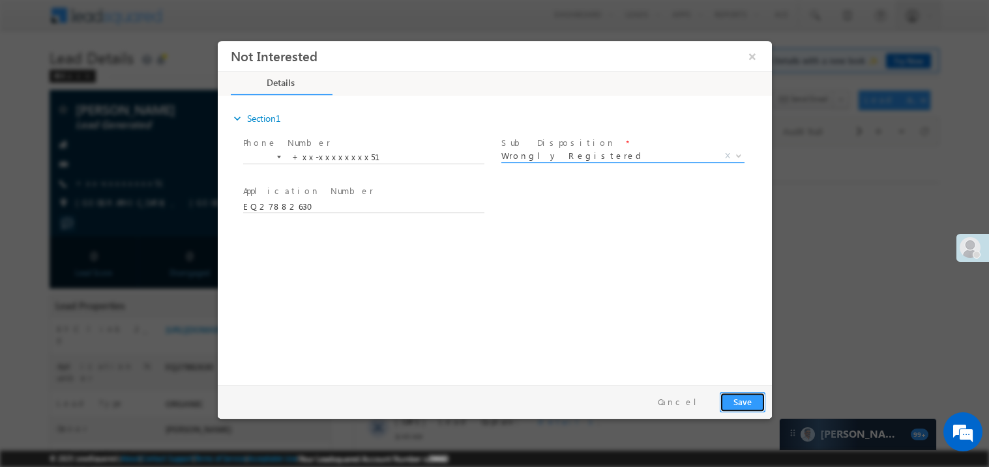
click at [737, 396] on button "Save" at bounding box center [742, 402] width 46 height 20
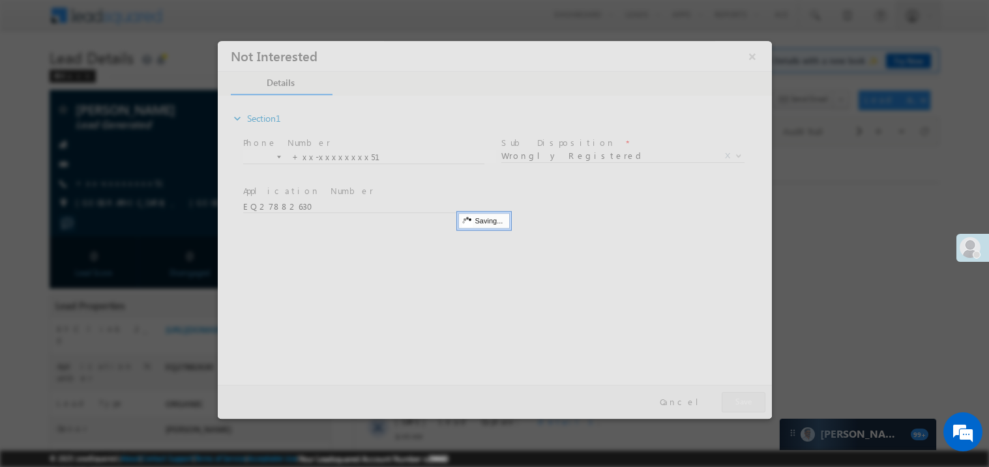
click at [737, 396] on div at bounding box center [494, 229] width 554 height 378
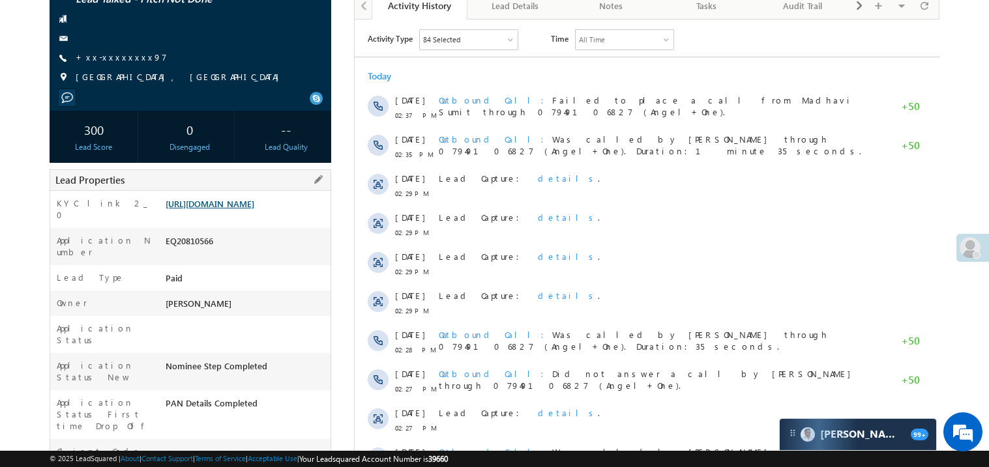
scroll to position [208, 0]
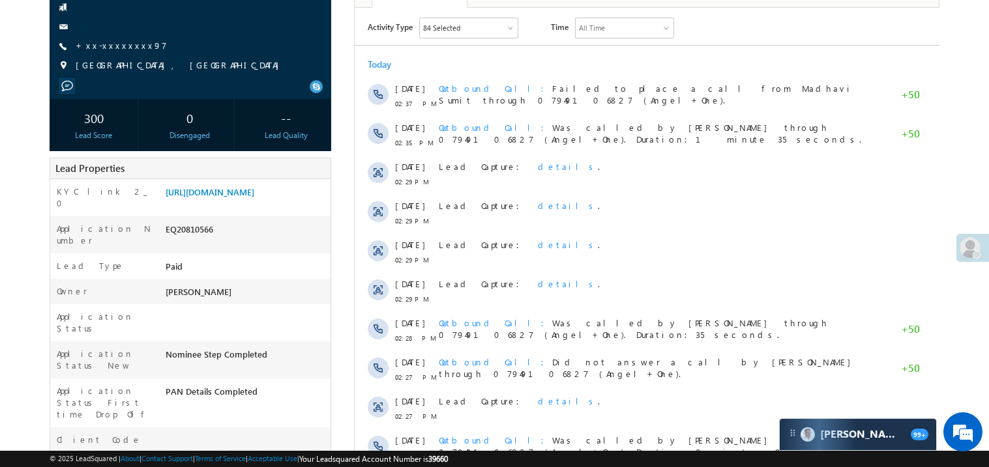
scroll to position [156, 0]
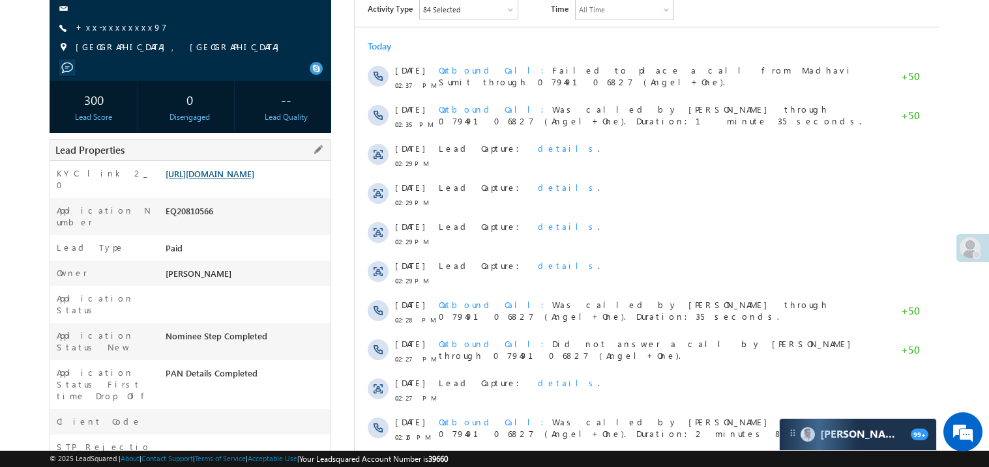
click at [233, 179] on link "[URL][DOMAIN_NAME]" at bounding box center [210, 173] width 89 height 11
click at [127, 22] on link "+xx-xxxxxxxx97" at bounding box center [121, 27] width 91 height 11
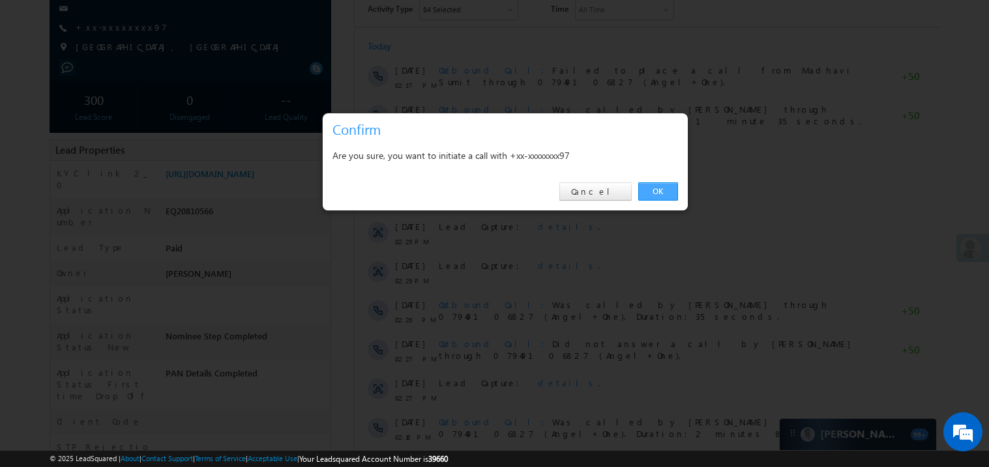
click at [660, 186] on link "OK" at bounding box center [658, 192] width 40 height 18
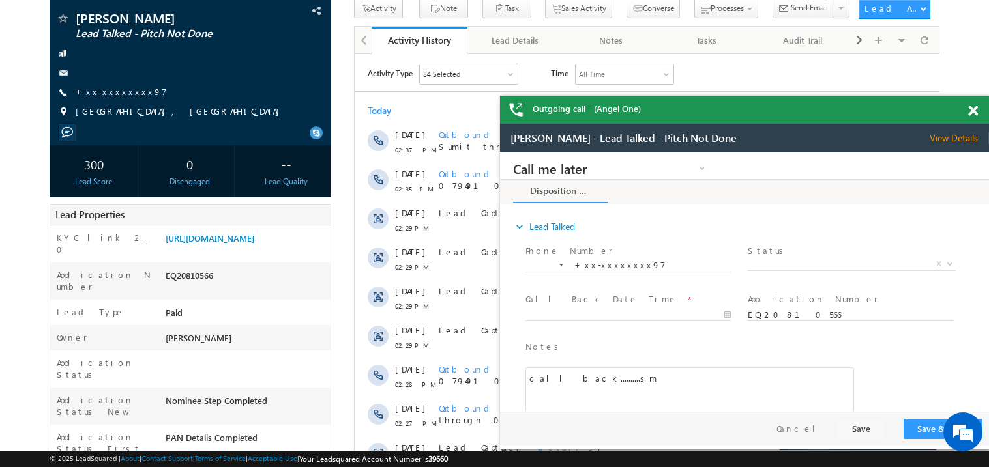
scroll to position [61, 0]
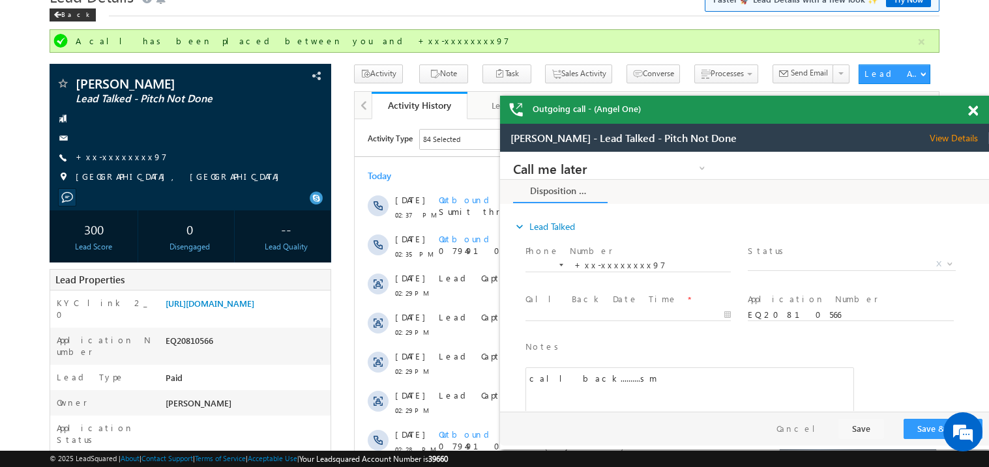
click at [973, 108] on span at bounding box center [973, 111] width 10 height 11
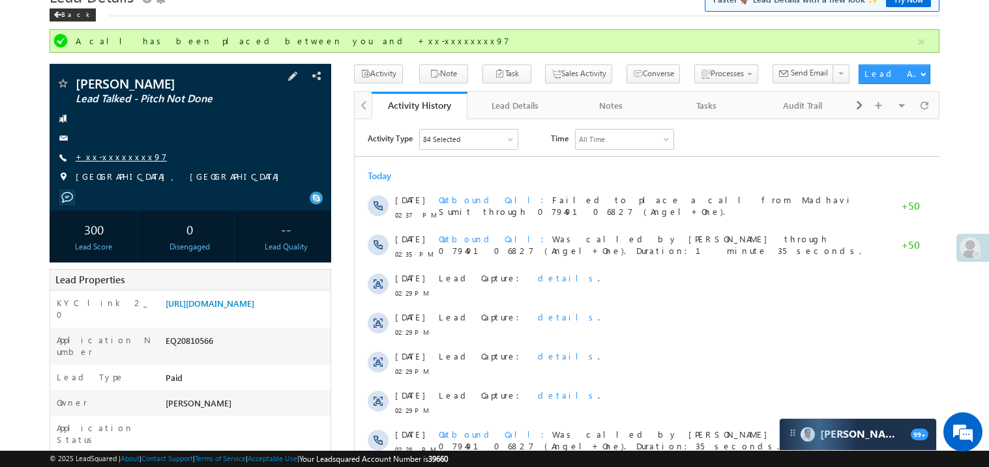
click at [108, 158] on link "+xx-xxxxxxxx97" at bounding box center [121, 156] width 91 height 11
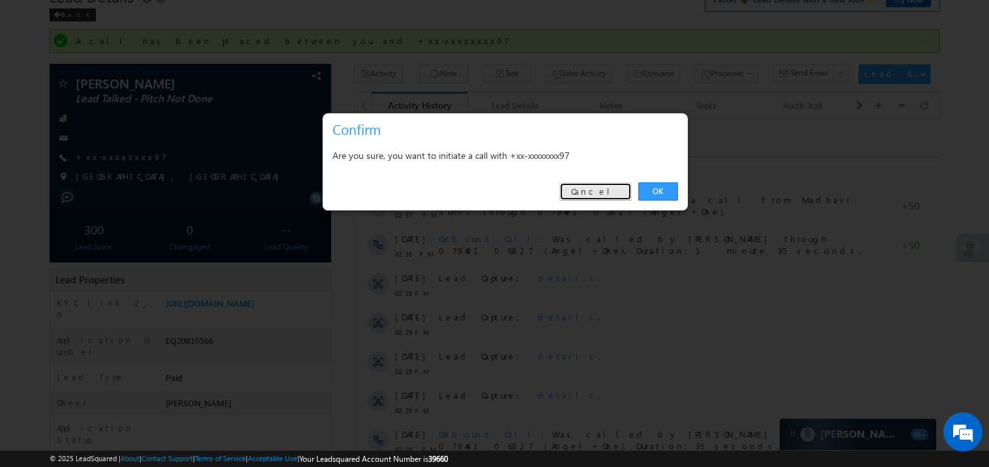
click at [599, 201] on link "Cancel" at bounding box center [595, 192] width 72 height 18
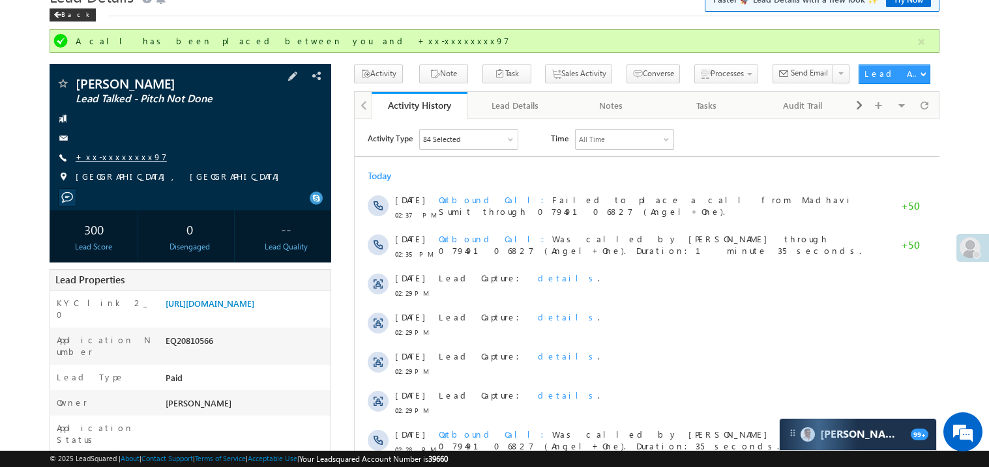
click at [121, 154] on link "+xx-xxxxxxxx97" at bounding box center [121, 156] width 91 height 11
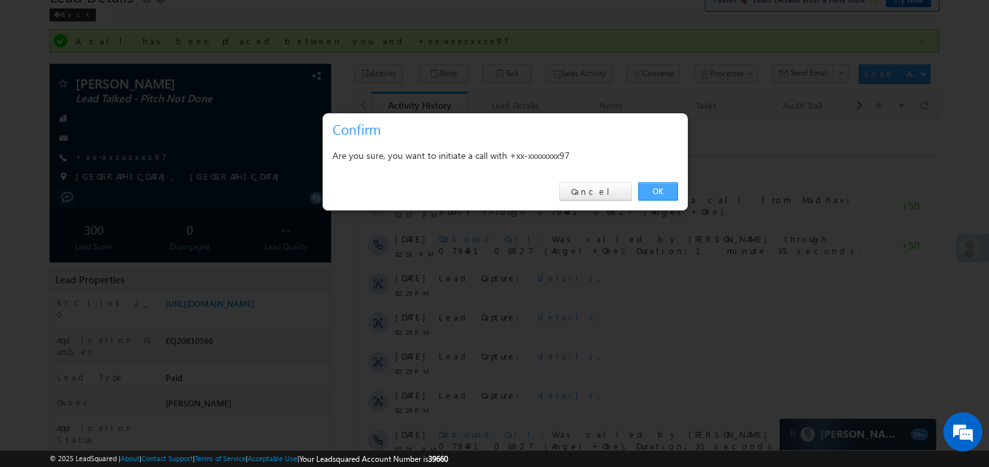
click at [657, 194] on link "OK" at bounding box center [658, 192] width 40 height 18
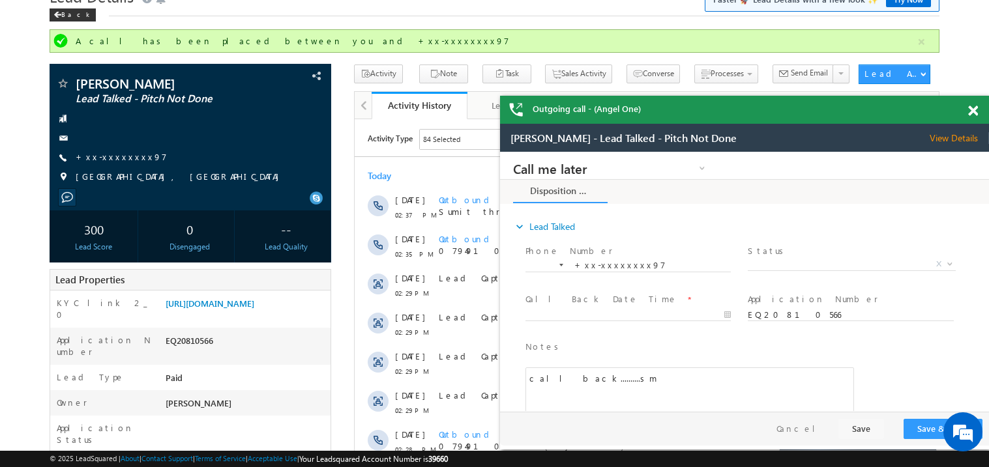
scroll to position [0, 0]
